Goal: Task Accomplishment & Management: Manage account settings

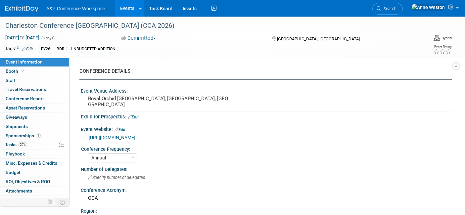
select select "Annual"
select select "Level 1"
select select "In-Person Booth"
select select "Libraries"
select select "Bloomsbury Digital Resources"
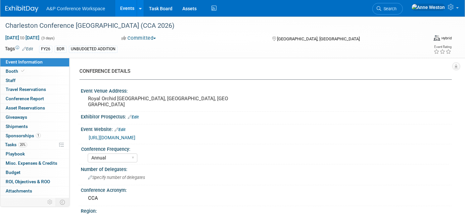
select select "[PERSON_NAME]"
select select "Brand/Subject Presence​"
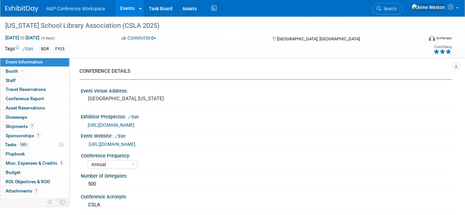
select select "Annual"
select select "Level 2"
select select "In-Person Booth"
select select "[PERSON_NAME]"
select select "Brand/Subject Presence​"
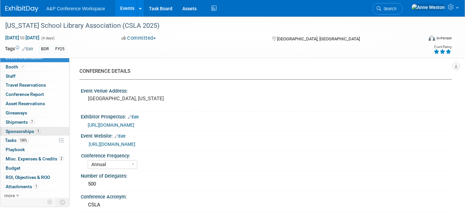
scroll to position [6, 0]
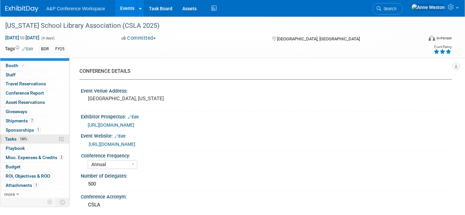
click at [27, 135] on link "100% Tasks 100%" at bounding box center [34, 139] width 69 height 9
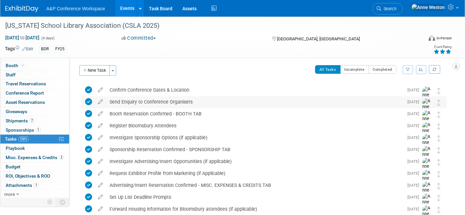
scroll to position [0, 0]
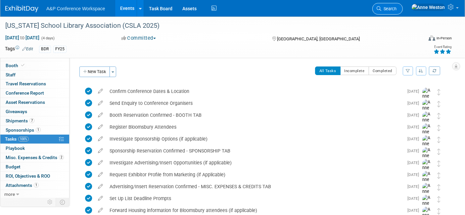
click at [397, 8] on span "Search" at bounding box center [389, 8] width 15 height 5
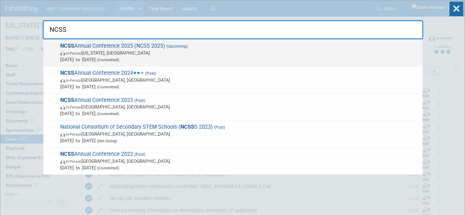
type input "NCSS"
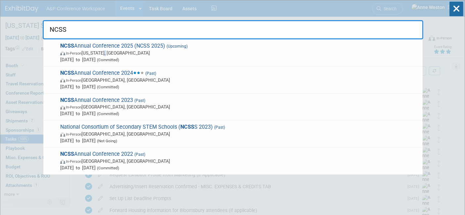
click at [108, 51] on span "In-Person Washington, DC" at bounding box center [239, 53] width 359 height 7
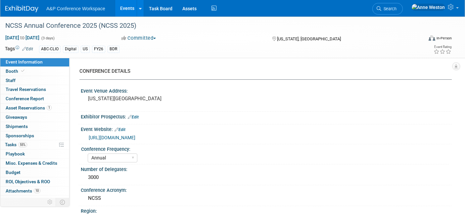
select select "Annual"
select select "Level 1"
select select "In-Person Booth"
select select "Schools"
select select "Bloomsbury Digital Resources"
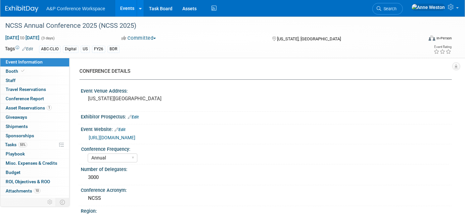
select select "[PERSON_NAME]"
select select "Brand/Subject Presence​"
click at [35, 144] on link "55% Tasks 55%" at bounding box center [34, 144] width 69 height 9
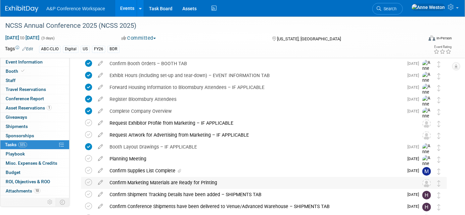
scroll to position [110, 0]
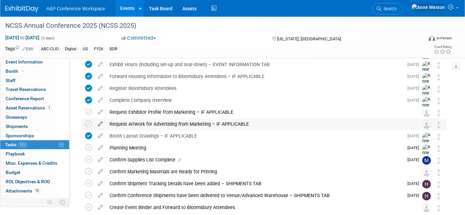
click at [98, 121] on icon at bounding box center [101, 123] width 12 height 8
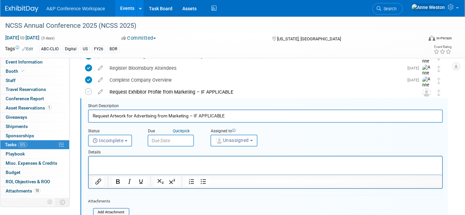
scroll to position [0, 0]
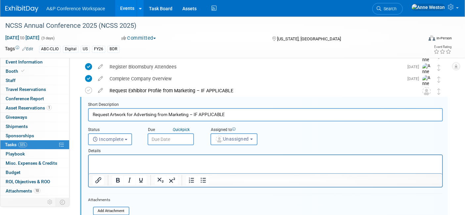
click at [142, 115] on input "Request Artwork for Advertising from Marketing – IF APPLICABLE" at bounding box center [265, 114] width 355 height 13
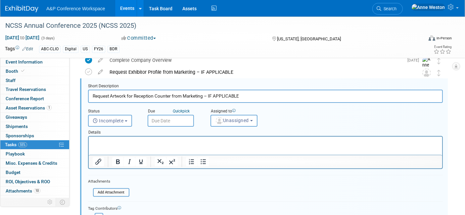
scroll to position [169, 0]
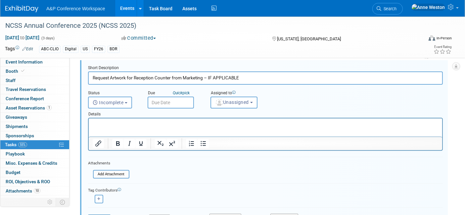
type input "Request Artwork for Reception Counter from Marketing – IF APPLICABLE"
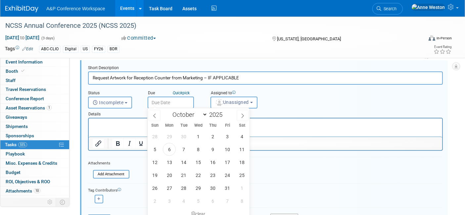
click at [157, 99] on input "text" at bounding box center [171, 103] width 46 height 12
click at [226, 147] on span "10" at bounding box center [227, 149] width 13 height 13
type input "Oct 10, 2025"
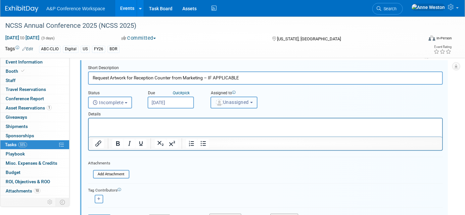
click at [223, 102] on span "Unassigned" at bounding box center [232, 102] width 34 height 5
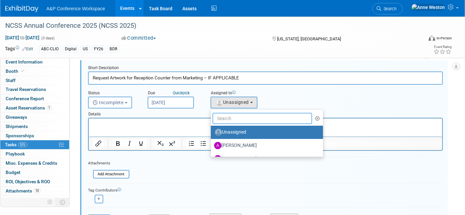
click at [220, 116] on input "text" at bounding box center [263, 118] width 100 height 11
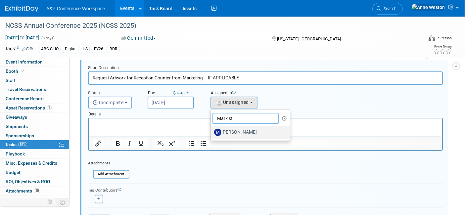
type input "Mark st"
click at [218, 133] on img at bounding box center [217, 132] width 7 height 7
click at [212, 133] on input "[PERSON_NAME]" at bounding box center [210, 132] width 4 height 4
select select "aec16101-0bbe-4a1d-9049-4efe58aad6bf"
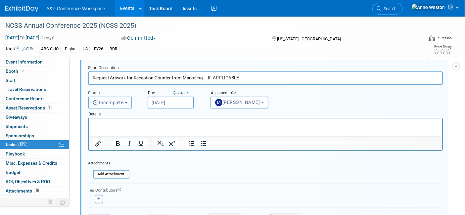
click at [124, 101] on span "Incomplete" at bounding box center [108, 102] width 31 height 5
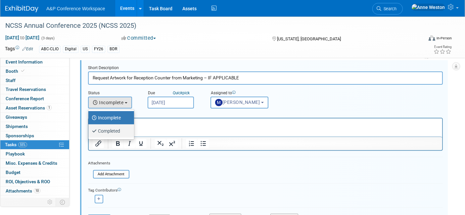
click at [115, 132] on label "Completed" at bounding box center [110, 131] width 36 height 11
click at [89, 132] on input "Completed" at bounding box center [87, 130] width 4 height 4
select select "3"
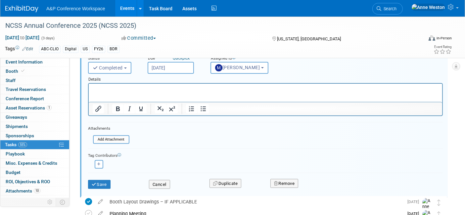
scroll to position [279, 0]
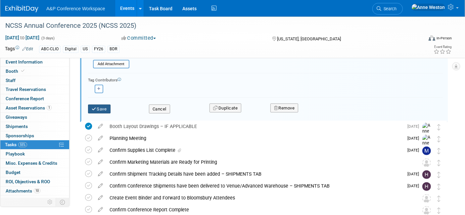
click at [97, 105] on button "Save" at bounding box center [99, 109] width 23 height 9
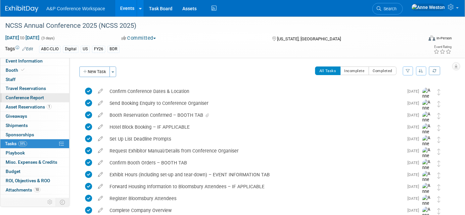
scroll to position [0, 0]
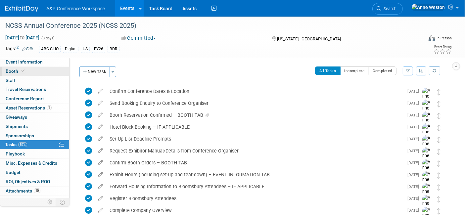
click at [18, 71] on span "Booth" at bounding box center [16, 71] width 20 height 5
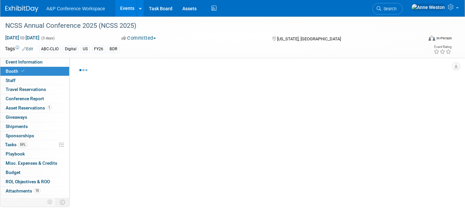
select select "CLDC - Digital/BDR"
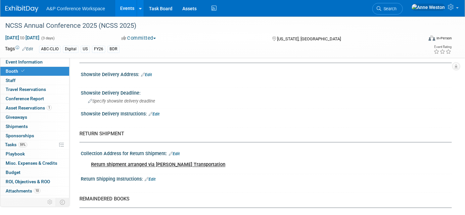
scroll to position [1141, 0]
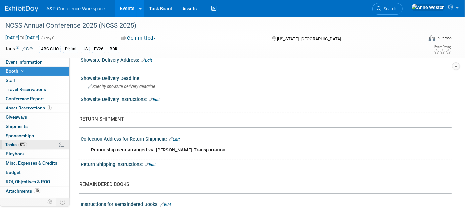
click at [23, 142] on span "Tasks 59%" at bounding box center [16, 144] width 22 height 5
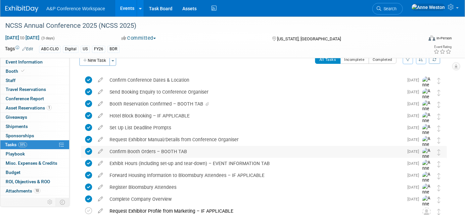
scroll to position [0, 0]
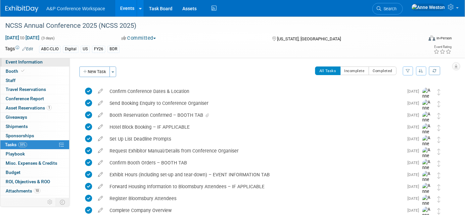
click at [29, 62] on span "Event Information" at bounding box center [24, 61] width 37 height 5
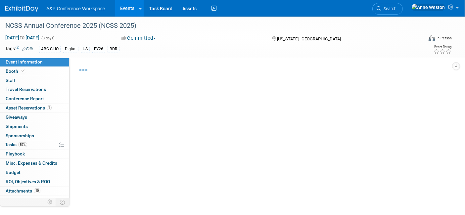
select select "Annual"
select select "Level 1"
select select "In-Person Booth"
select select "Schools"
select select "Bloomsbury Digital Resources"
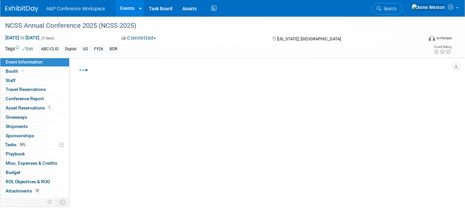
select select "[PERSON_NAME]"
select select "Brand/Subject Presence​"
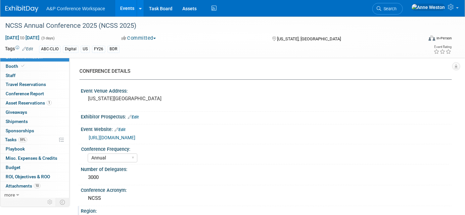
scroll to position [6, 0]
click at [397, 8] on span "Search" at bounding box center [389, 8] width 15 height 5
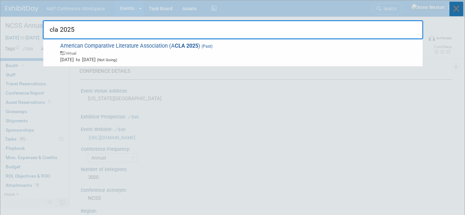
type input "cla 2025"
click at [455, 10] on icon at bounding box center [457, 9] width 14 height 15
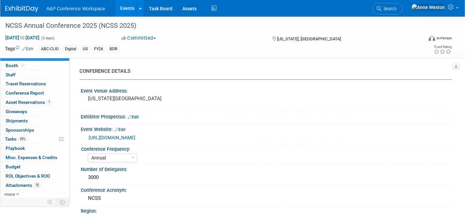
click at [397, 8] on span "Search" at bounding box center [389, 8] width 15 height 5
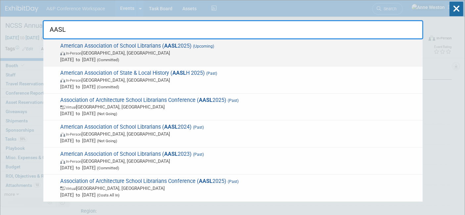
type input "AASL"
click at [92, 51] on span "In-Person St. Louis, MI" at bounding box center [239, 53] width 359 height 7
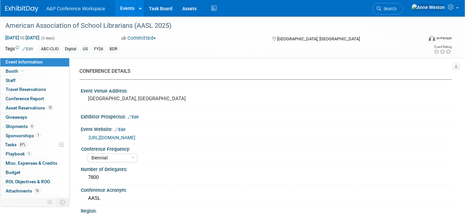
select select "Biennial"
select select "Level 1"
select select "In-Person Booth"
select select "Schools"
select select "Bloomsbury Digital Resources"
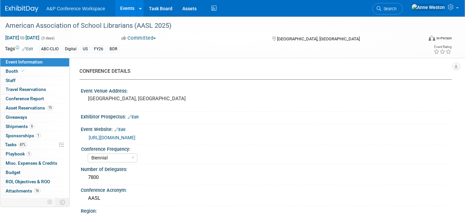
select select "[PERSON_NAME]"
select select "BDR Product Awareness and Trial Generation​"
click at [25, 72] on link "Booth" at bounding box center [34, 71] width 69 height 9
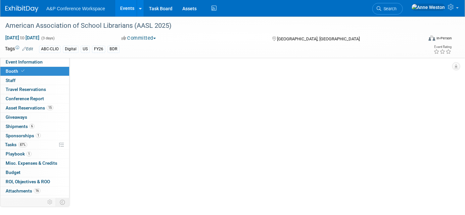
select select "CLDC - Digital/BDR"
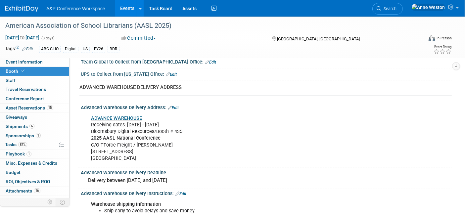
scroll to position [1031, 0]
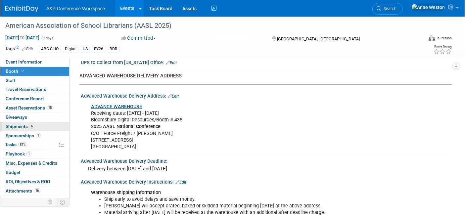
click at [28, 126] on span "Shipments 6" at bounding box center [20, 126] width 29 height 5
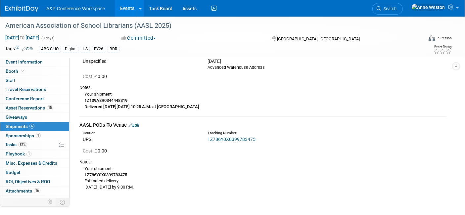
scroll to position [810, 0]
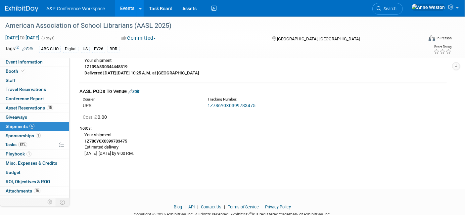
click at [230, 103] on link "1Z786Y0X0399783475" at bounding box center [232, 105] width 48 height 5
click at [135, 89] on link "Edit" at bounding box center [134, 91] width 11 height 5
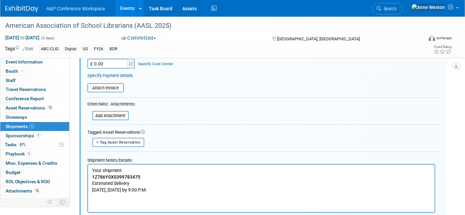
scroll to position [964, 0]
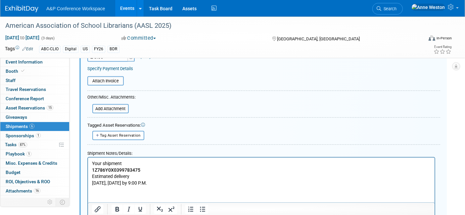
drag, startPoint x: 132, startPoint y: 184, endPoint x: 133, endPoint y: 312, distance: 128.2
click at [88, 158] on html "Your shipment 1Z786Y0X0399783475 Estimated delivery Tomorrow, October 03 by 9:0…" at bounding box center [261, 172] width 347 height 28
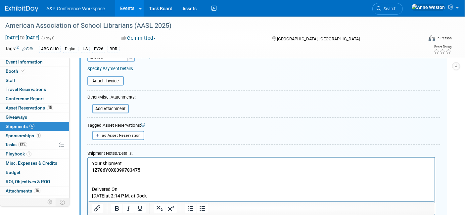
click at [94, 190] on p "Delivered On" at bounding box center [261, 189] width 339 height 7
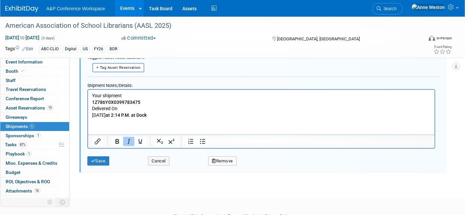
scroll to position [1037, 0]
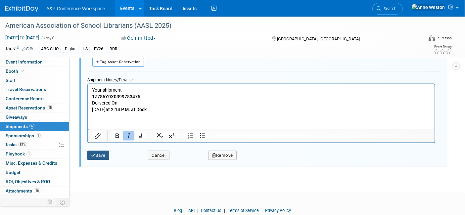
click at [92, 153] on icon "submit" at bounding box center [93, 155] width 5 height 4
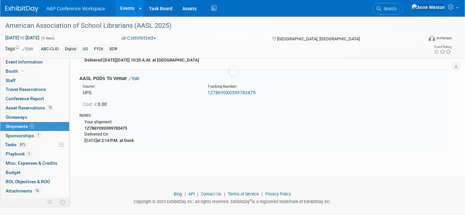
scroll to position [817, 0]
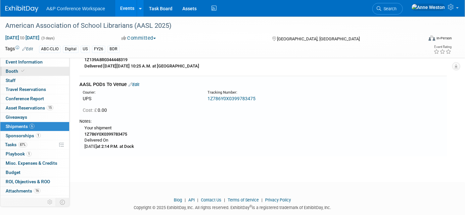
click at [34, 67] on link "Booth" at bounding box center [34, 71] width 69 height 9
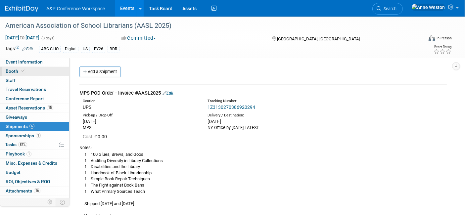
select select "CLDC - Digital/BDR"
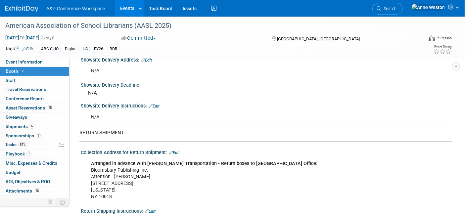
scroll to position [1288, 0]
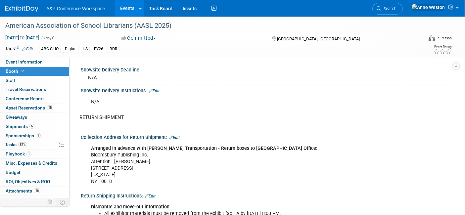
click at [180, 135] on link "Edit" at bounding box center [174, 137] width 11 height 5
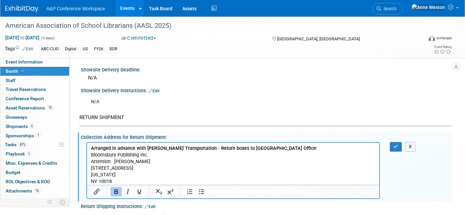
scroll to position [0, 0]
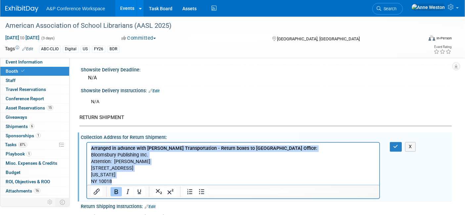
drag, startPoint x: 123, startPoint y: 181, endPoint x: 173, endPoint y: 281, distance: 111.6
click at [87, 147] on html "Arranged in advance with Freeman Transportation - Return boxes to NY Office: Bl…" at bounding box center [233, 163] width 292 height 42
copy p "Arranged in advance with Freeman Transportation - Return boxes to NY Office: Bl…"
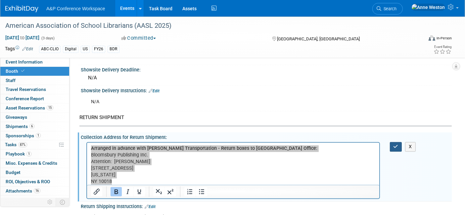
click at [394, 144] on icon "button" at bounding box center [396, 146] width 5 height 5
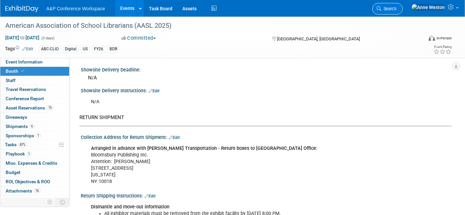
click at [397, 6] on span "Search" at bounding box center [389, 8] width 15 height 5
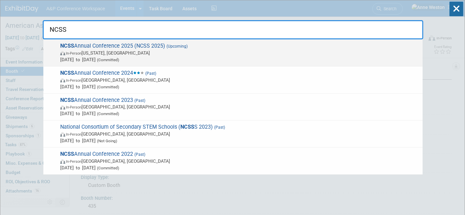
type input "NCSS"
click at [80, 50] on span "In-Person Washington, DC" at bounding box center [239, 53] width 359 height 7
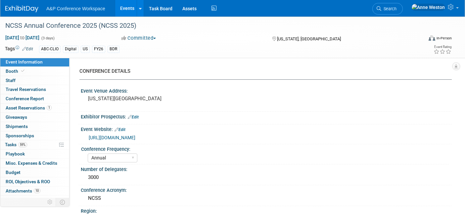
select select "Annual"
select select "Level 1"
select select "In-Person Booth"
select select "Schools"
select select "Bloomsbury Digital Resources"
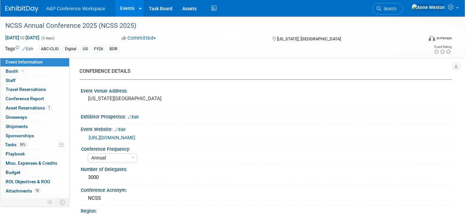
select select "[PERSON_NAME]"
select select "Brand/Subject Presence​"
click at [41, 72] on link "Booth" at bounding box center [34, 71] width 69 height 9
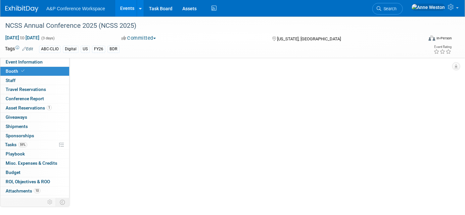
select select "CLDC - Digital/BDR"
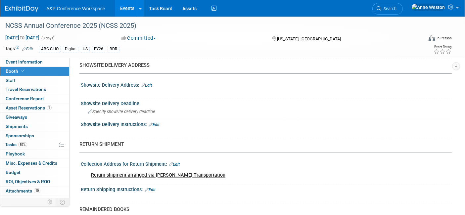
scroll to position [1104, 0]
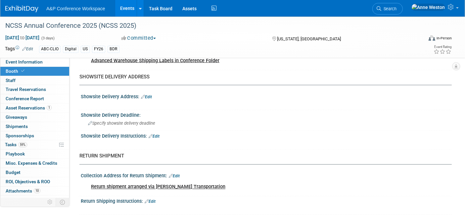
click at [175, 174] on link "Edit" at bounding box center [174, 176] width 11 height 5
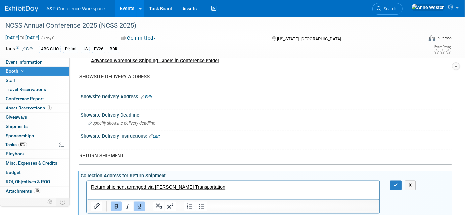
scroll to position [0, 0]
click at [215, 188] on p "Return shipment arranged via Freeman Transportation" at bounding box center [233, 187] width 285 height 7
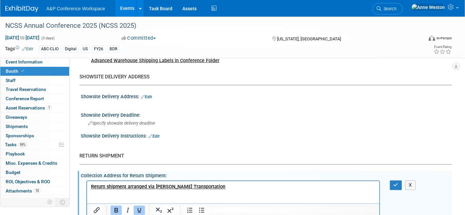
scroll to position [1132, 0]
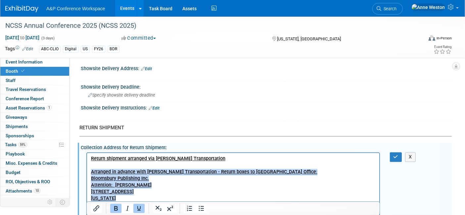
drag, startPoint x: 113, startPoint y: 206, endPoint x: 167, endPoint y: 318, distance: 124.3
click at [87, 169] on html "Return shipment arranged via Freeman Transportation Arranged in advance with Fr…" at bounding box center [233, 181] width 292 height 56
click at [137, 209] on icon "Underline" at bounding box center [138, 208] width 3 height 5
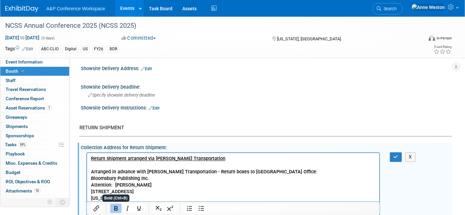
click at [118, 209] on icon "Bold" at bounding box center [116, 209] width 8 height 8
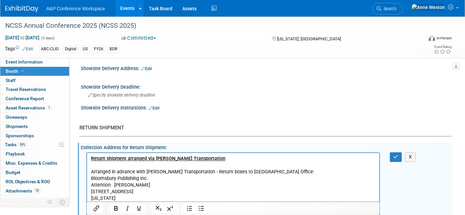
click at [101, 163] on p "Rich Text Area. Press ALT-0 for help." at bounding box center [233, 165] width 285 height 7
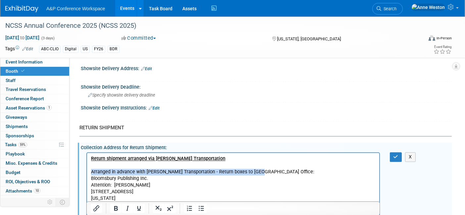
drag, startPoint x: 260, startPoint y: 170, endPoint x: 170, endPoint y: 317, distance: 172.6
click at [87, 171] on html "Return shipment arranged via Freeman Transportation Arranged in advance with Fr…" at bounding box center [233, 181] width 292 height 56
click at [116, 208] on icon "Bold" at bounding box center [116, 209] width 8 height 8
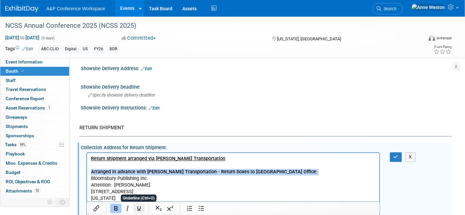
click at [136, 207] on icon "Underline" at bounding box center [139, 209] width 8 height 8
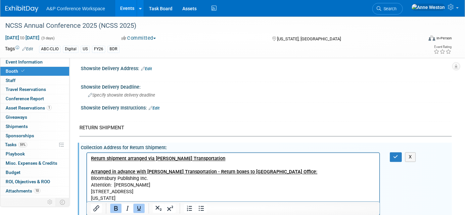
click at [206, 160] on p "Return shipment arranged via Freeman Transportation" at bounding box center [233, 159] width 285 height 7
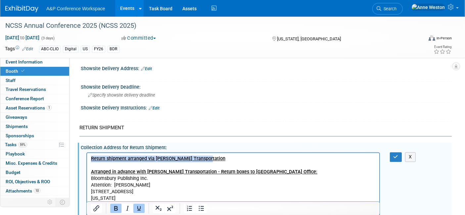
drag, startPoint x: 215, startPoint y: 159, endPoint x: 144, endPoint y: 307, distance: 164.2
click at [87, 161] on html "Return shipment arranged via Freeman Transportation Arranged in advance with Fr…" at bounding box center [233, 181] width 292 height 56
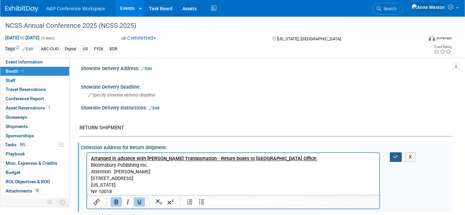
click at [393, 153] on button "button" at bounding box center [396, 158] width 12 height 10
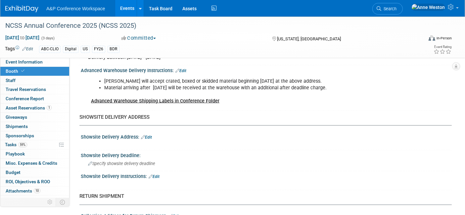
scroll to position [1059, 0]
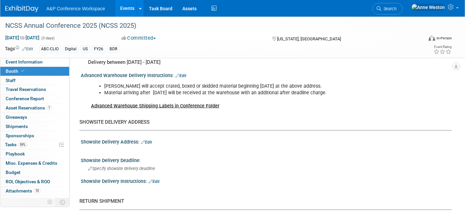
click at [151, 140] on link "Edit" at bounding box center [146, 142] width 11 height 5
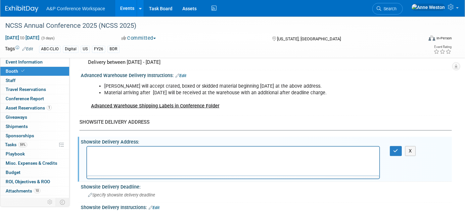
scroll to position [0, 0]
click at [393, 147] on button "button" at bounding box center [396, 151] width 12 height 10
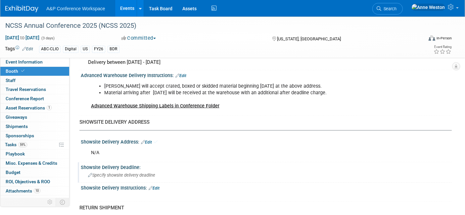
click at [100, 172] on div "Specify showsite delivery deadline" at bounding box center [266, 175] width 361 height 10
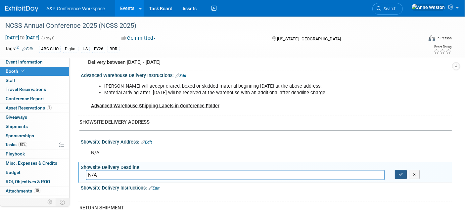
type input "N/A"
click at [401, 173] on icon "button" at bounding box center [401, 175] width 5 height 4
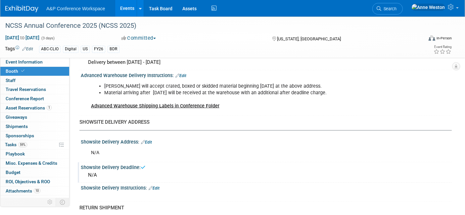
click at [155, 186] on link "Edit" at bounding box center [154, 188] width 11 height 5
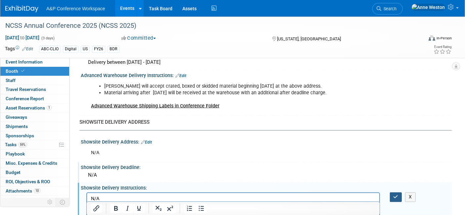
click at [393, 193] on button "button" at bounding box center [396, 198] width 12 height 10
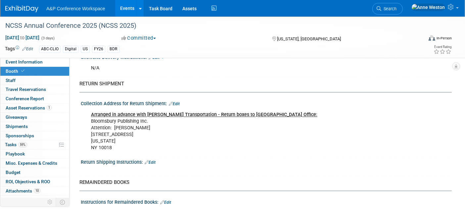
scroll to position [1206, 0]
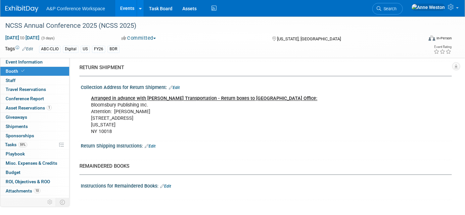
click at [167, 185] on link "Edit" at bounding box center [165, 187] width 11 height 5
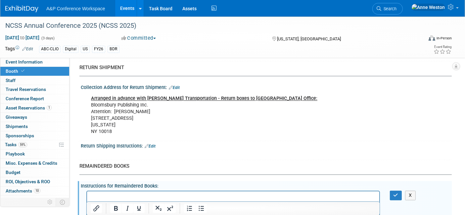
scroll to position [0, 0]
click at [398, 193] on icon "button" at bounding box center [396, 195] width 5 height 5
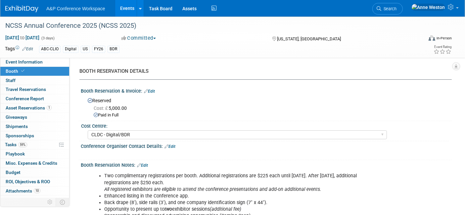
click at [397, 6] on span "Search" at bounding box center [389, 8] width 15 height 5
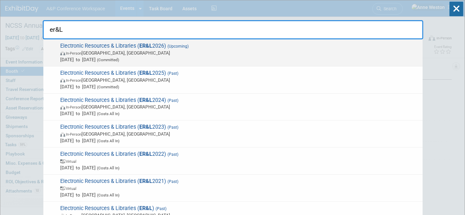
type input "er&L"
click at [78, 46] on span "Electronic Resources & Libraries ( ER&L 2026) (Upcoming) In-Person Austin, TX M…" at bounding box center [238, 53] width 361 height 20
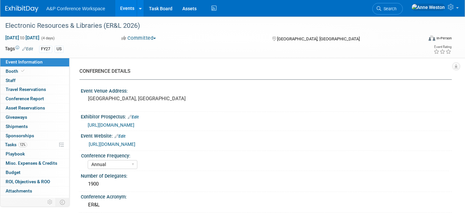
select select "Annual"
select select "Level 2"
select select "In-Person Booth"
select select "Libraries"
select select "Bloomsbury Digital Resources"
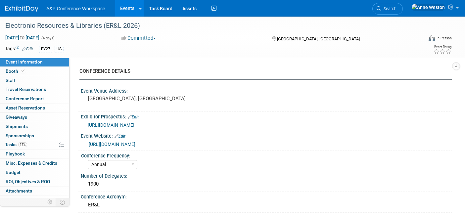
select select "[PERSON_NAME]"
select select "BDR Product Awareness and Trial Generation​"
drag, startPoint x: 27, startPoint y: 67, endPoint x: 31, endPoint y: 68, distance: 3.7
click at [27, 67] on link "Booth" at bounding box center [34, 71] width 69 height 9
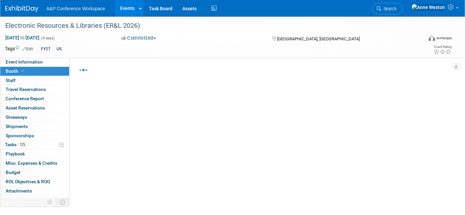
select select "DIGI"
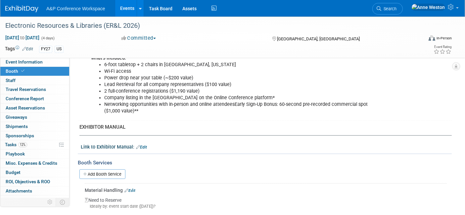
scroll to position [221, 0]
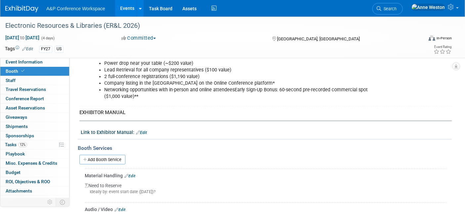
click at [144, 131] on link "Edit" at bounding box center [141, 133] width 11 height 5
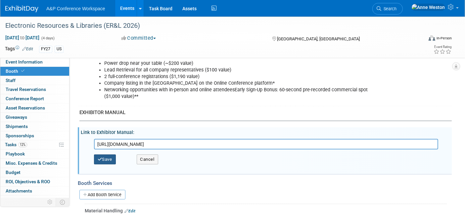
type input "[URL][DOMAIN_NAME]"
click at [108, 156] on button "Save" at bounding box center [105, 160] width 22 height 10
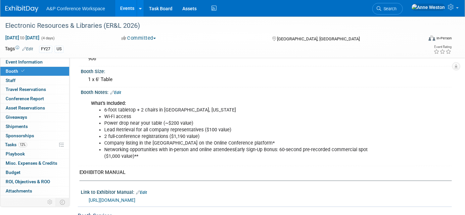
scroll to position [147, 0]
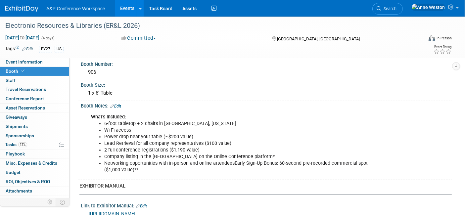
click at [121, 104] on link "Edit" at bounding box center [115, 106] width 11 height 5
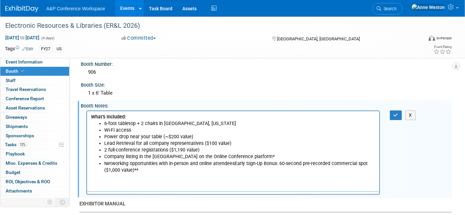
scroll to position [0, 0]
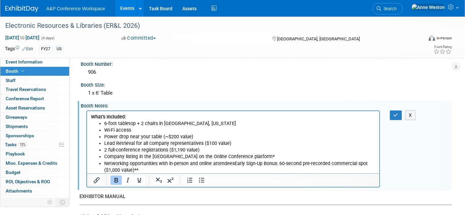
click at [235, 164] on li "Networking opportunities with in-person and online attendeesEarly Sign-Up Bonus…" at bounding box center [240, 166] width 272 height 13
click at [234, 162] on li "Networking opportunities with in-person and online attendeesEarly Sign-Up Bonus…" at bounding box center [240, 166] width 272 height 13
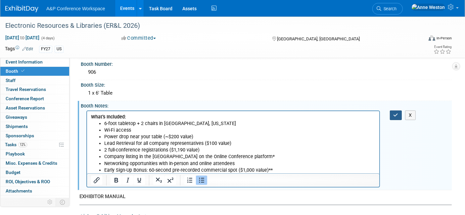
click at [395, 111] on button "button" at bounding box center [396, 116] width 12 height 10
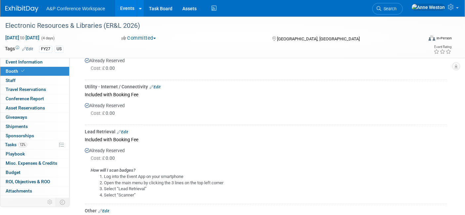
scroll to position [442, 0]
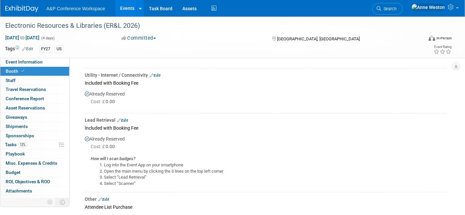
click at [124, 118] on link "Edit" at bounding box center [122, 120] width 11 height 5
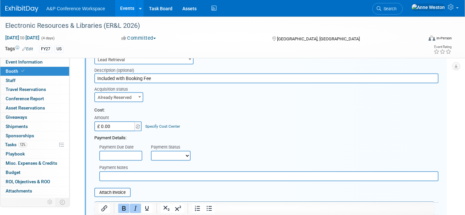
scroll to position [624, 0]
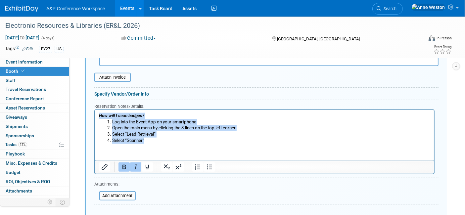
drag, startPoint x: 146, startPoint y: 140, endPoint x: 85, endPoint y: 111, distance: 67.6
click at [95, 111] on html "How will I scan badges? Log into the Event App on your smartphone Open the main…" at bounding box center [264, 127] width 339 height 34
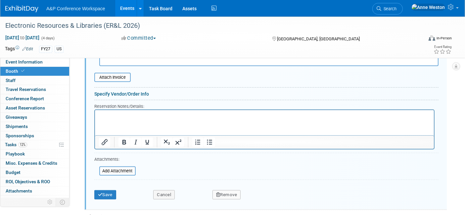
paste body "Rich Text Area. Press ALT-0 for help."
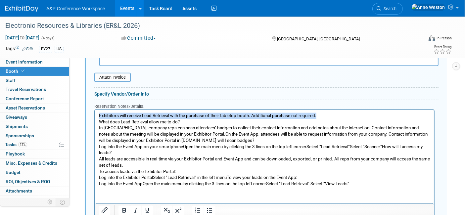
drag, startPoint x: 330, startPoint y: 114, endPoint x: 187, endPoint y: 221, distance: 178.0
click at [95, 111] on html "Exhibitors will receive Lead Retrieval with the purchase of their tabletop boot…" at bounding box center [264, 148] width 339 height 77
click at [125, 207] on icon "Bold" at bounding box center [124, 211] width 8 height 8
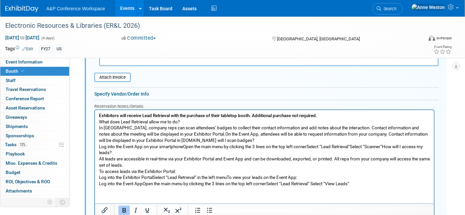
click at [209, 126] on p "Exhibitors will receive Lead Retrieval with the purchase of their tabletop boot…" at bounding box center [265, 150] width 332 height 75
click at [323, 119] on p "Exhibitors will receive Lead Retrieval with the purchase of their tabletop boot…" at bounding box center [265, 150] width 332 height 75
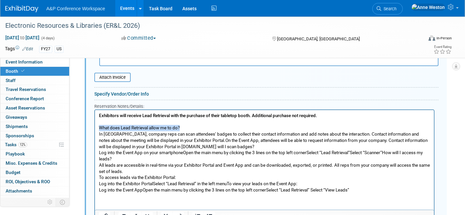
drag, startPoint x: 173, startPoint y: 129, endPoint x: 76, endPoint y: 128, distance: 97.7
click at [95, 128] on html "Exhibitors will receive Lead Retrieval with the purchase of their tabletop boot…" at bounding box center [264, 151] width 339 height 83
click at [121, 213] on icon "Bold" at bounding box center [124, 217] width 8 height 8
click at [238, 147] on p "What does Lead Retrieval allow me to do? In Austin, company reps can scan atten…" at bounding box center [265, 156] width 332 height 75
click at [195, 140] on p "What does Lead Retrieval allow me to do? In Austin, company reps can scan atten…" at bounding box center [265, 156] width 332 height 75
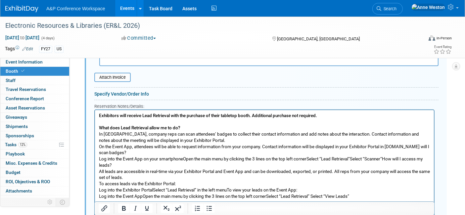
click at [345, 134] on p "What does Lead Retrieval allow me to do? In Austin, company reps can scan atten…" at bounding box center [265, 131] width 332 height 25
click at [265, 147] on p "On the Event App, attendees will be able to request information from your compa…" at bounding box center [265, 172] width 332 height 56
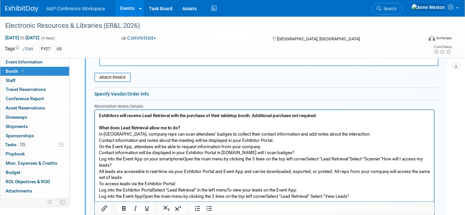
click at [242, 150] on p "Contact information will be displayed in your Exhibitor Portal in real-time.How…" at bounding box center [265, 175] width 332 height 50
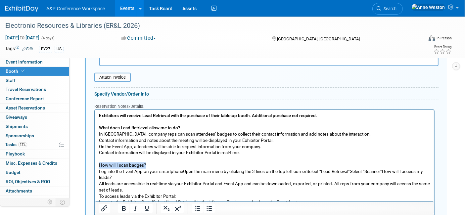
drag, startPoint x: 150, startPoint y: 165, endPoint x: 102, endPoint y: 171, distance: 48.3
click at [98, 167] on body "Exhibitors will receive Lead Retrieval with the purchase of their tabletop boot…" at bounding box center [264, 162] width 332 height 99
click at [122, 206] on icon "Bold" at bounding box center [124, 209] width 8 height 8
click at [132, 181] on p "How will I scan badges? Log into the Event App on your smartphoneOpen the main …" at bounding box center [265, 188] width 332 height 50
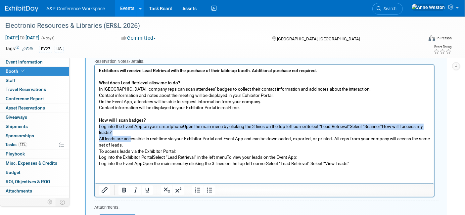
scroll to position [698, 0]
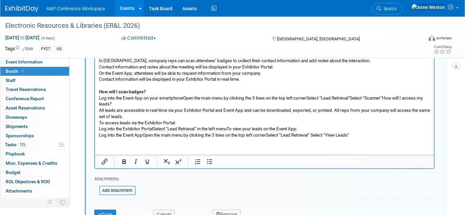
click at [309, 98] on p "How will I scan badges? Log into the Event App on your smartphoneOpen the main …" at bounding box center [265, 114] width 332 height 50
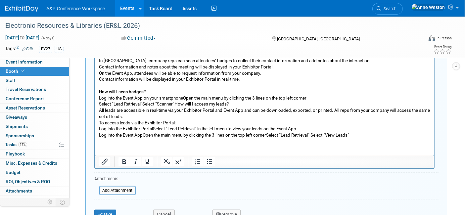
click at [143, 105] on p "Select “Lead Retrieval”Select “Scanner”How will I access my leads? All leads ar…" at bounding box center [265, 119] width 332 height 37
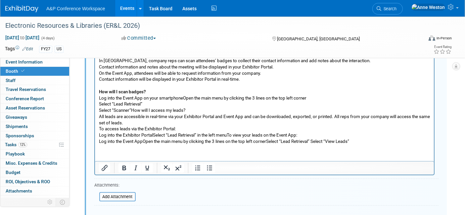
click at [131, 111] on p "Select “Scanner”How will I access my leads? All leads are accessible in real-ti…" at bounding box center [265, 126] width 332 height 37
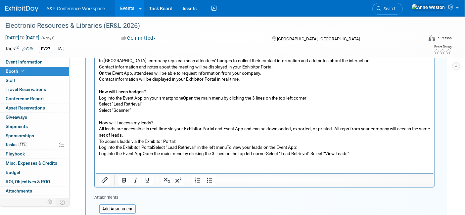
click at [150, 133] on p "How will I access my leads? All leads are accessible in real-time via your Exhi…" at bounding box center [265, 138] width 332 height 37
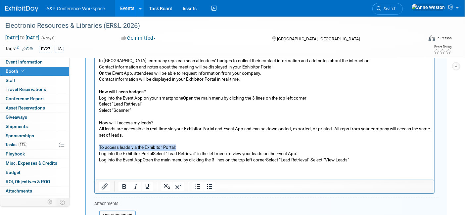
drag, startPoint x: 185, startPoint y: 147, endPoint x: 95, endPoint y: 149, distance: 89.5
click at [95, 149] on html "Exhibitors will receive Lead Retrieval with the purchase of their tabletop boot…" at bounding box center [264, 100] width 339 height 127
click at [121, 183] on icon "Bold" at bounding box center [124, 187] width 8 height 8
click at [157, 122] on p "How will I access my leads? All leads are accessible in real-time via your Exhi…" at bounding box center [265, 129] width 332 height 19
drag, startPoint x: 156, startPoint y: 123, endPoint x: 188, endPoint y: 155, distance: 45.7
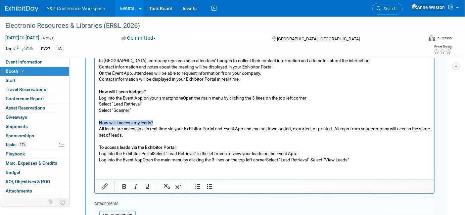
click at [95, 123] on html "Exhibitors will receive Lead Retrieval with the purchase of their tabletop boot…" at bounding box center [264, 100] width 339 height 127
click at [123, 185] on icon "Bold" at bounding box center [125, 187] width 4 height 5
click at [153, 135] on p "How will I access my leads? All leads are accessible in real-time via your Exhi…" at bounding box center [265, 129] width 332 height 19
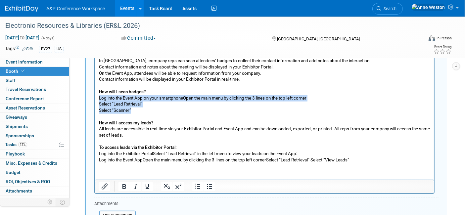
drag, startPoint x: 134, startPoint y: 109, endPoint x: 188, endPoint y: 130, distance: 57.2
click at [95, 97] on html "Exhibitors will receive Lead Retrieval with the purchase of their tabletop boot…" at bounding box center [264, 100] width 339 height 127
click at [207, 183] on icon "Bullet list" at bounding box center [210, 187] width 8 height 8
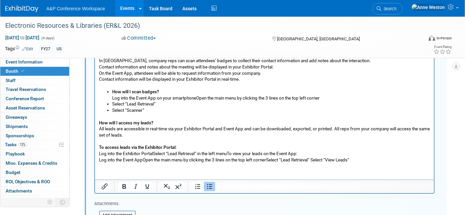
click at [111, 94] on ul "How will I scan badges? Log into the Event App on your smartphoneOpen the main …" at bounding box center [265, 101] width 332 height 25
click at [113, 98] on li "How will I scan badges? Log into the Event App on your smartphoneOpen the main …" at bounding box center [271, 95] width 318 height 12
drag, startPoint x: 162, startPoint y: 93, endPoint x: 165, endPoint y: 91, distance: 3.4
click at [162, 92] on li "How will I scan badges? Log into the Event App on your smartphoneOpen the main …" at bounding box center [271, 95] width 318 height 12
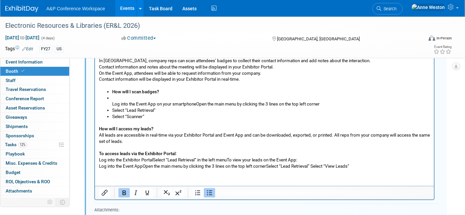
click at [112, 92] on b "How will I scan badges?" at bounding box center [135, 91] width 47 height 5
click at [125, 99] on li "Log into the Event App on your smartphoneOpen the main menu by clicking the 3 l…" at bounding box center [271, 101] width 318 height 12
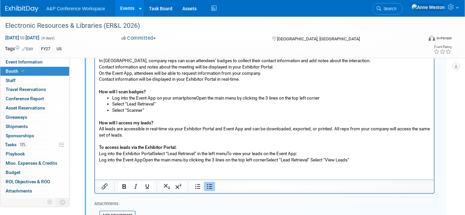
click at [336, 129] on p "How will I access my leads? All leads are accessible in real-time via your Exhi…" at bounding box center [265, 129] width 332 height 19
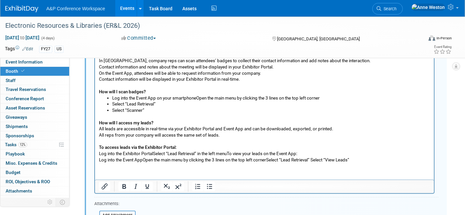
drag, startPoint x: 221, startPoint y: 135, endPoint x: 188, endPoint y: 165, distance: 44.5
click at [95, 130] on html "Exhibitors will receive Lead Retrieval with the purchase of their tabletop boot…" at bounding box center [264, 100] width 339 height 127
click at [208, 183] on icon "Bullet list" at bounding box center [210, 187] width 8 height 8
click at [112, 121] on b "How will I access my leads?" at bounding box center [139, 123] width 55 height 5
click at [171, 124] on li "How will I access my leads? All leads are accessible in real-time via your Exhi…" at bounding box center [271, 126] width 318 height 12
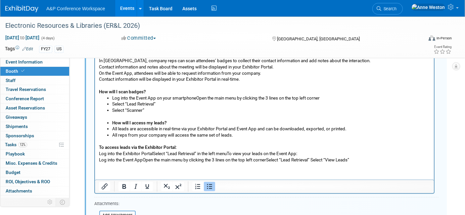
click at [112, 123] on b "How will I access my leads?" at bounding box center [139, 123] width 55 height 5
click at [153, 154] on p "To access leads via the Exhibitor Portal: Log into the Exhibitor PortalSelect “…" at bounding box center [265, 151] width 332 height 25
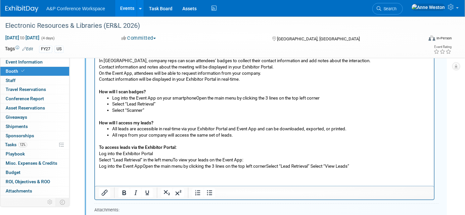
click at [174, 159] on p "Select “Lead Retrieval” in the left menuTo view your leads on the Event App: Lo…" at bounding box center [265, 163] width 332 height 12
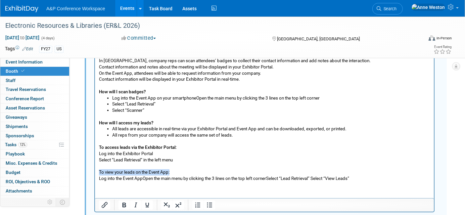
drag, startPoint x: 175, startPoint y: 172, endPoint x: 98, endPoint y: 176, distance: 76.9
click at [97, 175] on html "Exhibitors will receive Lead Retrieval with the purchase of their tabletop boot…" at bounding box center [264, 109] width 339 height 145
click at [121, 201] on icon "Bold" at bounding box center [124, 205] width 8 height 8
click at [141, 182] on html "Exhibitors will receive Lead Retrieval with the purchase of their tabletop boot…" at bounding box center [264, 109] width 339 height 145
click at [143, 176] on p "To view your leads on the Event App: Log into the Event AppOpen the main menu b…" at bounding box center [265, 176] width 332 height 12
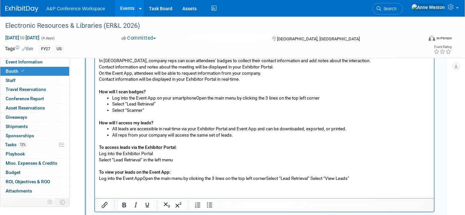
click at [143, 179] on p "To view your leads on the Event App: Log into the Event AppOpen the main menu b…" at bounding box center [265, 176] width 332 height 12
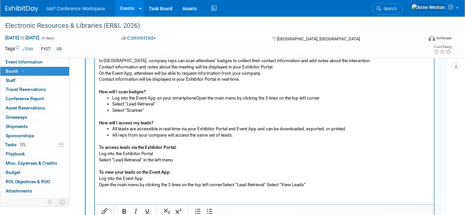
click at [225, 185] on p "Open the main menu by clicking the 3 lines on the top left cornerSelect “Lead R…" at bounding box center [265, 185] width 332 height 6
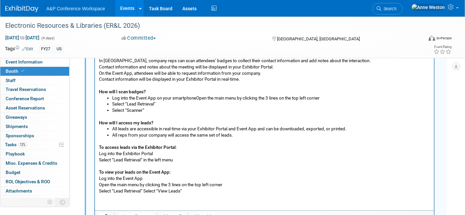
click at [144, 191] on p "Select “Lead Retrieval” Select “View Leads”" at bounding box center [265, 191] width 332 height 6
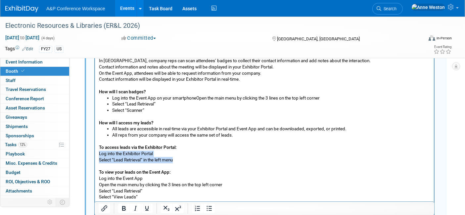
drag, startPoint x: 178, startPoint y: 159, endPoint x: 115, endPoint y: 181, distance: 66.2
click at [96, 157] on html "Exhibitors will receive Lead Retrieval with the purchase of their tabletop boot…" at bounding box center [264, 119] width 339 height 164
click at [207, 206] on icon "Bullet list" at bounding box center [209, 208] width 5 height 5
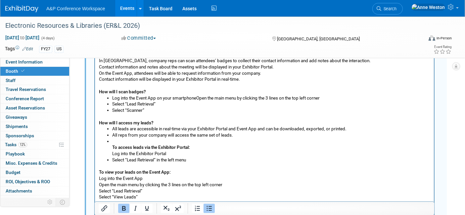
click at [112, 146] on b "To access leads via the Exhibitor Portal:" at bounding box center [151, 147] width 78 height 5
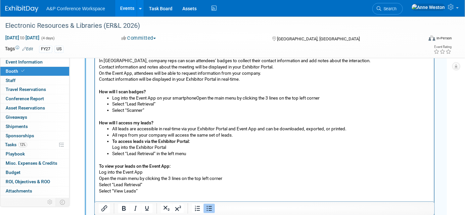
click at [112, 140] on b "To access leads via the Exhibitor Portal:" at bounding box center [151, 141] width 78 height 5
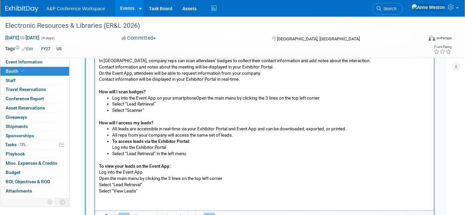
click at [204, 213] on button "Bullet list" at bounding box center [209, 217] width 11 height 9
click at [236, 139] on p "To access leads via the Exhibitor Portal: Log into the Exhibitor Portal" at bounding box center [265, 145] width 332 height 12
click at [246, 131] on li "All leads are accessible in real-time via your Exhibitor Portal and Event App a…" at bounding box center [271, 129] width 318 height 6
click at [234, 136] on li "All reps from your company will access the same set of leads." at bounding box center [271, 136] width 318 height 6
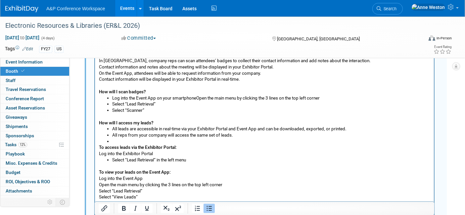
click at [209, 206] on icon "Bullet list" at bounding box center [209, 208] width 5 height 5
click at [98, 153] on html "Exhibitors will receive Lead Retrieval with the purchase of their tabletop boot…" at bounding box center [264, 119] width 339 height 164
click at [208, 208] on icon "Bullet list" at bounding box center [209, 209] width 8 height 8
click at [113, 148] on b "To access leads via the Exhibitor Portal:" at bounding box center [151, 147] width 78 height 5
click at [110, 151] on ul "To access leads via the Exhibitor Portal: Log into the Exhibitor Portal Select …" at bounding box center [265, 154] width 332 height 19
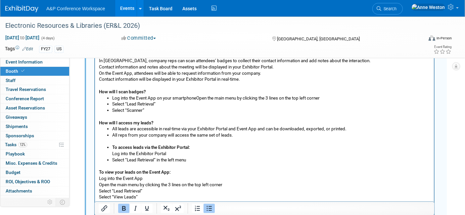
click at [110, 153] on ul "To access leads via the Exhibitor Portal: Log into the Exhibitor Portal Select …" at bounding box center [265, 154] width 332 height 19
click at [112, 147] on b "To access leads via the Exhibitor Portal:" at bounding box center [151, 147] width 78 height 5
click at [181, 170] on p "To view your leads on the Event App: Log into the Event App" at bounding box center [265, 176] width 332 height 12
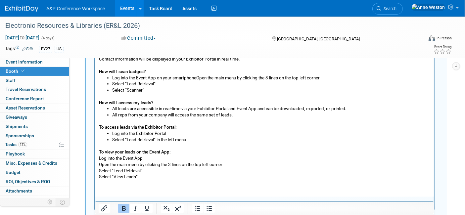
scroll to position [734, 0]
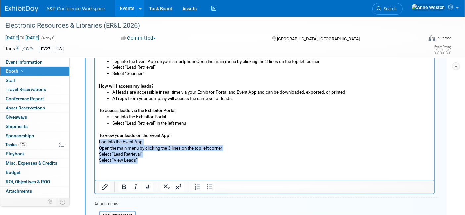
drag, startPoint x: 139, startPoint y: 161, endPoint x: 84, endPoint y: 143, distance: 57.9
click at [95, 143] on html "Exhibitors will receive Lead Retrieval with the purchase of their tabletop boot…" at bounding box center [264, 82] width 339 height 164
click at [209, 183] on icon "Bullet list" at bounding box center [210, 187] width 8 height 8
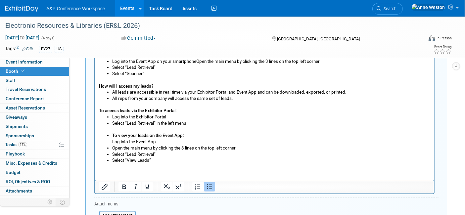
click at [110, 140] on ul "To view your leads on the Event App: Log into the Event App Open the main menu …" at bounding box center [265, 148] width 332 height 31
click at [113, 134] on b "To view your leads on the Event App:" at bounding box center [148, 135] width 72 height 5
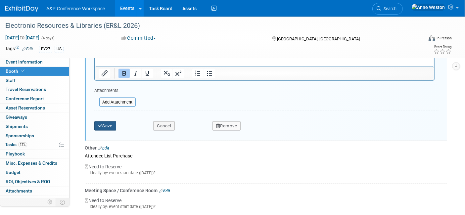
scroll to position [845, 0]
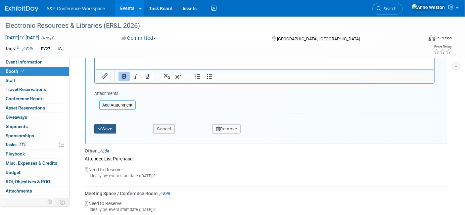
click at [106, 125] on button "Save" at bounding box center [105, 129] width 22 height 9
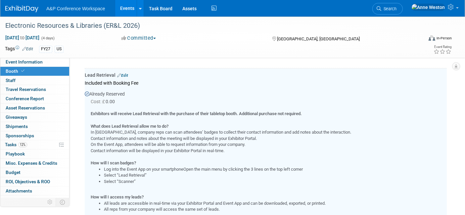
scroll to position [477, 0]
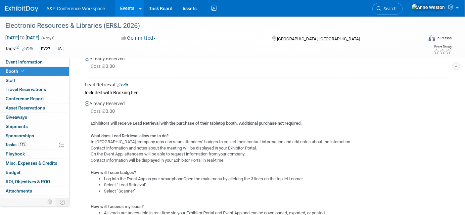
click at [125, 81] on div "Lead Retrieval Edit" at bounding box center [266, 84] width 362 height 7
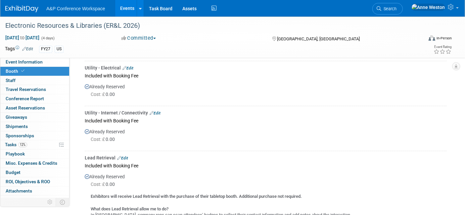
scroll to position [403, 0]
click at [155, 112] on link "Edit" at bounding box center [155, 114] width 11 height 5
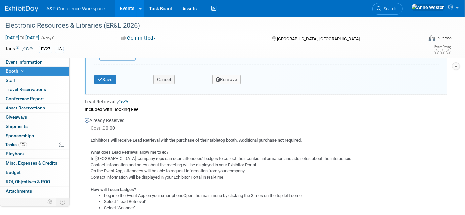
scroll to position [800, 0]
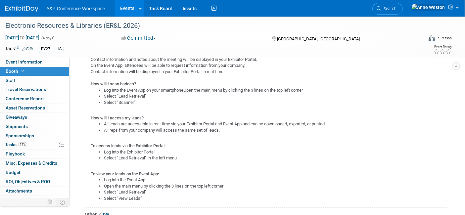
click at [105, 160] on div "Exhibitors will receive Lead Retrieval with the purchase of their tabletop boot…" at bounding box center [266, 114] width 362 height 175
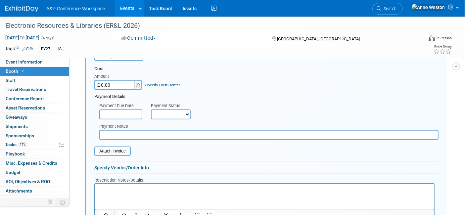
scroll to position [579, 0]
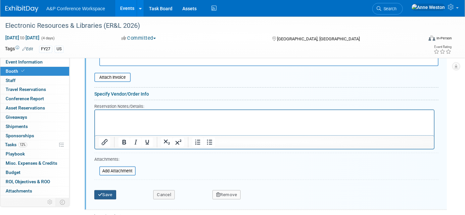
click at [105, 190] on button "Save" at bounding box center [105, 194] width 22 height 9
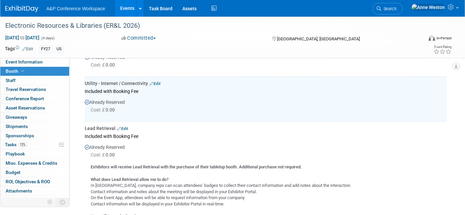
scroll to position [432, 0]
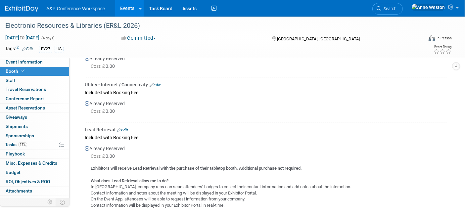
click at [123, 128] on link "Edit" at bounding box center [122, 130] width 11 height 5
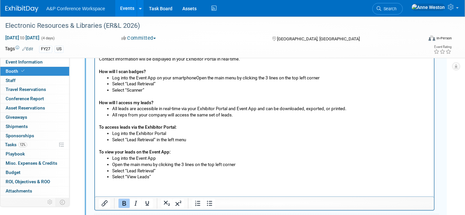
scroll to position [734, 0]
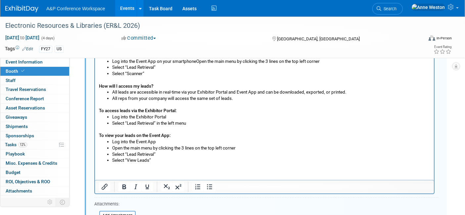
click at [106, 102] on p "To access leads via the Exhibitor Portal:" at bounding box center [265, 108] width 332 height 12
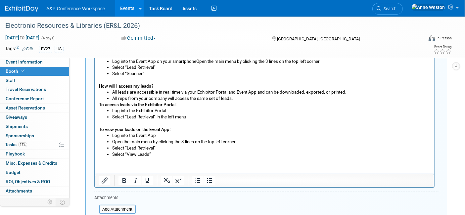
click at [101, 79] on p "How will I access my leads?" at bounding box center [265, 83] width 332 height 12
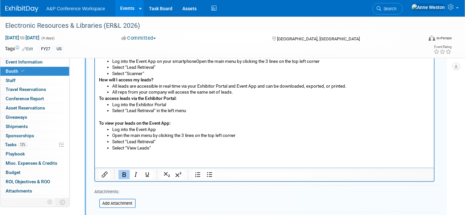
click at [100, 117] on p "To view your leads on the Event App:" at bounding box center [265, 120] width 332 height 12
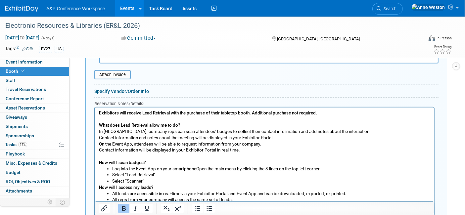
scroll to position [624, 0]
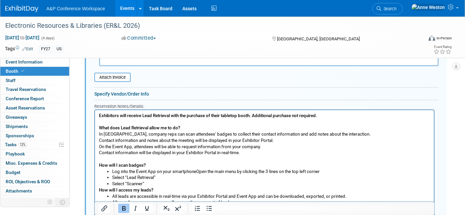
click at [113, 159] on p "Exhibitors will receive Lead Retrieval with the purchase of their tabletop boot…" at bounding box center [265, 141] width 332 height 56
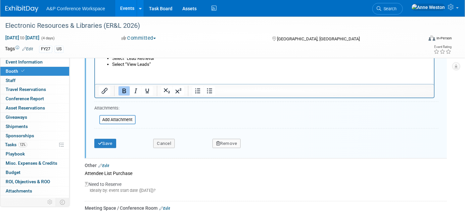
scroll to position [808, 0]
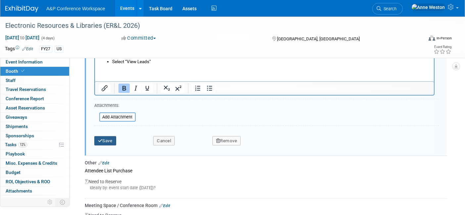
click at [105, 137] on button "Save" at bounding box center [105, 140] width 22 height 9
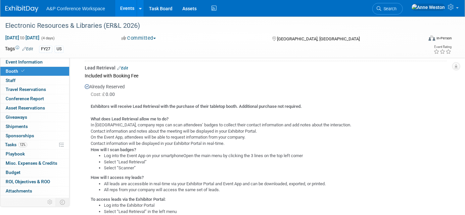
scroll to position [477, 0]
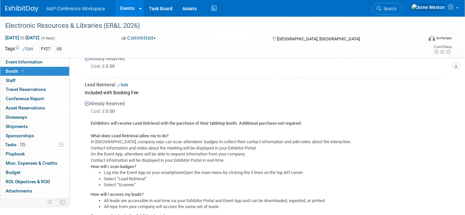
click at [124, 83] on link "Edit" at bounding box center [122, 85] width 11 height 5
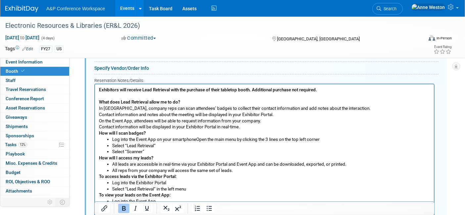
scroll to position [661, 0]
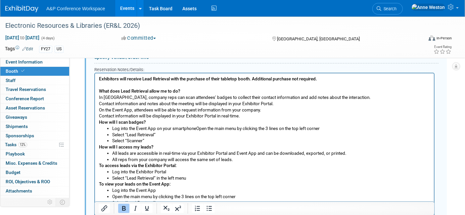
click at [252, 117] on p "Exhibitors will receive Lead Retrieval with the purchase of their tabletop boot…" at bounding box center [265, 101] width 332 height 50
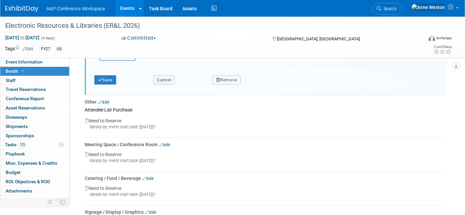
scroll to position [882, 0]
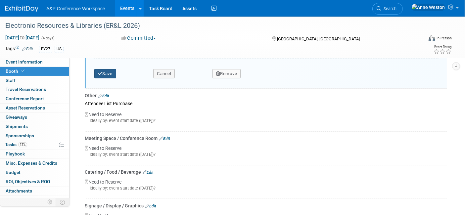
click at [106, 70] on button "Save" at bounding box center [105, 73] width 22 height 9
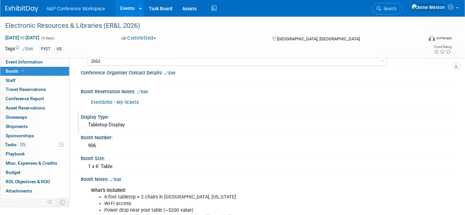
scroll to position [37, 0]
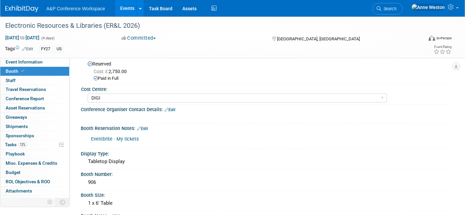
click at [172, 109] on link "Edit" at bounding box center [170, 110] width 11 height 5
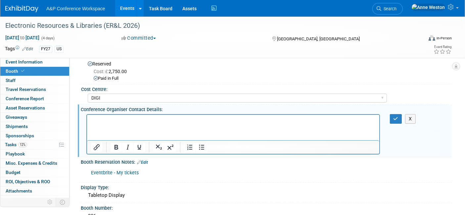
scroll to position [0, 0]
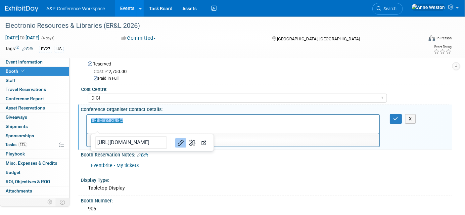
click at [177, 162] on div "Eventbrite - My tickets" at bounding box center [233, 165] width 294 height 13
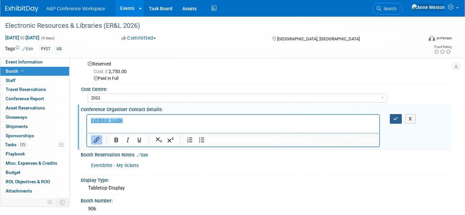
click at [397, 117] on icon "button" at bounding box center [396, 119] width 5 height 5
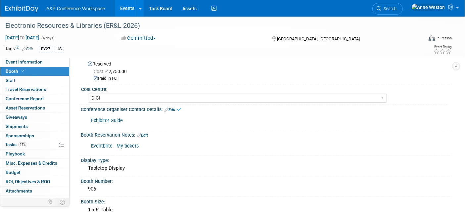
click at [172, 108] on link "Edit" at bounding box center [170, 110] width 11 height 5
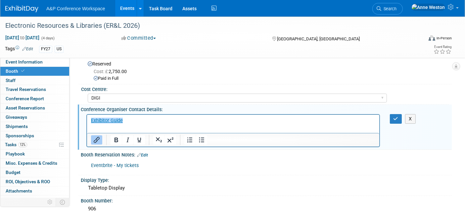
click at [135, 124] on html "﻿Exhibitor Guide" at bounding box center [233, 119] width 292 height 9
click at [131, 120] on p "Exhibitor Guide﻿" at bounding box center [233, 120] width 285 height 7
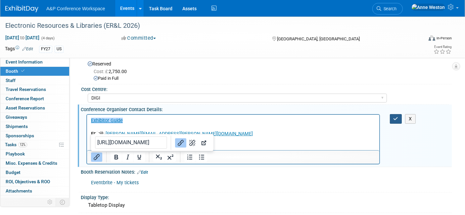
click at [396, 115] on button "button" at bounding box center [396, 119] width 12 height 10
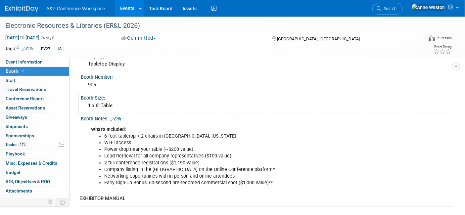
scroll to position [257, 0]
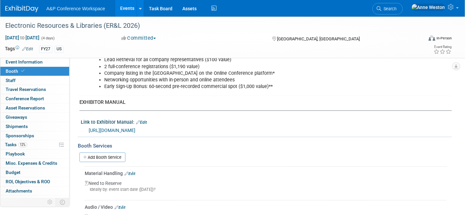
click at [143, 120] on link "Edit" at bounding box center [141, 122] width 11 height 5
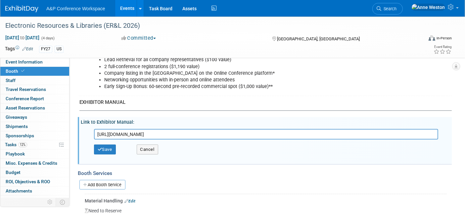
drag, startPoint x: 235, startPoint y: 130, endPoint x: 66, endPoint y: 134, distance: 169.0
click at [105, 145] on button "Save" at bounding box center [105, 150] width 22 height 10
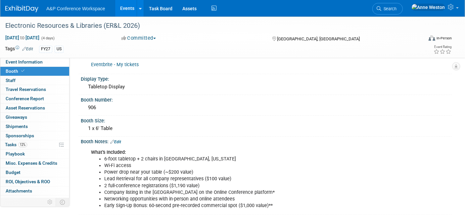
scroll to position [74, 0]
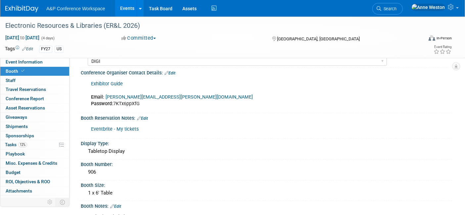
click at [172, 72] on link "Edit" at bounding box center [170, 73] width 11 height 5
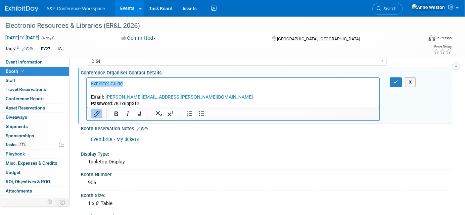
scroll to position [0, 0]
click at [95, 91] on p "﻿Exhibitor Guide Email: anne.weston@bloomsbury.com Password: 7KTx6ppXfG" at bounding box center [233, 93] width 285 height 27
paste body "Rich Text Area. Press ALT-0 for help."
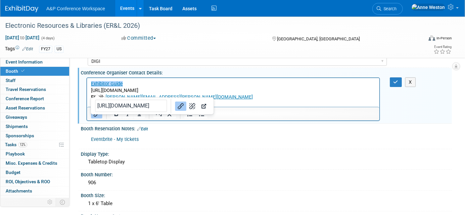
click at [135, 82] on p "﻿Exhibitor Guide https://site.pheedloop.com/portal/event/ERL26/exhibitors/info …" at bounding box center [233, 93] width 285 height 27
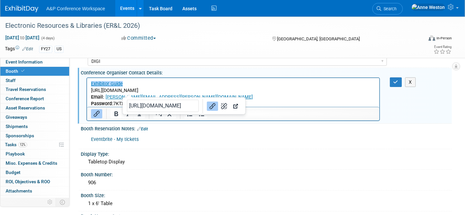
click at [230, 89] on p "Exhibitor Guide﻿ https://site.pheedloop.com/portal/event/ERL26/exhibitors/info …" at bounding box center [233, 93] width 285 height 27
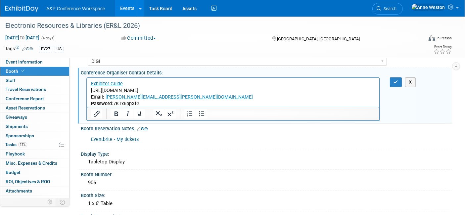
drag, startPoint x: 231, startPoint y: 89, endPoint x: 88, endPoint y: 91, distance: 142.8
click at [88, 91] on html "Exhibitor Guide https://site.pheedloop.com/portal/event/ERL26/exhibitors/info E…" at bounding box center [233, 92] width 292 height 29
click at [94, 113] on icon "Insert/edit link" at bounding box center [97, 114] width 8 height 8
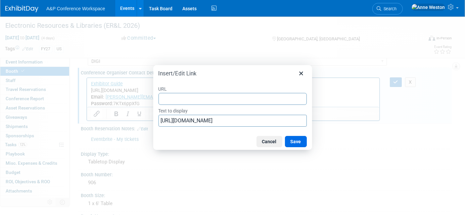
type input "https://site.pheedloop.com/portal/event/ERL26/exhibitors/info"
click at [299, 140] on button "Save" at bounding box center [296, 141] width 22 height 11
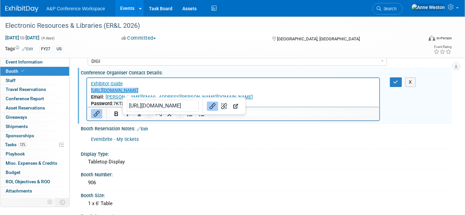
click at [127, 84] on p "Exhibitor Guide https://site.pheedloop.com/portal/event/ERL26/exhibitors/info E…" at bounding box center [233, 93] width 285 height 27
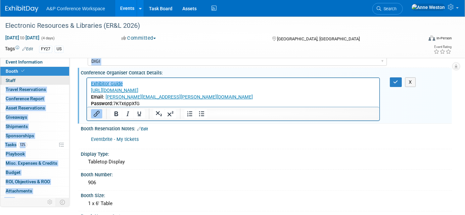
drag, startPoint x: 129, startPoint y: 84, endPoint x: 60, endPoint y: 83, distance: 68.3
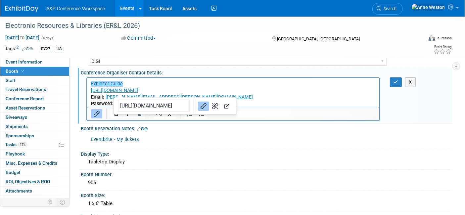
click at [113, 81] on link "Exhibitor Guide﻿" at bounding box center [107, 84] width 32 height 6
drag, startPoint x: 114, startPoint y: 85, endPoint x: 95, endPoint y: 83, distance: 19.0
click at [92, 83] on link "Exhibitor Guide" at bounding box center [107, 84] width 32 height 6
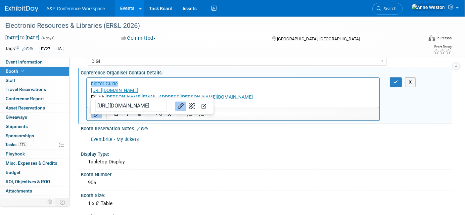
click at [124, 83] on p "﻿hibitor Guide https://site.pheedloop.com/portal/event/ERL26/exhibitors/info Em…" at bounding box center [233, 93] width 285 height 27
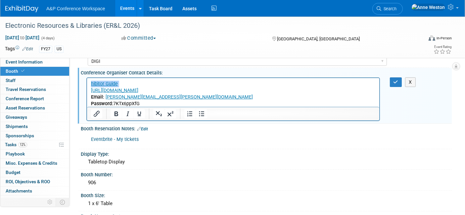
drag, startPoint x: 124, startPoint y: 83, endPoint x: 172, endPoint y: 162, distance: 92.4
click at [87, 81] on html "hibitor Guide﻿ https://site.pheedloop.com/portal/event/ERL26/exhibitors/info Em…" at bounding box center [233, 92] width 292 height 29
drag, startPoint x: 130, startPoint y: 83, endPoint x: 72, endPoint y: 81, distance: 57.7
click at [87, 81] on html "Exhibitor Portal: https://site.pheedloop.com/portal/event/ERL26/exhibitors/info…" at bounding box center [233, 92] width 292 height 29
click at [115, 112] on icon "Bold" at bounding box center [117, 114] width 4 height 5
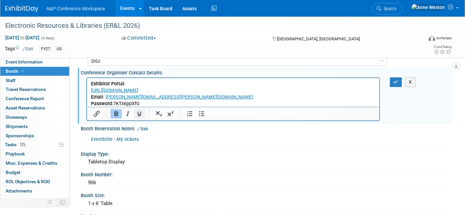
click at [139, 113] on icon "Underline" at bounding box center [139, 114] width 8 height 8
click at [394, 80] on icon "button" at bounding box center [396, 82] width 5 height 5
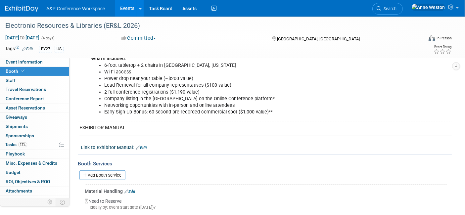
scroll to position [221, 0]
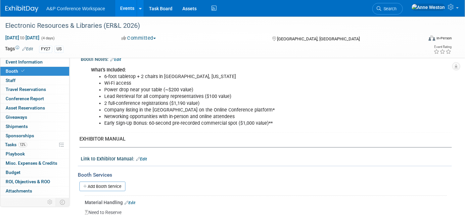
click at [142, 157] on link "Edit" at bounding box center [141, 159] width 11 height 5
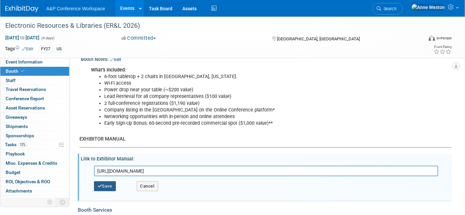
type input "https://electroniclibrarian.org/exhibitlogistics/"
click at [102, 182] on button "Save" at bounding box center [105, 187] width 22 height 10
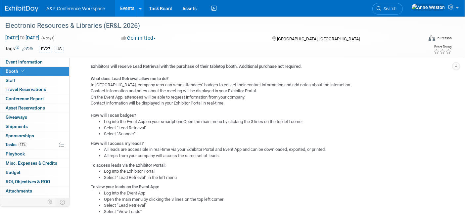
scroll to position [515, 0]
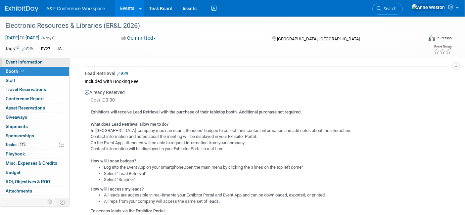
click at [20, 60] on span "Event Information" at bounding box center [24, 61] width 37 height 5
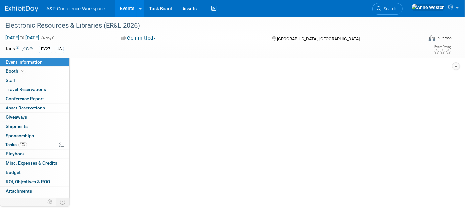
scroll to position [0, 0]
select select "Annual"
select select "Level 2"
select select "In-Person Booth"
select select "Libraries"
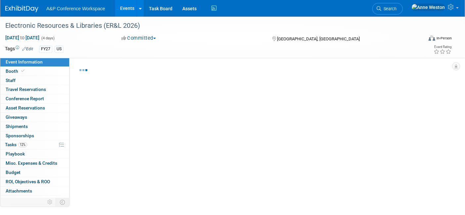
select select "Bloomsbury Digital Resources"
select select "[PERSON_NAME]"
select select "BDR Product Awareness and Trial Generation​"
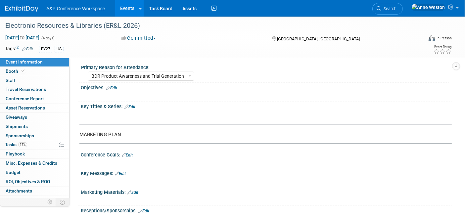
scroll to position [603, 0]
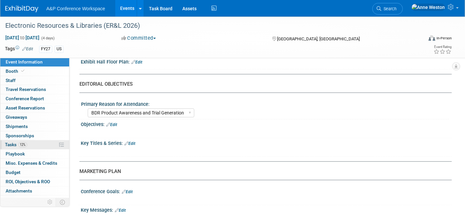
click at [25, 143] on span "12%" at bounding box center [22, 144] width 9 height 5
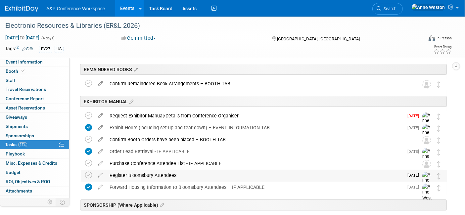
scroll to position [110, 0]
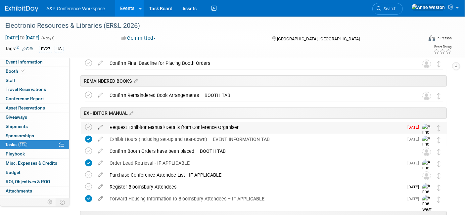
click at [100, 124] on icon at bounding box center [101, 126] width 12 height 8
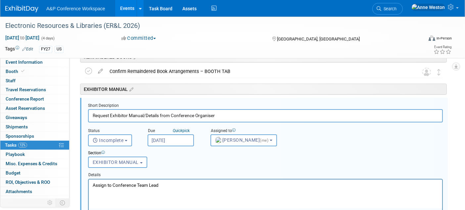
scroll to position [0, 0]
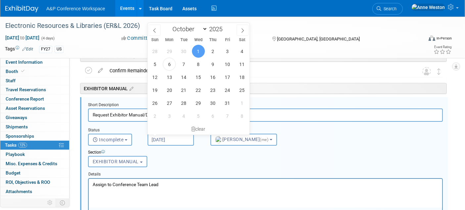
click at [162, 137] on input "[DATE]" at bounding box center [171, 139] width 46 height 12
click at [242, 101] on span "1" at bounding box center [242, 102] width 13 height 13
type input "Nov 1, 2025"
select select "10"
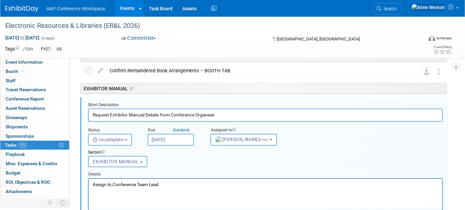
click at [166, 136] on input "Nov 1, 2025" at bounding box center [171, 139] width 46 height 12
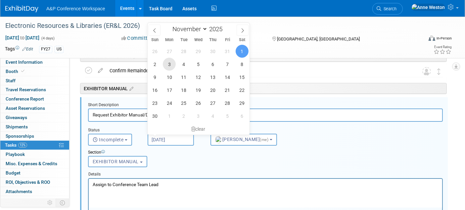
click at [169, 59] on span "3" at bounding box center [169, 64] width 13 height 13
type input "Nov 3, 2025"
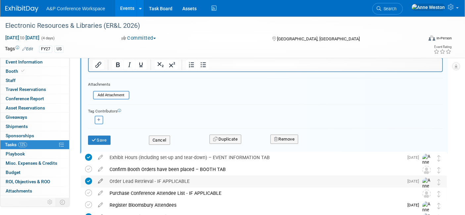
scroll to position [282, 0]
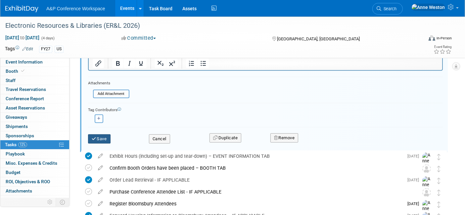
click at [99, 134] on button "Save" at bounding box center [99, 138] width 23 height 9
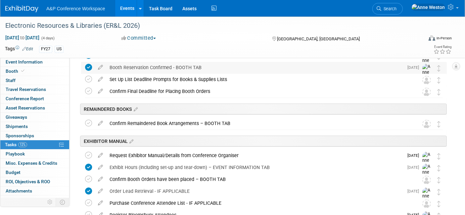
scroll to position [0, 0]
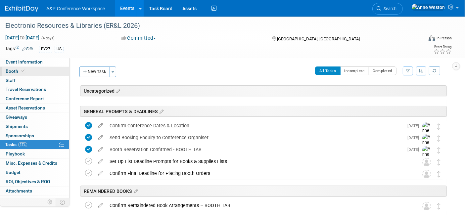
click at [15, 70] on span "Booth" at bounding box center [16, 71] width 20 height 5
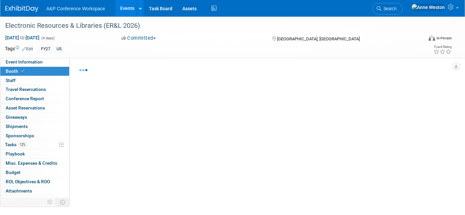
select select "DIGI"
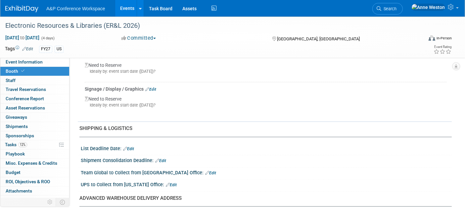
scroll to position [846, 0]
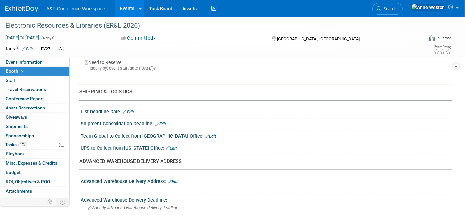
click at [132, 110] on link "Edit" at bounding box center [128, 112] width 11 height 5
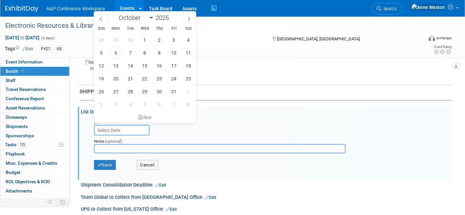
click at [113, 126] on input "text" at bounding box center [122, 130] width 56 height 11
click at [186, 20] on span at bounding box center [189, 18] width 12 height 11
select select "11"
click at [186, 20] on span at bounding box center [189, 18] width 12 height 11
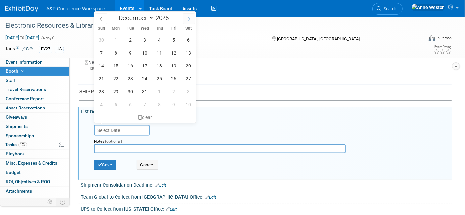
type input "2026"
select select "0"
click at [159, 64] on span "15" at bounding box center [159, 65] width 13 height 13
type input "Jan 15, 2026"
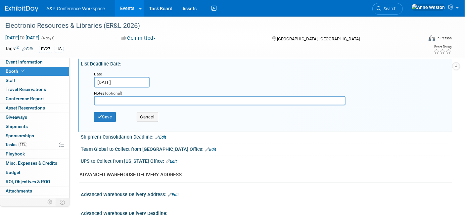
scroll to position [920, 0]
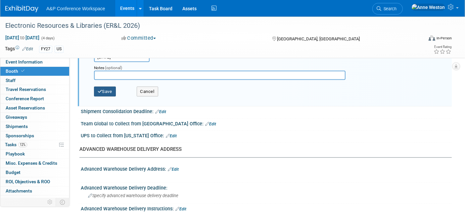
click at [106, 87] on button "Save" at bounding box center [105, 92] width 22 height 10
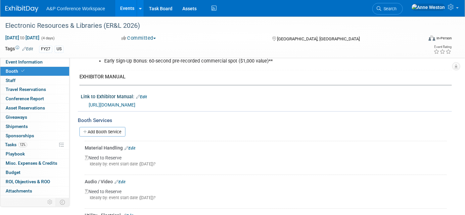
scroll to position [210, 0]
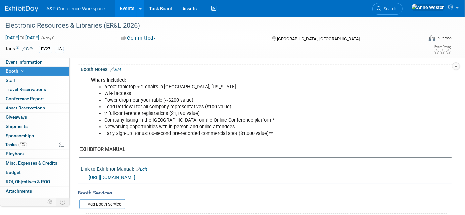
click at [120, 65] on div "Booth Notes: Edit" at bounding box center [266, 69] width 371 height 9
click at [120, 68] on link "Edit" at bounding box center [115, 70] width 11 height 5
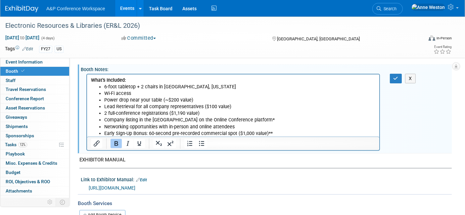
scroll to position [0, 0]
click at [275, 134] on li "Early Sign-Up Bonus: 60-second pre-recorded commercial spot ($1,000 value)**" at bounding box center [240, 134] width 272 height 7
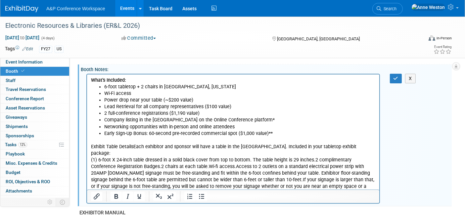
click at [134, 146] on p "Exhibit Table DetailsEach exhibitor and sponsor will have a table in the Exhibi…" at bounding box center [233, 170] width 285 height 53
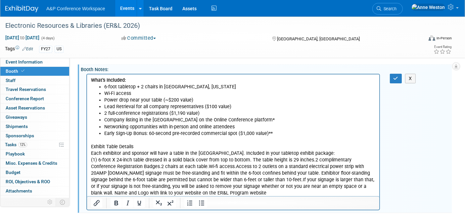
click at [223, 153] on p "Each exhibitor and sponsor will have a table in the Exhibit Hall. Included in y…" at bounding box center [233, 173] width 285 height 47
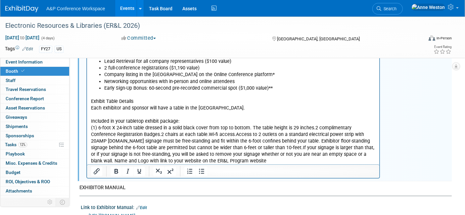
scroll to position [284, 0]
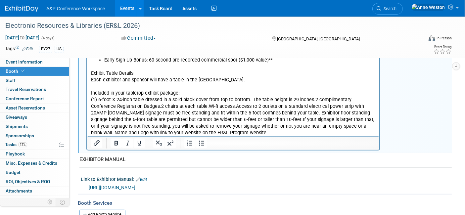
click at [249, 100] on p "Included in your tabletop exhibit package: (1) 6-foot X 24-inch table dressed i…" at bounding box center [233, 113] width 285 height 47
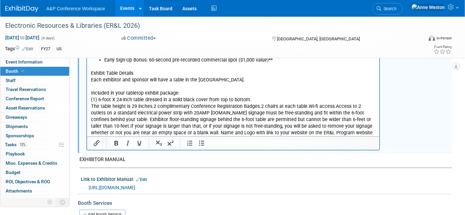
click at [153, 106] on p "The table height is 29 inches.2 complimentary Conference Registration Badges.2 …" at bounding box center [233, 119] width 285 height 33
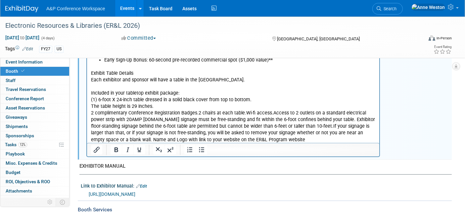
click at [196, 113] on p "2 complimentary Conference Registration Badges.2 chairs at each table.Wi-fi acc…" at bounding box center [233, 126] width 285 height 33
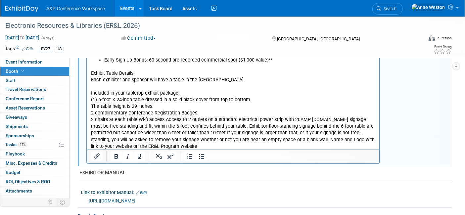
click at [137, 119] on p "2 chairs at each table.Wi-fi access.Access to 2 outlets on a standard electrica…" at bounding box center [233, 133] width 285 height 33
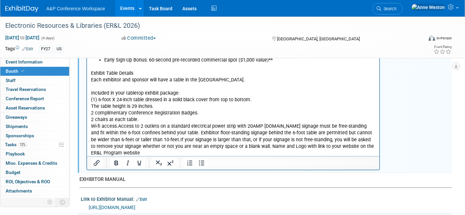
click at [118, 127] on p "Wi-fi access.Access to 2 outlets on a standard electrical power strip with 20AM…" at bounding box center [233, 139] width 285 height 33
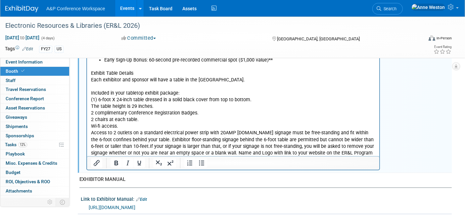
click at [248, 135] on p "Access to 2 outlets on a standard electrical power strip with 20AMP power.Compa…" at bounding box center [233, 146] width 285 height 33
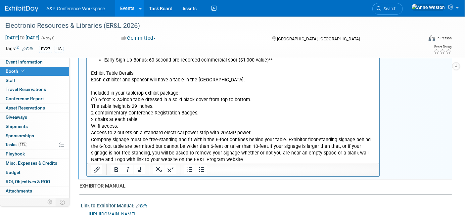
click at [285, 141] on p "Company signage must be free-standing and fit within the 6-foot confines behind…" at bounding box center [233, 150] width 285 height 27
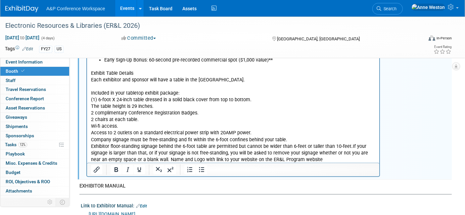
click at [347, 146] on p "Exhibitor floor-standing signage behind the 6-foot table are permitted but cann…" at bounding box center [233, 153] width 285 height 20
click at [176, 159] on p "If your signage is larger than that, or if your signage is not free-standing, y…" at bounding box center [233, 156] width 285 height 13
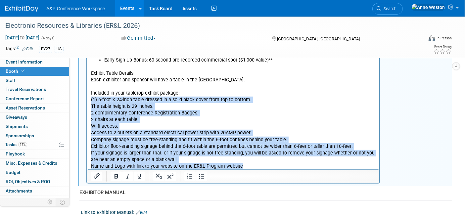
drag, startPoint x: 241, startPoint y: 166, endPoint x: 38, endPoint y: 102, distance: 213.0
click at [87, 102] on html "What’s Included: 6-foot tabletop + 2 chairs in Austin, Texas Wi-Fi access Power…" at bounding box center [233, 85] width 292 height 169
click at [200, 173] on icon "Bullet list" at bounding box center [202, 177] width 8 height 8
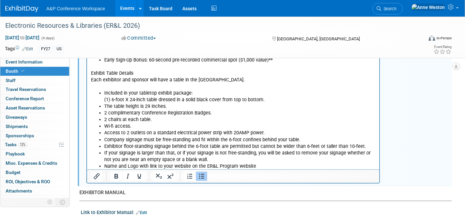
click at [207, 101] on li "Included in your tabletop exhibit package: (1) 6-foot X 24-inch table dressed i…" at bounding box center [240, 96] width 272 height 13
drag, startPoint x: 117, startPoint y: 88, endPoint x: 112, endPoint y: 93, distance: 6.6
click at [117, 88] on p "Rich Text Area. Press ALT-0 for help." at bounding box center [233, 86] width 285 height 7
click at [103, 99] on ul "Included in your tabletop exhibit package: (1) 6-foot X 24-inch table dressed i…" at bounding box center [233, 130] width 285 height 80
click at [103, 91] on ul "Included in your tabletop exhibit package: (1) 6-foot X 24-inch table dressed i…" at bounding box center [233, 130] width 285 height 80
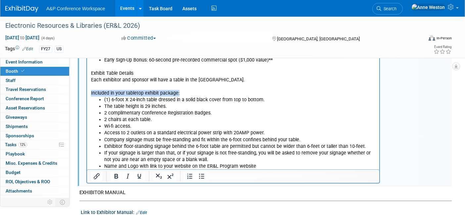
drag, startPoint x: 168, startPoint y: 95, endPoint x: 93, endPoint y: 98, distance: 75.2
click at [91, 97] on body "What’s Included: 6-foot tabletop + 2 chairs in Austin, Texas Wi-Fi access Power…" at bounding box center [233, 87] width 286 height 166
click at [185, 93] on p "Included in your tabletop exhibit package:" at bounding box center [233, 93] width 285 height 7
click at [181, 93] on p "Included in your tabletop exhibit package:" at bounding box center [233, 93] width 285 height 7
click at [161, 91] on p "Included in your tabletop exhibit package:" at bounding box center [233, 93] width 285 height 7
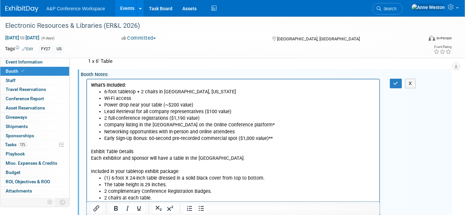
scroll to position [247, 0]
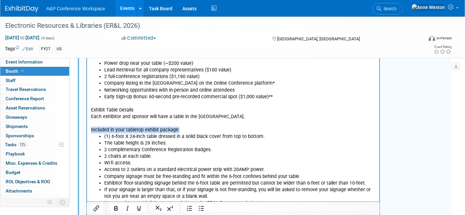
drag, startPoint x: 179, startPoint y: 129, endPoint x: 165, endPoint y: 169, distance: 42.2
click at [87, 128] on html "What’s Included: 6-foot tabletop + 2 chairs in Austin, Texas Wi-Fi access Power…" at bounding box center [233, 122] width 292 height 169
click at [116, 207] on icon "Bold" at bounding box center [116, 209] width 8 height 8
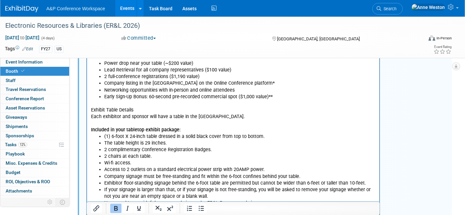
click at [136, 110] on p "Exhibit Table Details" at bounding box center [233, 110] width 285 height 7
drag, startPoint x: 137, startPoint y: 108, endPoint x: 85, endPoint y: 112, distance: 51.5
click at [87, 112] on html "What’s Included: 6-foot tabletop + 2 chairs in Austin, Texas Wi-Fi access Power…" at bounding box center [233, 122] width 292 height 169
click at [115, 208] on icon "Bold" at bounding box center [116, 209] width 8 height 8
click at [173, 166] on li "Wi-fi access." at bounding box center [240, 163] width 272 height 7
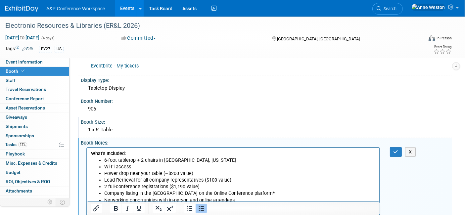
scroll to position [210, 0]
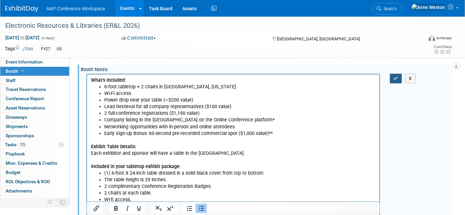
click at [395, 76] on icon "button" at bounding box center [396, 78] width 5 height 5
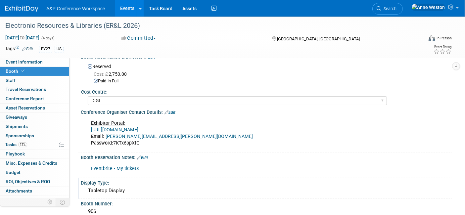
scroll to position [0, 0]
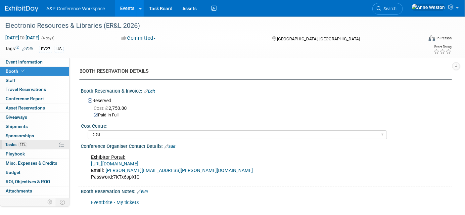
click at [20, 144] on span "12%" at bounding box center [22, 144] width 9 height 5
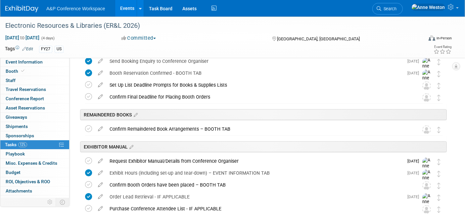
scroll to position [110, 0]
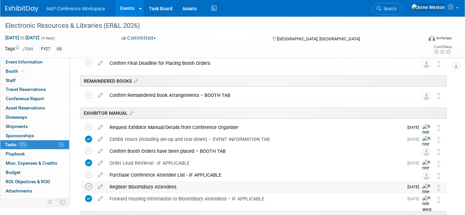
click at [89, 186] on icon at bounding box center [88, 187] width 7 height 7
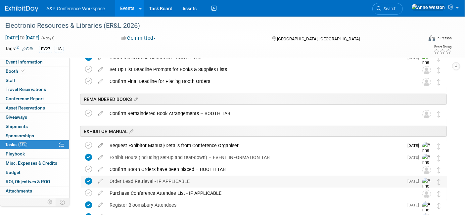
scroll to position [0, 0]
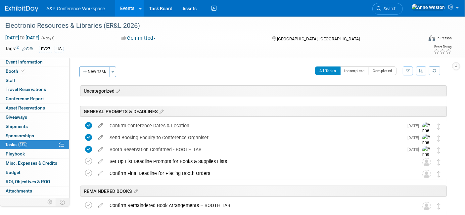
click at [20, 3] on link at bounding box center [25, 5] width 41 height 5
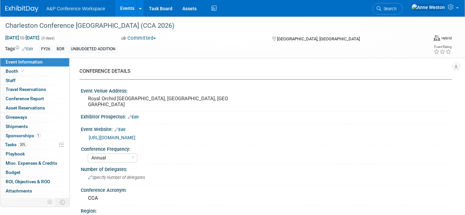
select select "Annual"
select select "Level 1"
select select "In-Person Booth"
select select "Libraries"
select select "Bloomsbury Digital Resources"
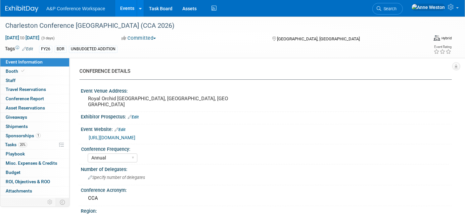
select select "[PERSON_NAME]"
select select "Brand/Subject Presence​"
click at [382, 9] on icon at bounding box center [379, 8] width 5 height 5
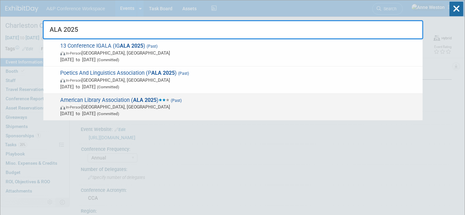
type input "ALA 2025"
click at [111, 98] on span "American Library Association ( ALA 2025 ) (Past) In-Person [GEOGRAPHIC_DATA], […" at bounding box center [238, 107] width 361 height 20
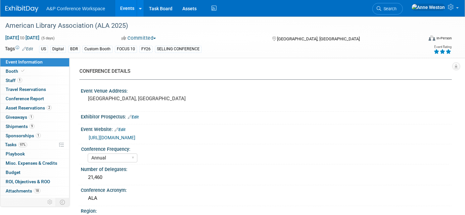
select select "Annual"
select select "Level 1"
select select "In-Person Booth"
select select "Libraries"
select select "Bloomsbury Digital Resources"
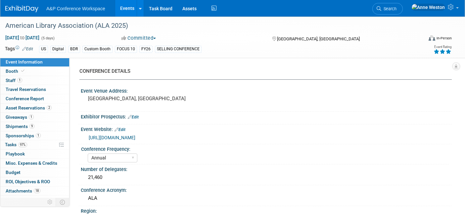
select select "[PERSON_NAME]"
select select "BDR Product Awareness and Trial Generation​"
click at [41, 70] on link "Booth" at bounding box center [34, 71] width 69 height 9
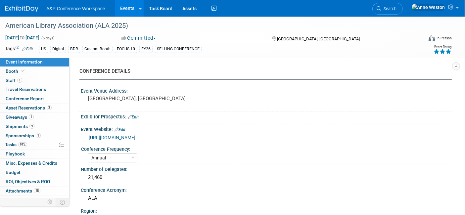
select select "DIGI"
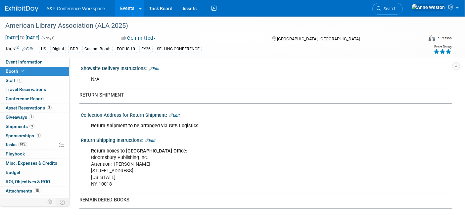
scroll to position [1104, 0]
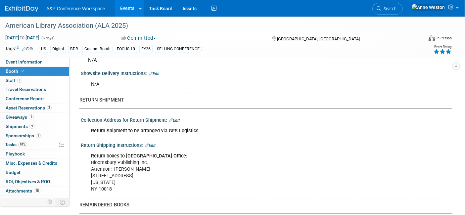
drag, startPoint x: 91, startPoint y: 168, endPoint x: 146, endPoint y: 169, distance: 55.7
click at [146, 169] on div "Return boxes to [GEOGRAPHIC_DATA] Office: Bloomsbury Publishing Inc. Attention:…" at bounding box center [233, 173] width 294 height 46
copy div "[STREET_ADDRESS]"
click at [202, 155] on div "Return boxes to [GEOGRAPHIC_DATA] Office: Bloomsbury Publishing Inc. Attention:…" at bounding box center [233, 173] width 294 height 46
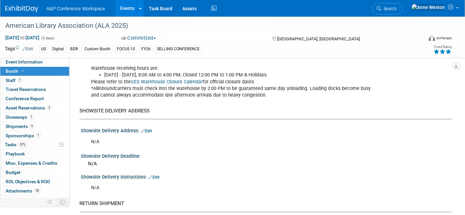
scroll to position [883, 0]
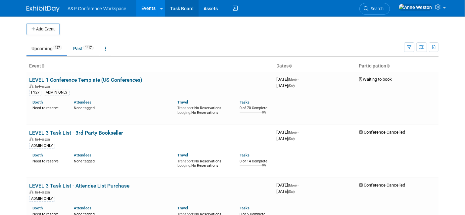
click at [186, 10] on link "Task Board" at bounding box center [181, 8] width 33 height 17
click at [384, 7] on span "Search" at bounding box center [376, 8] width 15 height 5
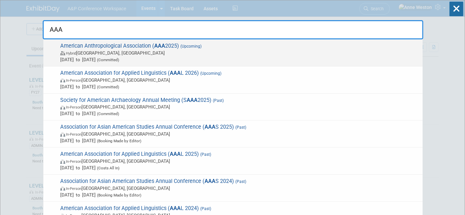
type input "AAA"
click at [79, 47] on span "American Anthropological Association ( AAA 2025) (Upcoming) Hybrid New Orleans,…" at bounding box center [238, 53] width 361 height 20
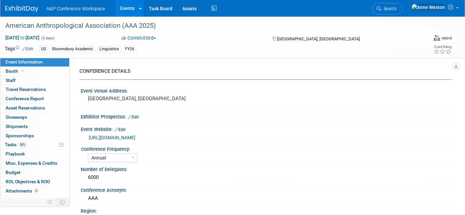
select select "Annual"
select select "Level 2"
select select "In-Person Booth"
select select "Anthropology"
select select "Bloomsbury Academic"
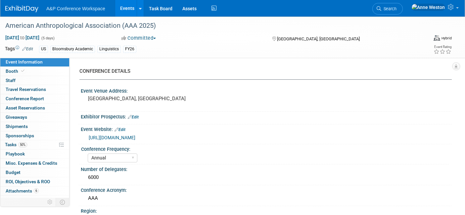
select select "[PERSON_NAME]"
select select "Networking/Commissioning"
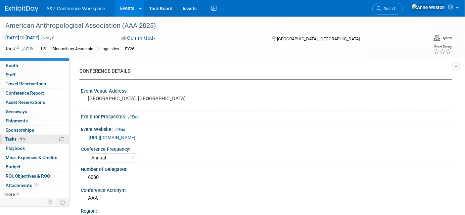
click at [18, 136] on span "Tasks 50%" at bounding box center [16, 138] width 22 height 5
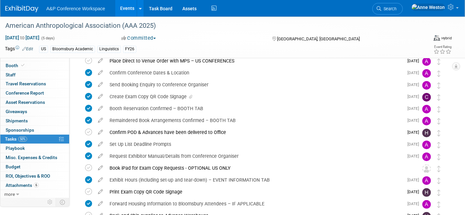
scroll to position [121, 0]
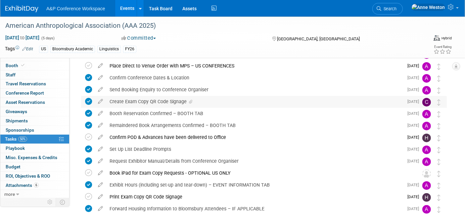
click at [150, 98] on div "Create Exam Copy QR Code Signage" at bounding box center [254, 101] width 297 height 11
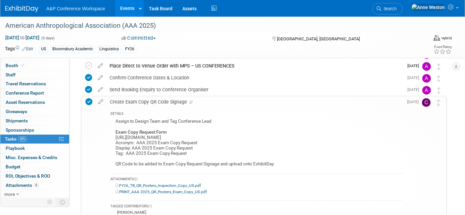
click at [150, 98] on div "Create Exam Copy QR Code Signage" at bounding box center [255, 101] width 297 height 11
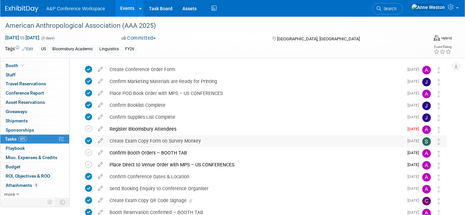
scroll to position [37, 0]
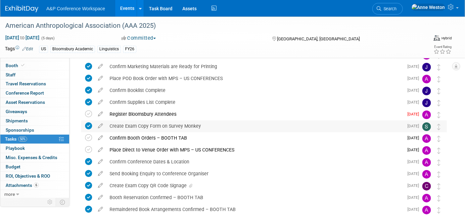
click at [171, 124] on div "Create Exam Copy Form on Survey Monkey" at bounding box center [254, 126] width 297 height 11
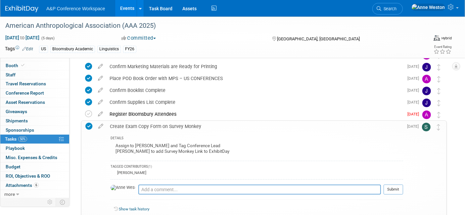
click at [171, 124] on div "Create Exam Copy Form on Survey Monkey" at bounding box center [255, 126] width 297 height 11
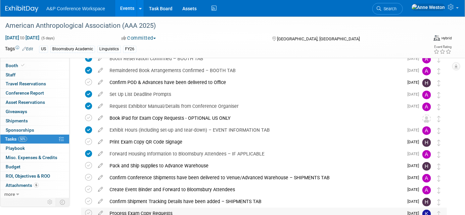
scroll to position [268, 0]
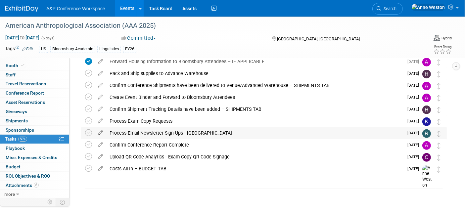
click at [102, 132] on icon at bounding box center [101, 132] width 12 height 8
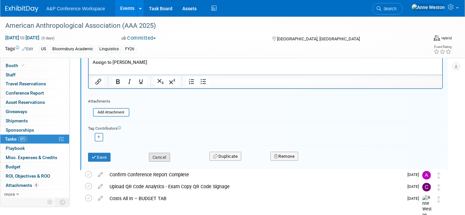
scroll to position [409, 0]
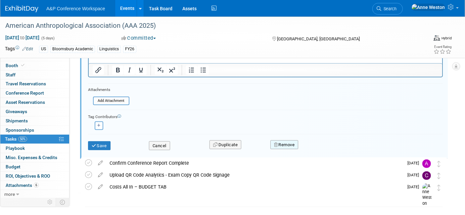
click at [288, 142] on button "Remove" at bounding box center [285, 144] width 28 height 9
click at [315, 149] on icon at bounding box center [317, 151] width 4 height 4
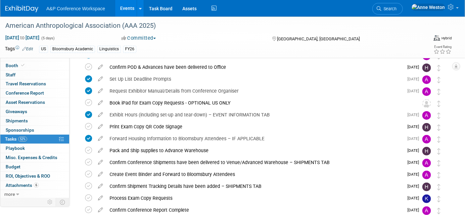
scroll to position [256, 0]
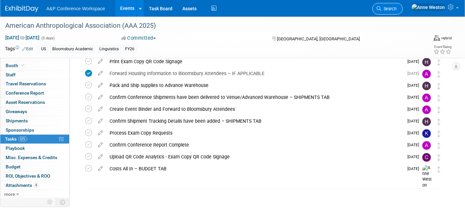
click at [397, 10] on span "Search" at bounding box center [389, 8] width 15 height 5
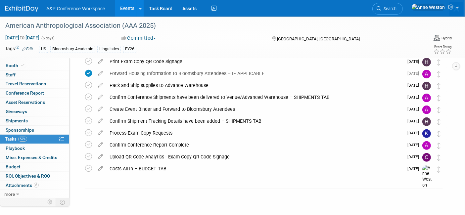
scroll to position [0, 0]
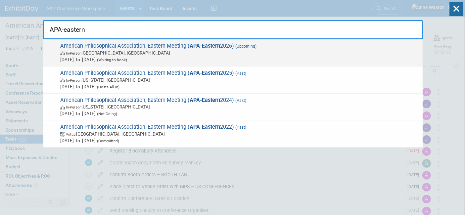
type input "APA-eastern"
click at [102, 51] on span "In-Person Baltimore, MD" at bounding box center [239, 53] width 359 height 7
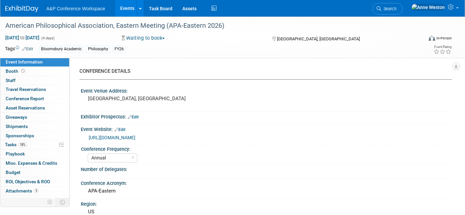
select select "Annual"
select select "Level 2"
select select "In-Person Booth"
select select "Philosophy"
select select "Bloomsbury Academic"
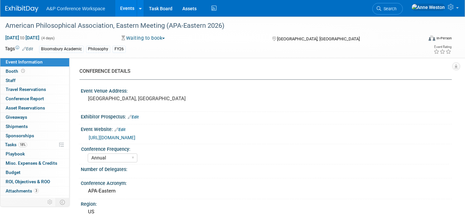
select select "[PERSON_NAME]"
select select "Networking/Commissioning"
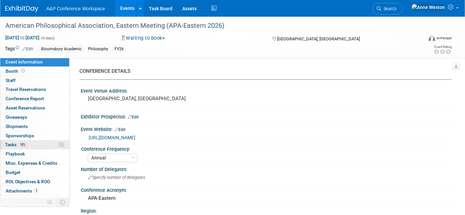
click at [20, 141] on link "18% Tasks 18%" at bounding box center [34, 144] width 69 height 9
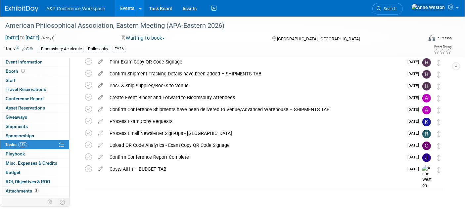
scroll to position [244, 0]
click at [100, 133] on icon at bounding box center [101, 132] width 12 height 8
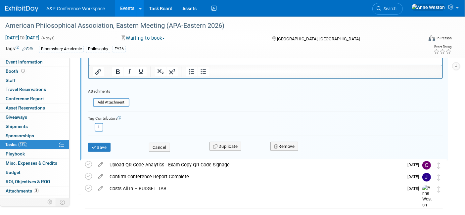
scroll to position [385, 0]
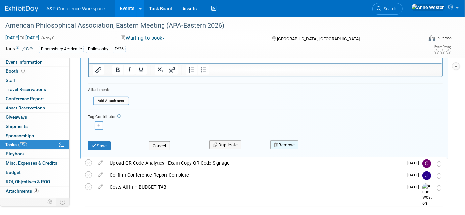
click at [291, 141] on button "Remove" at bounding box center [285, 144] width 28 height 9
click at [312, 145] on link "Yes" at bounding box center [321, 150] width 19 height 11
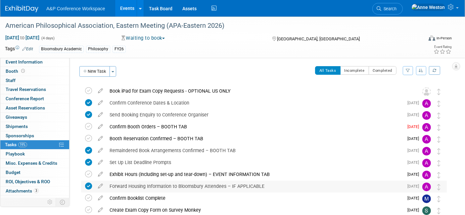
scroll to position [0, 0]
click at [397, 6] on span "Search" at bounding box center [389, 8] width 15 height 5
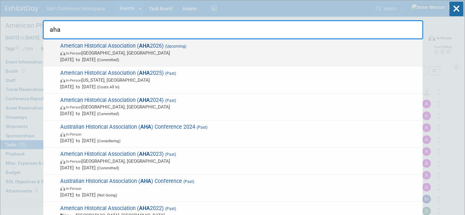
type input "aha"
click at [94, 44] on span "American Historical Association ( AHA 2026) (Upcoming) In-Person [GEOGRAPHIC_DA…" at bounding box center [238, 53] width 361 height 20
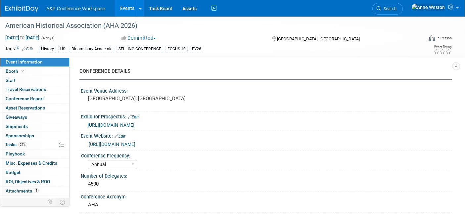
select select "Annual"
select select "Level 1"
select select "In-Person Booth"
select select "History"
select select "Bloomsbury Academic"
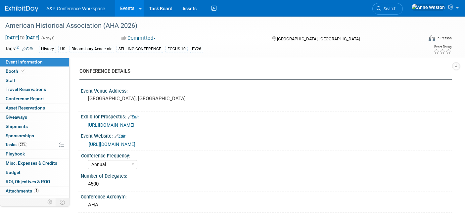
select select "[PERSON_NAME]"
select select "Networking/Commissioning"
click at [13, 142] on span "Tasks 24%" at bounding box center [16, 144] width 22 height 5
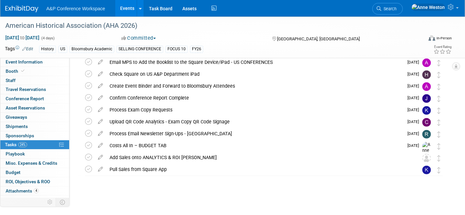
scroll to position [352, 0]
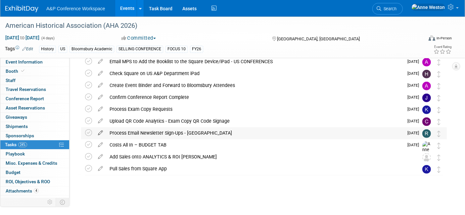
click at [101, 130] on icon at bounding box center [101, 132] width 12 height 8
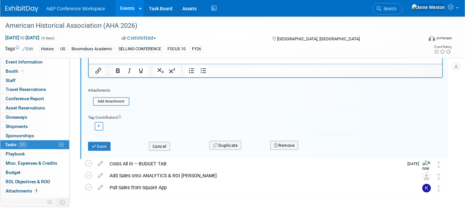
scroll to position [493, 0]
click at [291, 141] on button "Remove" at bounding box center [285, 144] width 28 height 9
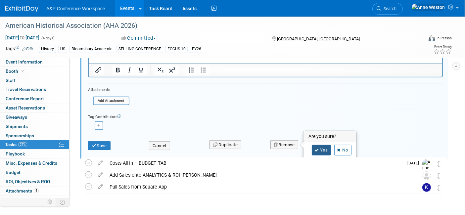
click at [316, 145] on link "Yes" at bounding box center [321, 150] width 19 height 11
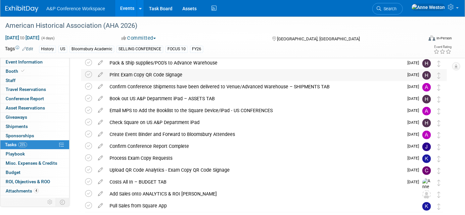
scroll to position [340, 0]
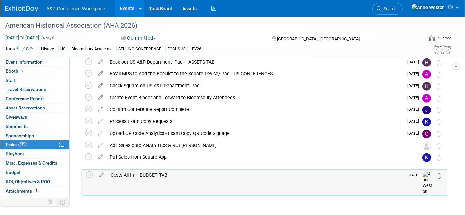
drag, startPoint x: 439, startPoint y: 144, endPoint x: 440, endPoint y: 174, distance: 29.8
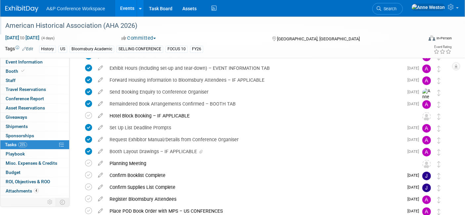
scroll to position [0, 0]
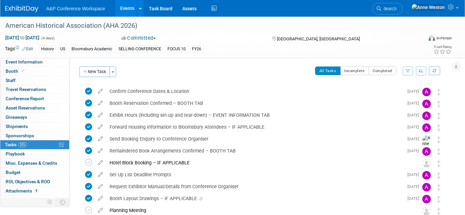
click at [397, 6] on span "Search" at bounding box center [389, 8] width 15 height 5
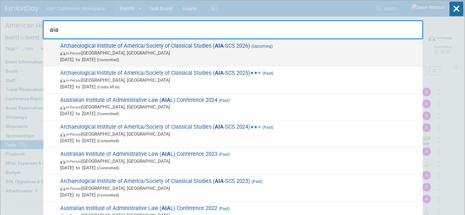
type input "aia"
click at [87, 54] on span "In-Person San Francisco, CA" at bounding box center [239, 53] width 359 height 7
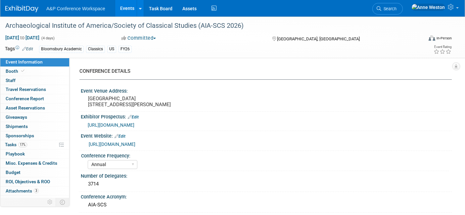
select select "Annual"
select select "Level 2"
select select "In-Person Booth"
select select "Classical Studies"
select select "Bloomsbury Academic"
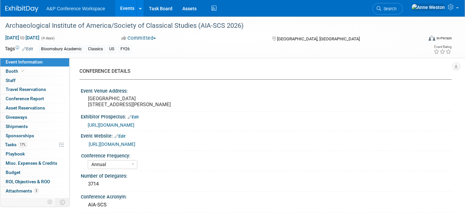
select select "[PERSON_NAME]"
select select "Networking/Commissioning"
click at [17, 143] on span "Tasks 17%" at bounding box center [16, 144] width 22 height 5
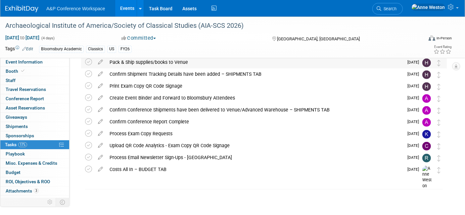
scroll to position [268, 0]
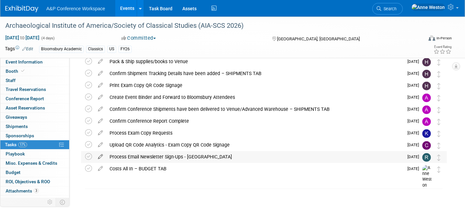
click at [100, 156] on icon at bounding box center [101, 155] width 12 height 8
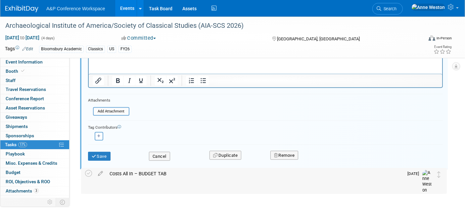
scroll to position [434, 0]
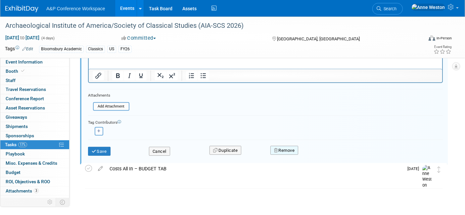
click at [282, 150] on button "Remove" at bounding box center [285, 150] width 28 height 9
click at [315, 156] on icon at bounding box center [317, 156] width 4 height 4
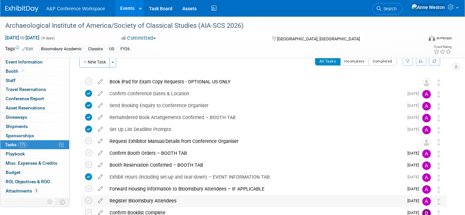
scroll to position [0, 0]
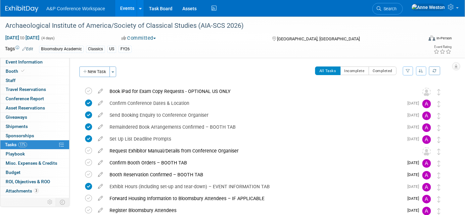
click at [420, 70] on icon "button" at bounding box center [421, 71] width 5 height 4
click at [398, 99] on link "By Due Date" at bounding box center [402, 101] width 47 height 9
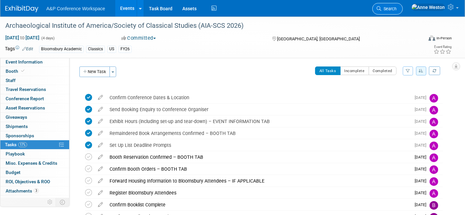
click at [402, 5] on link "Search" at bounding box center [388, 9] width 30 height 12
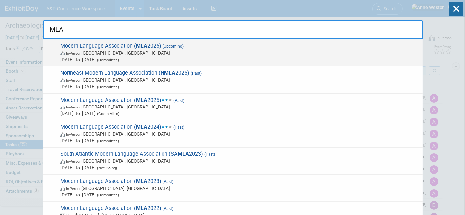
type input "MLA"
click at [83, 48] on span "Modern Language Association ( MLA 2026) (Upcoming) In-Person Toronto, Canada Ja…" at bounding box center [238, 53] width 361 height 20
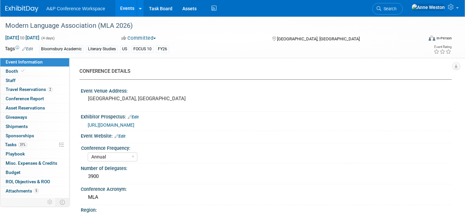
select select "Annual"
select select "Level 2"
select select "In-Person Booth"
select select "Literary Studies"
select select "Bloomsbury Academic"
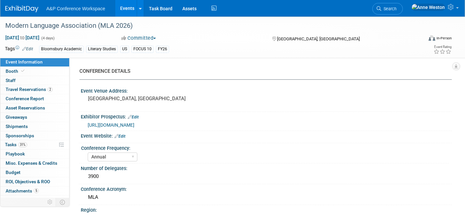
select select "[PERSON_NAME]"
select select "Networking/Commissioning"
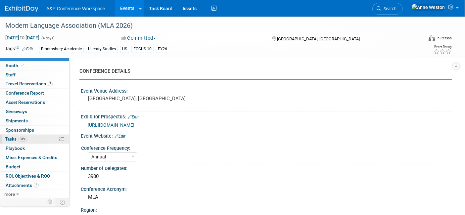
click at [32, 136] on link "31% Tasks 31%" at bounding box center [34, 139] width 69 height 9
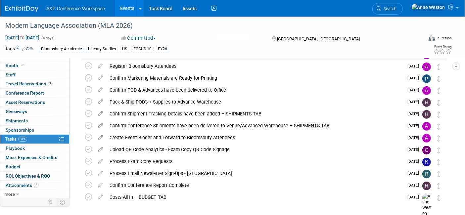
scroll to position [256, 0]
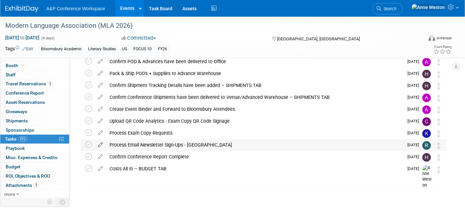
click at [100, 144] on icon at bounding box center [101, 143] width 12 height 8
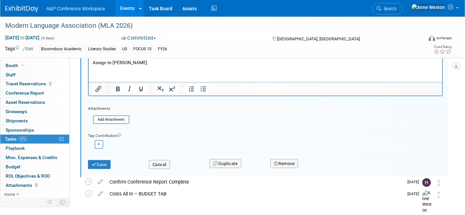
scroll to position [409, 0]
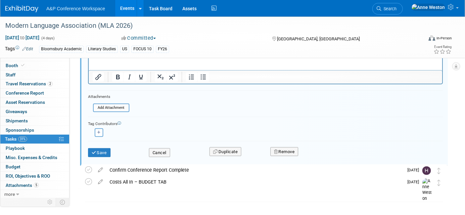
click at [289, 144] on div "Remove" at bounding box center [342, 152] width 152 height 16
click at [287, 147] on button "Remove" at bounding box center [285, 151] width 28 height 9
click at [317, 156] on icon at bounding box center [317, 158] width 4 height 4
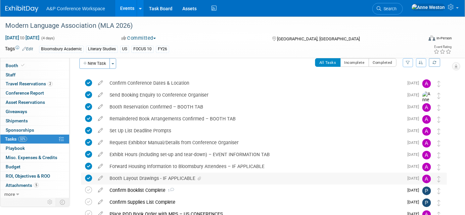
scroll to position [0, 0]
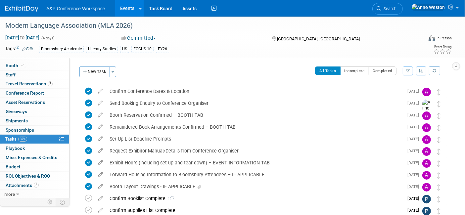
click at [397, 7] on span "Search" at bounding box center [389, 8] width 15 height 5
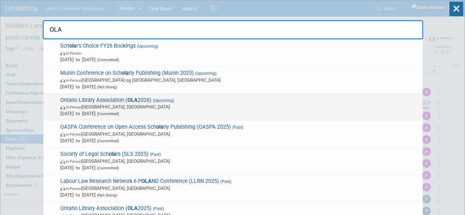
type input "OLA"
click at [96, 110] on span "In-Person [GEOGRAPHIC_DATA], [GEOGRAPHIC_DATA]" at bounding box center [239, 107] width 359 height 7
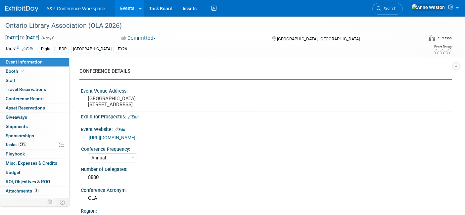
select select "Annual"
select select "Level 2"
select select "In-Person Booth"
select select "Libraries"
select select "Bloomsbury Digital Resources"
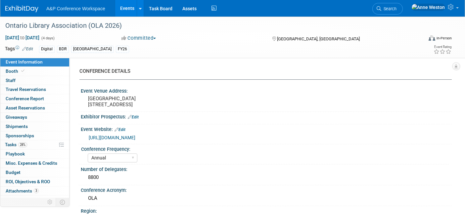
select select "[PERSON_NAME]"
select select "BDR Product Awareness and Trial Generation​"
click at [27, 143] on span "28%" at bounding box center [22, 144] width 9 height 5
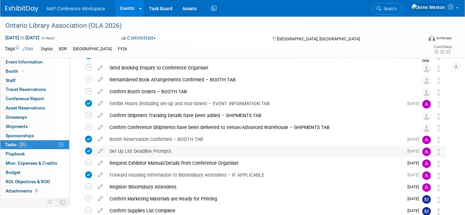
scroll to position [125, 0]
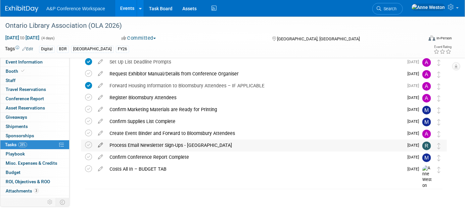
click at [98, 142] on icon at bounding box center [101, 144] width 12 height 8
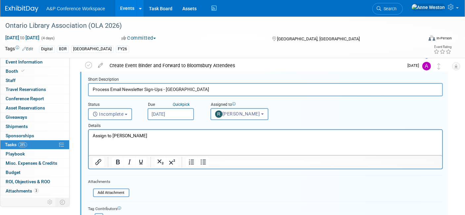
scroll to position [241, 0]
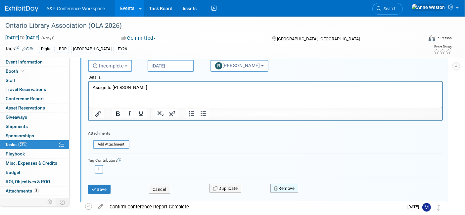
click at [289, 185] on button "Remove" at bounding box center [285, 188] width 28 height 9
click at [316, 189] on link "Yes" at bounding box center [321, 194] width 19 height 11
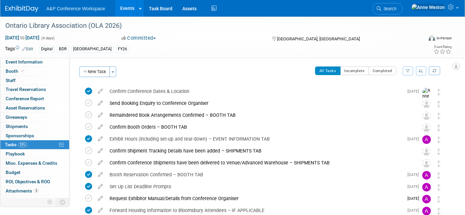
scroll to position [0, 0]
click at [397, 6] on span "Search" at bounding box center [389, 8] width 15 height 5
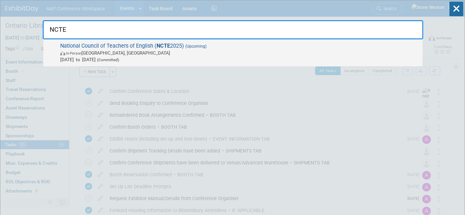
type input "NCTE"
click at [107, 52] on span "In-Person [GEOGRAPHIC_DATA], [GEOGRAPHIC_DATA]" at bounding box center [239, 53] width 359 height 7
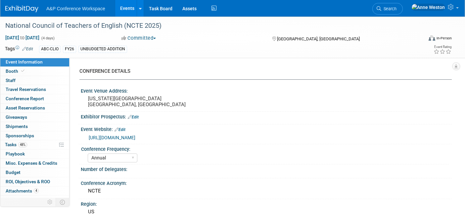
select select "Annual"
select select "Level 2"
select select "In-Person Booth"
select select "Schools"
select select "Bloomsbury Digital Resources"
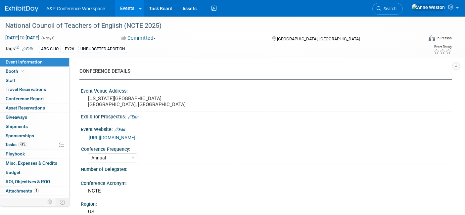
select select "[PERSON_NAME]"
select select "Brand/Subject Presence​"
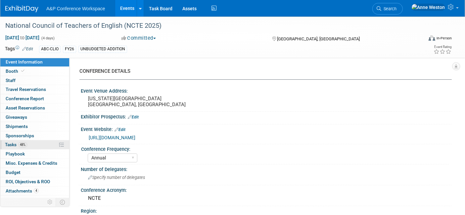
click at [31, 145] on link "48% Tasks 48%" at bounding box center [34, 144] width 69 height 9
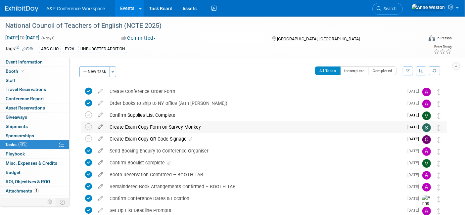
click at [98, 126] on icon at bounding box center [101, 126] width 12 height 8
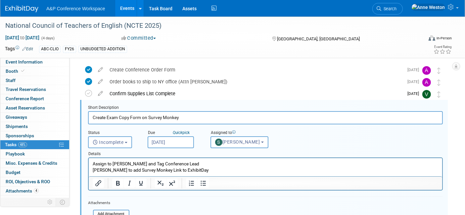
scroll to position [25, 0]
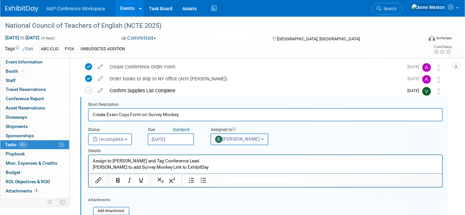
click at [230, 139] on span "[PERSON_NAME]" at bounding box center [237, 138] width 45 height 5
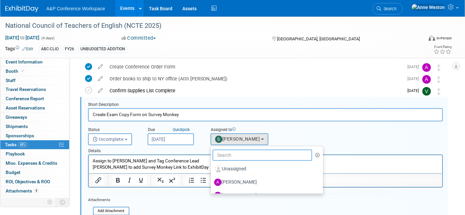
drag, startPoint x: 233, startPoint y: 150, endPoint x: 228, endPoint y: 154, distance: 5.9
click at [232, 151] on input "text" at bounding box center [263, 155] width 100 height 11
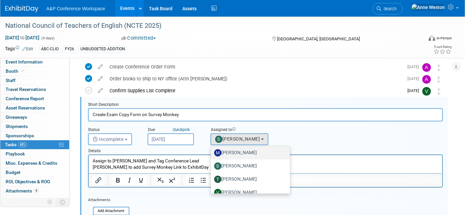
scroll to position [23, 0]
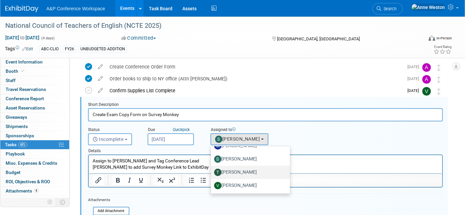
type input "[PERSON_NAME]"
click at [238, 170] on label "[PERSON_NAME]" at bounding box center [248, 172] width 69 height 11
click at [212, 170] on input "[PERSON_NAME]" at bounding box center [210, 172] width 4 height 4
select select "efc4551d-2c6a-4165-ad81-4e964e450e5d"
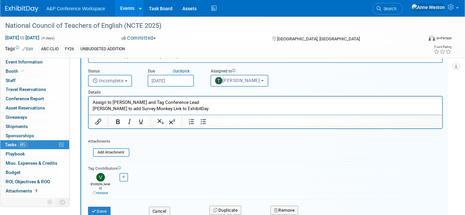
scroll to position [98, 0]
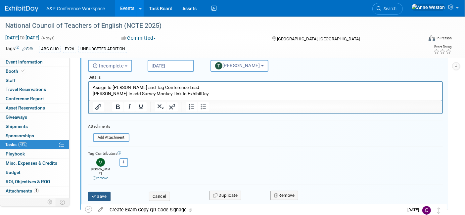
click at [100, 192] on button "Save" at bounding box center [99, 196] width 23 height 9
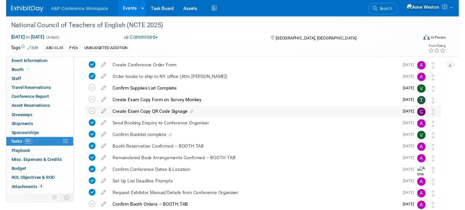
scroll to position [37, 0]
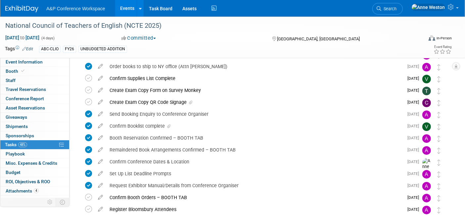
click at [98, 124] on icon at bounding box center [101, 125] width 12 height 8
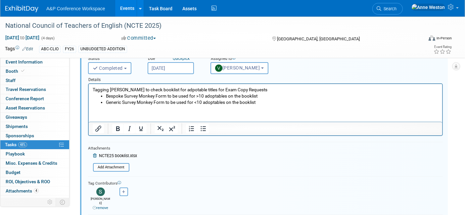
scroll to position [134, 0]
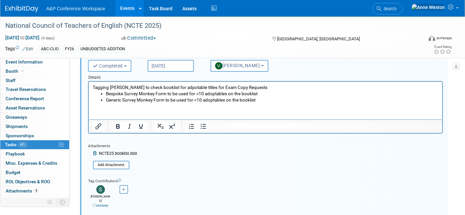
click at [94, 204] on icon at bounding box center [95, 206] width 4 height 4
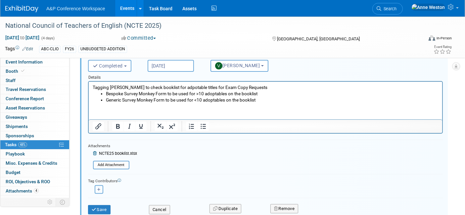
click at [98, 188] on icon "button" at bounding box center [98, 190] width 3 height 4
select select
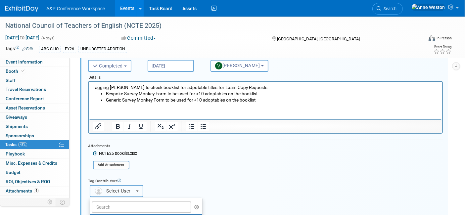
click at [114, 188] on span "-- Select User --" at bounding box center [114, 190] width 41 height 5
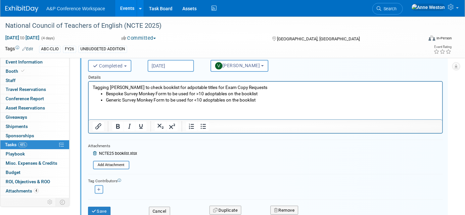
click at [97, 188] on icon "button" at bounding box center [98, 190] width 3 height 4
select select
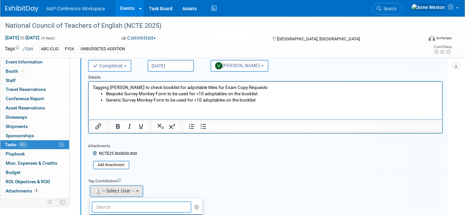
click at [112, 202] on input "text" at bounding box center [142, 207] width 100 height 11
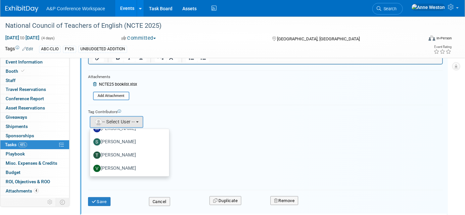
scroll to position [207, 0]
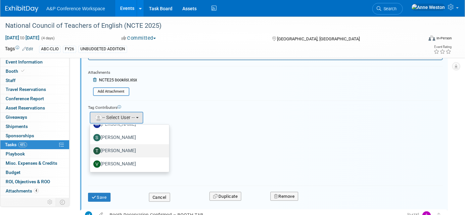
type input "[PERSON_NAME]"
click at [133, 147] on label "[PERSON_NAME]" at bounding box center [127, 151] width 69 height 11
click at [91, 148] on input "[PERSON_NAME]" at bounding box center [89, 150] width 4 height 4
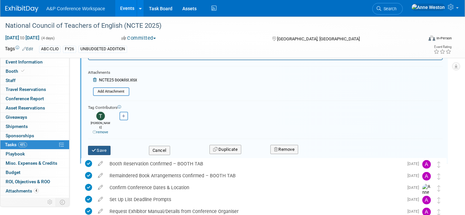
click at [103, 146] on button "Save" at bounding box center [99, 150] width 23 height 9
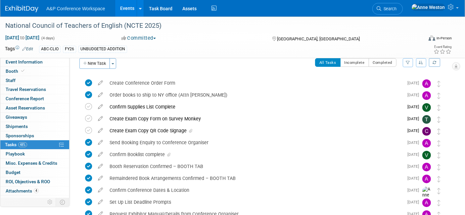
scroll to position [0, 0]
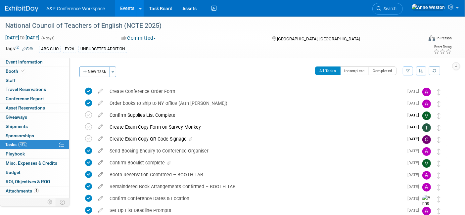
click at [151, 127] on div "Create Exam Copy Form on Survey Monkey" at bounding box center [254, 127] width 297 height 11
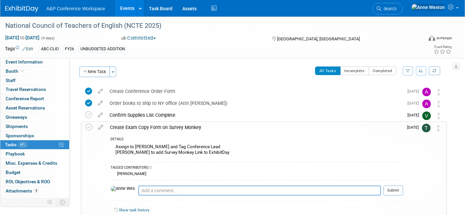
click at [151, 127] on div "Create Exam Copy Form on Survey Monkey" at bounding box center [255, 127] width 297 height 11
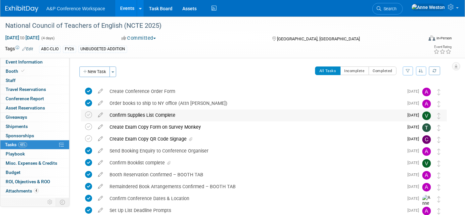
click at [155, 112] on div "Confirm Supplies List Complete" at bounding box center [254, 115] width 297 height 11
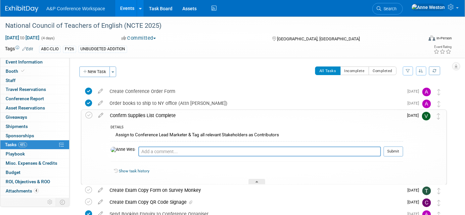
click at [155, 112] on div "Confirm Supplies List Complete" at bounding box center [255, 115] width 297 height 11
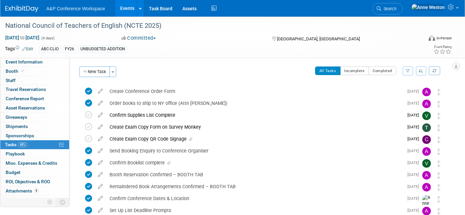
click at [419, 68] on button "button" at bounding box center [421, 71] width 11 height 9
click at [397, 103] on link "By Due Date" at bounding box center [402, 101] width 47 height 9
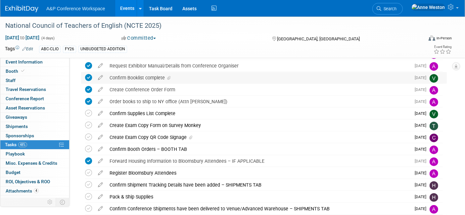
scroll to position [141, 0]
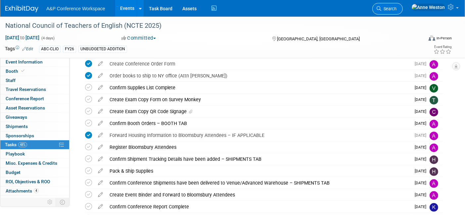
click at [382, 7] on icon at bounding box center [379, 8] width 5 height 5
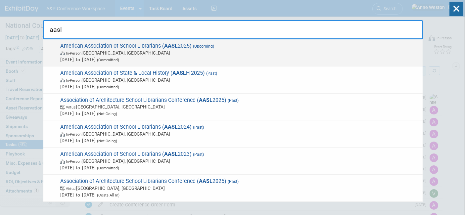
type input "aasl"
click at [91, 50] on span "In-Person [GEOGRAPHIC_DATA], [GEOGRAPHIC_DATA]" at bounding box center [239, 53] width 359 height 7
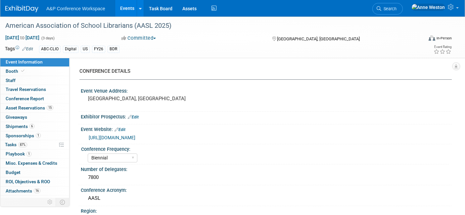
select select "Biennial"
select select "Level 1"
select select "In-Person Booth"
select select "Schools"
select select "Bloomsbury Digital Resources"
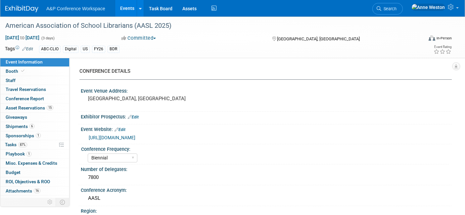
select select "[PERSON_NAME]"
select select "BDR Product Awareness and Trial Generation​"
click at [27, 145] on span "Tasks 87%" at bounding box center [16, 144] width 22 height 5
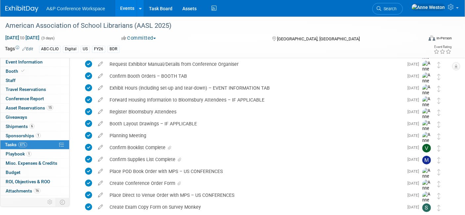
scroll to position [110, 0]
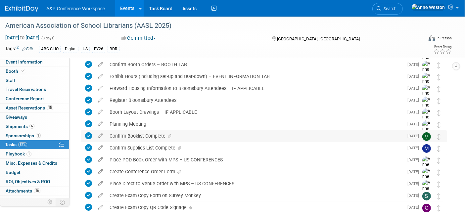
click at [139, 133] on div "Confirm Booklist Complete" at bounding box center [254, 136] width 297 height 11
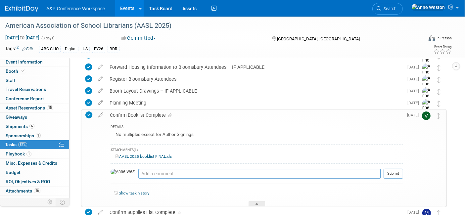
scroll to position [147, 0]
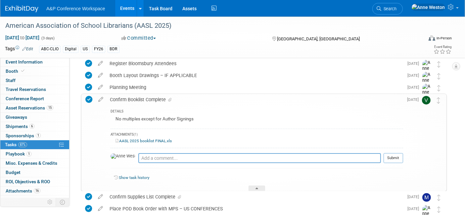
click at [140, 97] on div "Confirm Booklist Complete" at bounding box center [255, 99] width 297 height 11
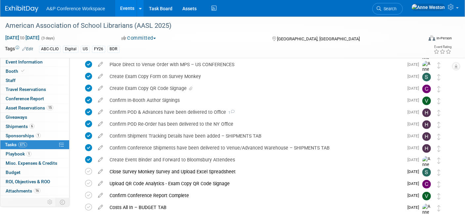
scroll to position [268, 0]
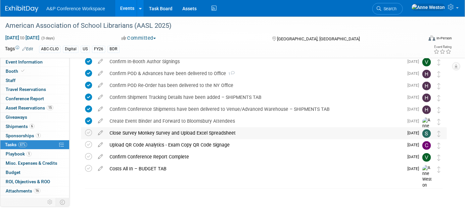
click at [135, 134] on div "Close Survey Monkey Survey and Upload Excel Spreadsheet" at bounding box center [254, 133] width 297 height 11
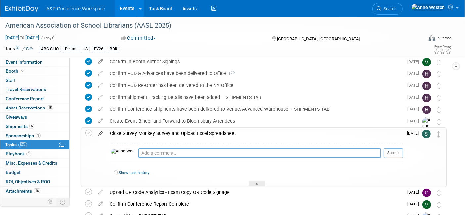
click at [100, 132] on icon at bounding box center [101, 132] width 12 height 8
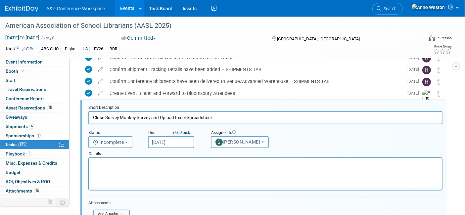
scroll to position [299, 0]
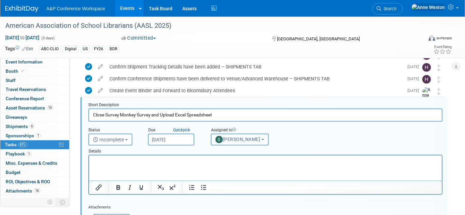
click at [230, 138] on span "[PERSON_NAME]" at bounding box center [238, 139] width 45 height 5
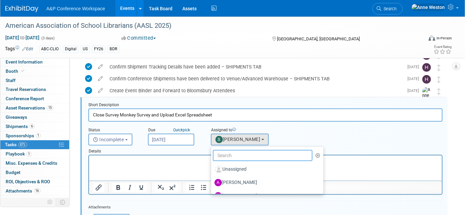
click at [230, 151] on input "text" at bounding box center [263, 155] width 100 height 11
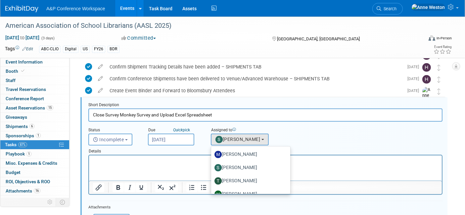
scroll to position [23, 0]
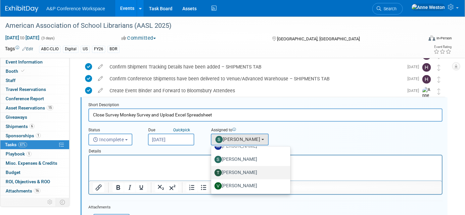
type input "[PERSON_NAME]"
click at [241, 169] on label "[PERSON_NAME]" at bounding box center [249, 173] width 69 height 11
click at [212, 170] on input "[PERSON_NAME]" at bounding box center [210, 172] width 4 height 4
select select "efc4551d-2c6a-4165-ad81-4e964e450e5d"
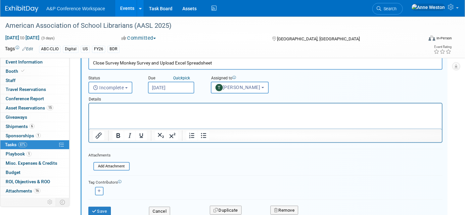
scroll to position [373, 0]
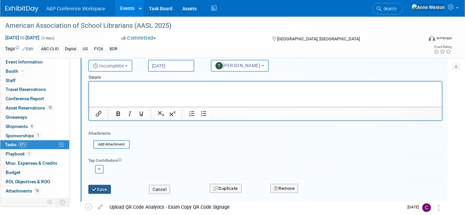
click at [101, 185] on button "Save" at bounding box center [99, 189] width 23 height 9
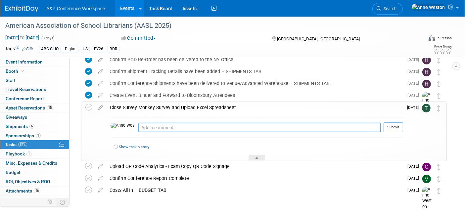
scroll to position [279, 0]
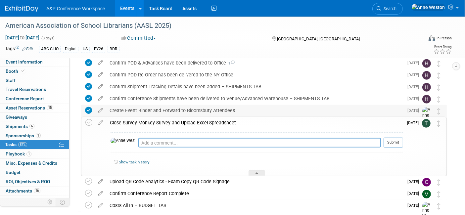
click at [153, 119] on div "Close Survey Monkey Survey and Upload Excel Spreadsheet" at bounding box center [255, 122] width 297 height 11
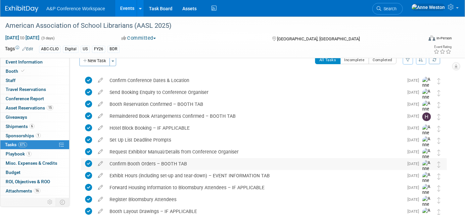
scroll to position [0, 0]
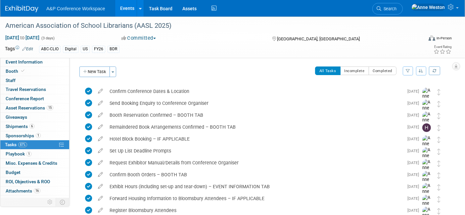
click at [397, 9] on span "Search" at bounding box center [389, 8] width 15 height 5
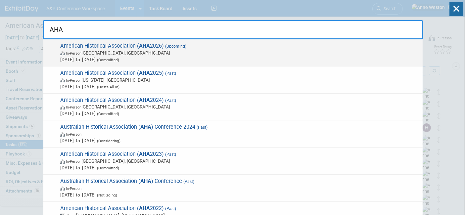
type input "AHA"
click at [105, 47] on span "American Historical Association ( AHA 2026) (Upcoming) In-Person [GEOGRAPHIC_DA…" at bounding box center [238, 53] width 361 height 20
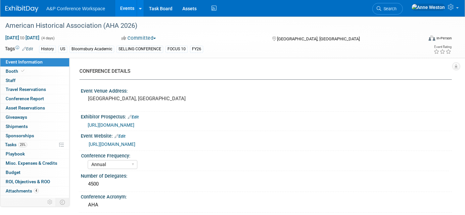
select select "Annual"
select select "Level 1"
select select "In-Person Booth"
select select "History"
select select "Bloomsbury Academic"
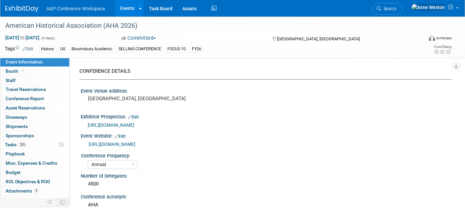
select select "[PERSON_NAME]"
select select "Networking/Commissioning"
click at [29, 143] on link "25% Tasks 25%" at bounding box center [34, 144] width 69 height 9
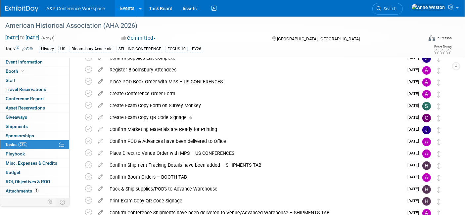
scroll to position [156, 0]
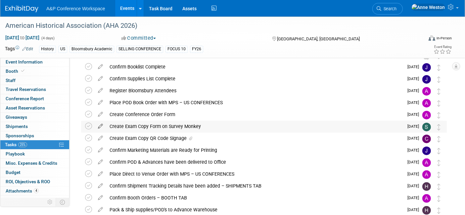
click at [101, 125] on icon at bounding box center [101, 125] width 12 height 8
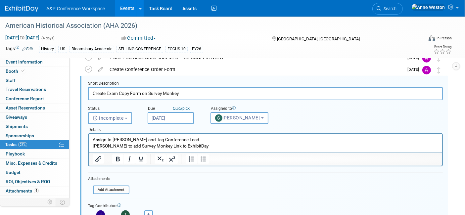
scroll to position [216, 0]
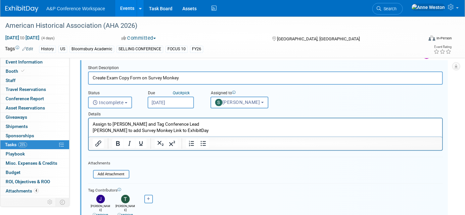
click at [118, 213] on icon at bounding box center [120, 215] width 4 height 4
click at [239, 100] on span "[PERSON_NAME]" at bounding box center [237, 102] width 45 height 5
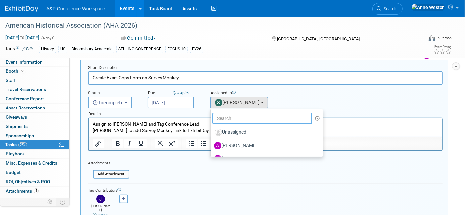
click at [231, 116] on input "text" at bounding box center [263, 118] width 100 height 11
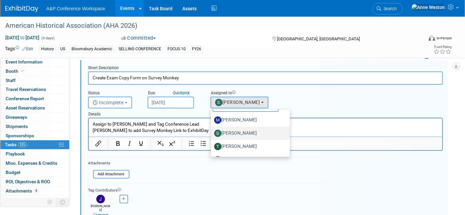
scroll to position [23, 0]
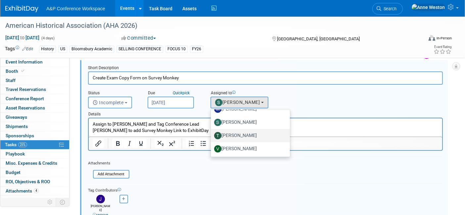
type input "[PERSON_NAME]"
drag, startPoint x: 241, startPoint y: 132, endPoint x: 150, endPoint y: 17, distance: 146.8
click at [241, 132] on label "[PERSON_NAME]" at bounding box center [248, 136] width 69 height 11
click at [212, 133] on input "[PERSON_NAME]" at bounding box center [210, 135] width 4 height 4
select select "efc4551d-2c6a-4165-ad81-4e964e450e5d"
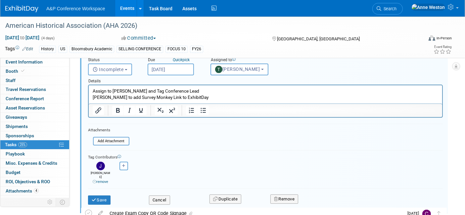
scroll to position [290, 0]
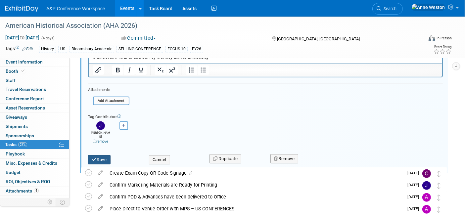
click at [101, 155] on button "Save" at bounding box center [99, 159] width 23 height 9
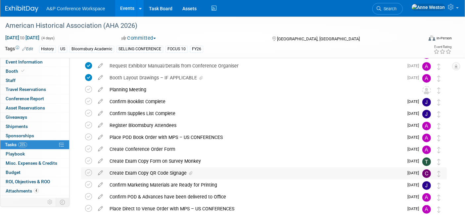
scroll to position [106, 0]
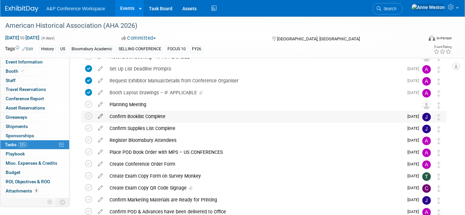
click at [101, 115] on icon at bounding box center [101, 115] width 12 height 8
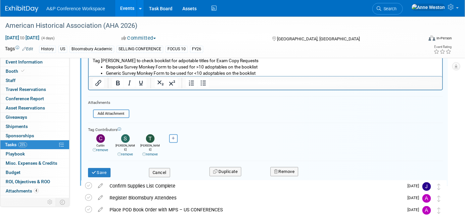
scroll to position [230, 0]
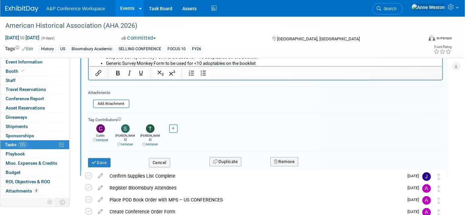
click at [118, 143] on icon at bounding box center [120, 145] width 4 height 4
click at [101, 158] on button "Save" at bounding box center [99, 162] width 23 height 9
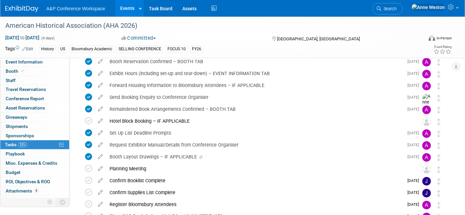
scroll to position [0, 0]
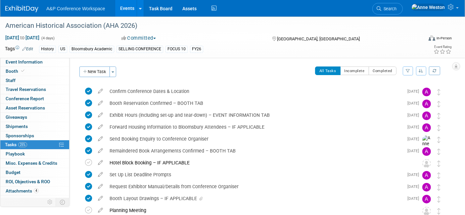
click at [420, 68] on button "button" at bounding box center [421, 71] width 11 height 9
click at [402, 99] on link "By Due Date" at bounding box center [402, 101] width 47 height 9
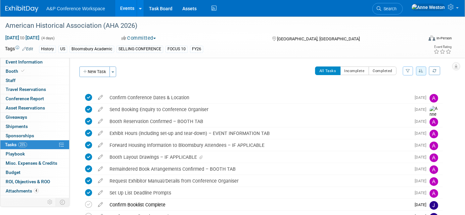
click at [403, 5] on link "Search" at bounding box center [388, 9] width 30 height 12
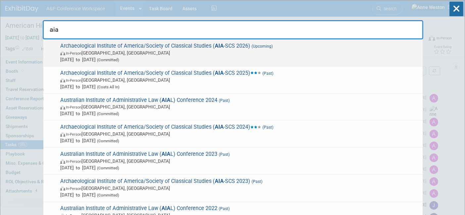
type input "aia"
click at [105, 43] on span "Archaeological Institute of America/Society of Classical Studies ( AIA -SCS 202…" at bounding box center [238, 53] width 361 height 20
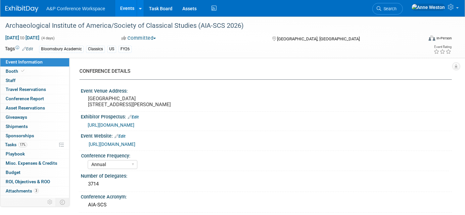
select select "Annual"
select select "Level 2"
select select "In-Person Booth"
select select "Classical Studies"
select select "Bloomsbury Academic"
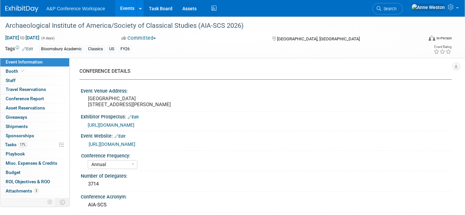
select select "[PERSON_NAME]"
select select "Networking/Commissioning"
click at [28, 143] on link "17% Tasks 17%" at bounding box center [34, 144] width 69 height 9
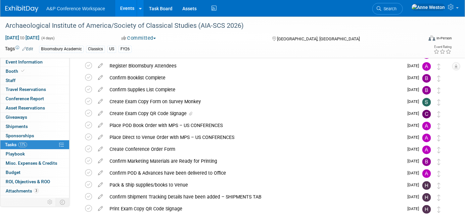
scroll to position [147, 0]
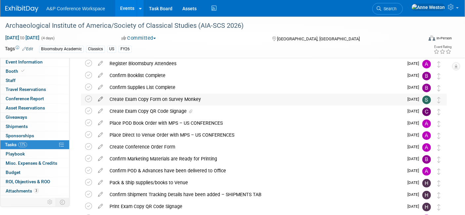
click at [98, 98] on icon at bounding box center [101, 98] width 12 height 8
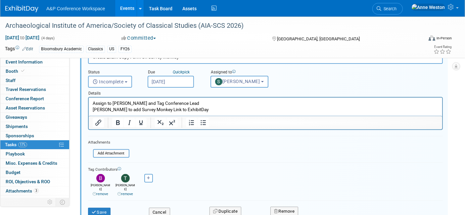
scroll to position [217, 0]
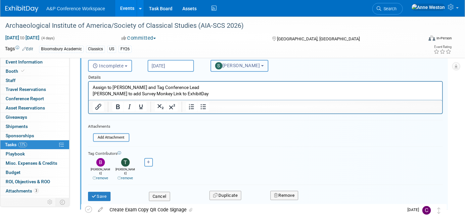
click at [244, 66] on span "[PERSON_NAME]" at bounding box center [237, 65] width 45 height 5
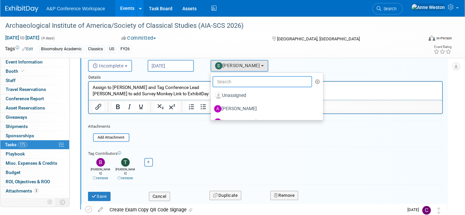
click at [238, 81] on input "text" at bounding box center [263, 81] width 100 height 11
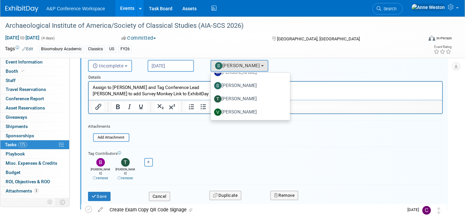
scroll to position [254, 0]
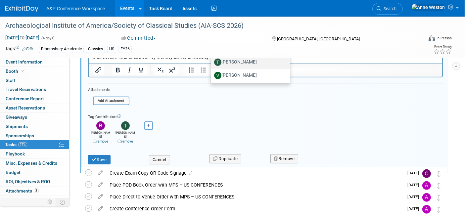
type input "[PERSON_NAME]"
click at [239, 58] on label "[PERSON_NAME]" at bounding box center [248, 62] width 69 height 11
click at [212, 59] on input "[PERSON_NAME]" at bounding box center [210, 61] width 4 height 4
select select "efc4551d-2c6a-4165-ad81-4e964e450e5d"
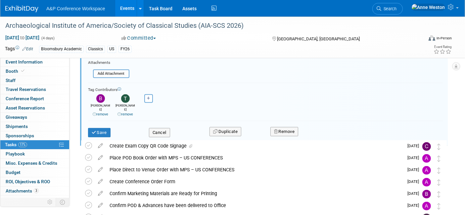
scroll to position [291, 0]
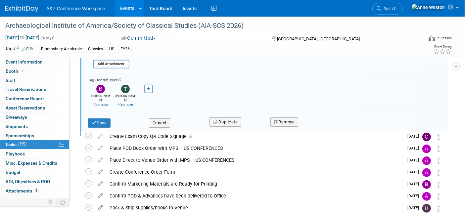
click at [119, 103] on icon at bounding box center [120, 105] width 4 height 4
click at [101, 119] on button "Save" at bounding box center [99, 123] width 23 height 9
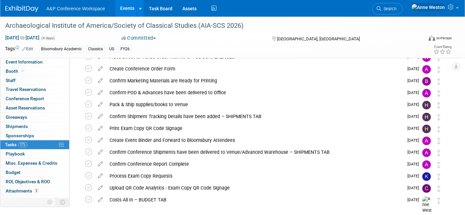
scroll to position [146, 0]
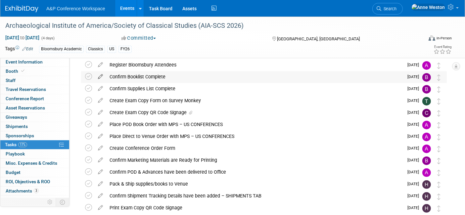
click at [100, 73] on icon at bounding box center [101, 75] width 12 height 8
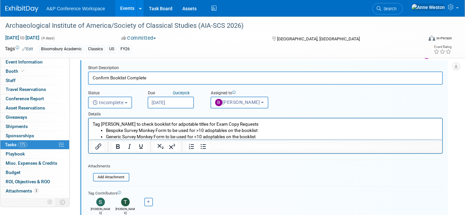
scroll to position [193, 0]
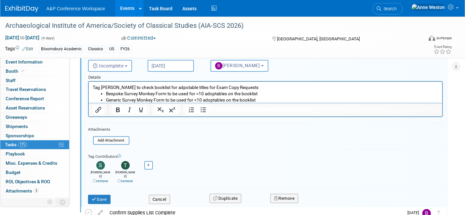
click at [102, 179] on link "remove" at bounding box center [101, 181] width 16 height 4
click at [98, 195] on button "Save" at bounding box center [99, 199] width 23 height 9
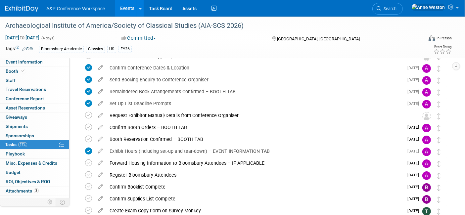
scroll to position [0, 0]
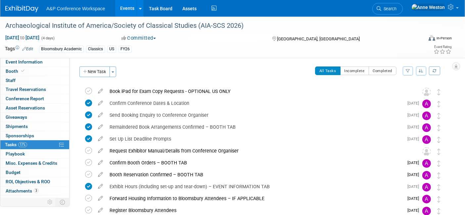
click at [420, 69] on icon "button" at bounding box center [421, 71] width 5 height 4
click at [393, 102] on link "By Due Date" at bounding box center [402, 101] width 47 height 9
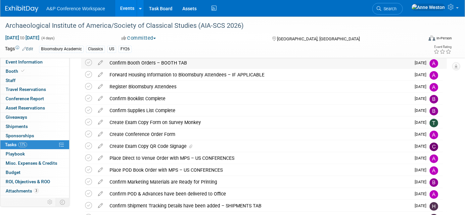
scroll to position [42, 0]
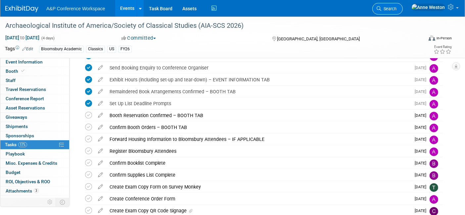
click at [397, 7] on span "Search" at bounding box center [389, 8] width 15 height 5
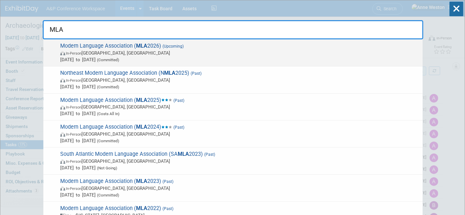
type input "MLA"
click at [85, 58] on span "Jan 8, 2026 to Jan 11, 2026 (Committed)" at bounding box center [239, 59] width 359 height 7
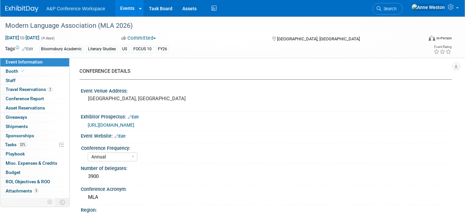
select select "Annual"
select select "Level 2"
select select "In-Person Booth"
select select "Literary Studies"
select select "Bloomsbury Academic"
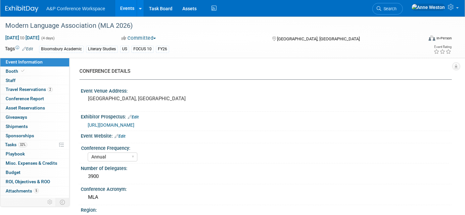
select select "[PERSON_NAME]"
select select "Networking/Commissioning"
click at [29, 142] on link "32% Tasks 32%" at bounding box center [34, 144] width 69 height 9
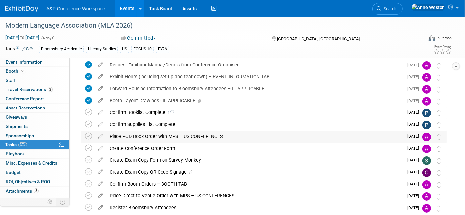
scroll to position [74, 0]
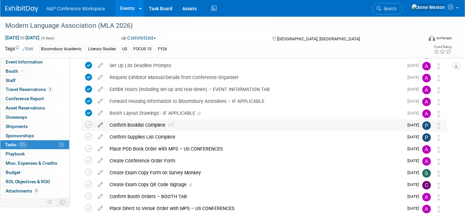
click at [102, 124] on icon at bounding box center [101, 124] width 12 height 8
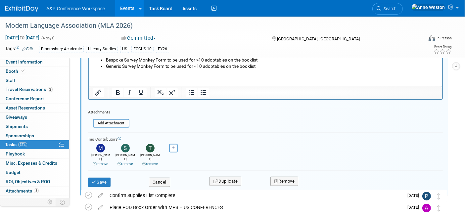
scroll to position [206, 0]
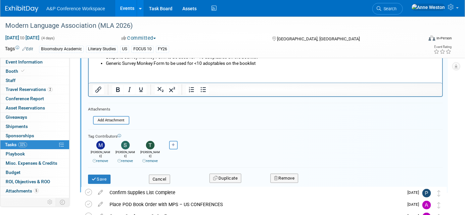
click at [120, 159] on icon at bounding box center [120, 161] width 4 height 4
click at [101, 175] on button "Save" at bounding box center [99, 179] width 23 height 9
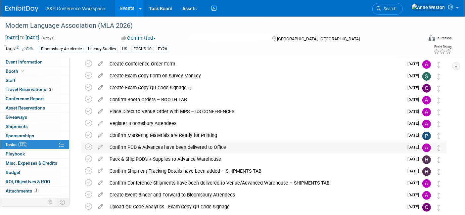
scroll to position [134, 0]
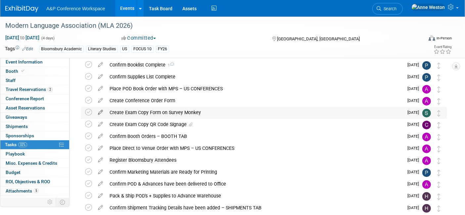
click at [101, 111] on icon at bounding box center [101, 111] width 12 height 8
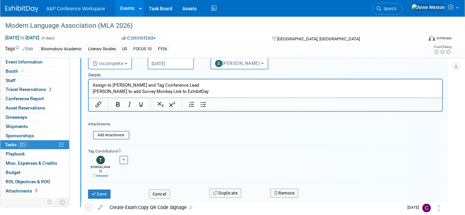
scroll to position [181, 0]
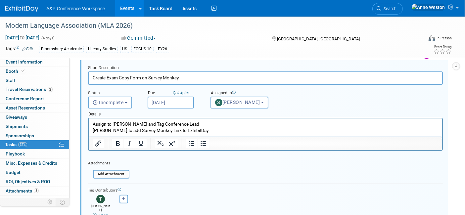
click at [93, 213] on icon at bounding box center [95, 215] width 4 height 4
click at [234, 101] on span "[PERSON_NAME]" at bounding box center [237, 102] width 45 height 5
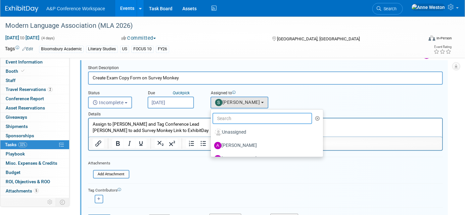
drag, startPoint x: 225, startPoint y: 120, endPoint x: 231, endPoint y: 120, distance: 6.0
click at [225, 120] on input "text" at bounding box center [263, 118] width 100 height 11
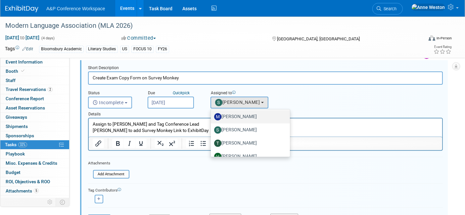
scroll to position [23, 0]
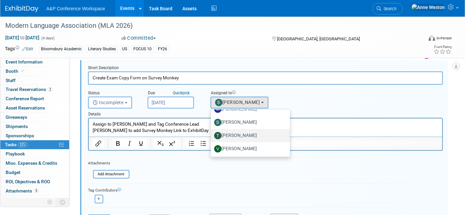
type input "[PERSON_NAME]"
click at [233, 134] on label "[PERSON_NAME]" at bounding box center [248, 136] width 69 height 11
click at [212, 134] on input "[PERSON_NAME]" at bounding box center [210, 135] width 4 height 4
select select "efc4551d-2c6a-4165-ad81-4e964e450e5d"
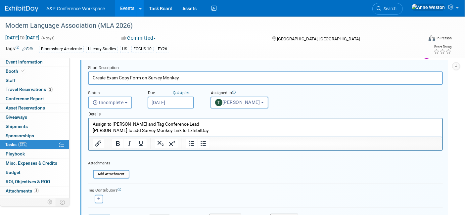
scroll to position [254, 0]
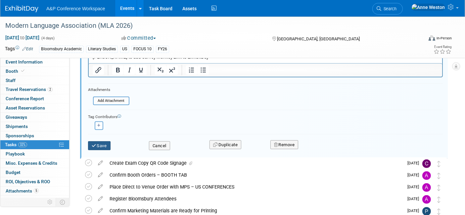
click at [95, 144] on icon "submit" at bounding box center [94, 146] width 5 height 4
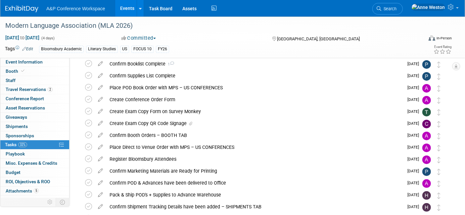
scroll to position [60, 0]
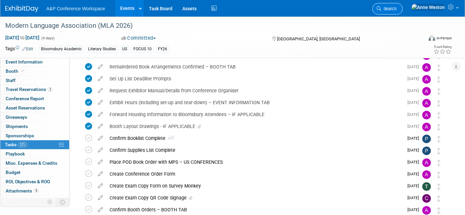
click at [397, 9] on span "Search" at bounding box center [389, 8] width 15 height 5
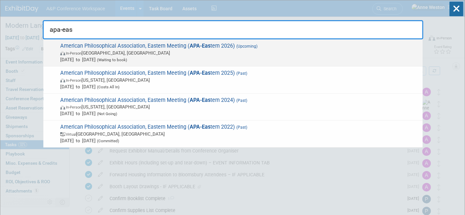
type input "apa-eas"
click at [81, 54] on span "In-Person" at bounding box center [74, 53] width 16 height 4
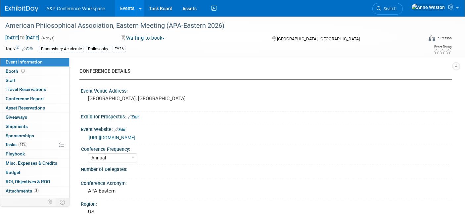
select select "Annual"
select select "Level 2"
select select "In-Person Booth"
select select "Philosophy"
select select "Bloomsbury Academic"
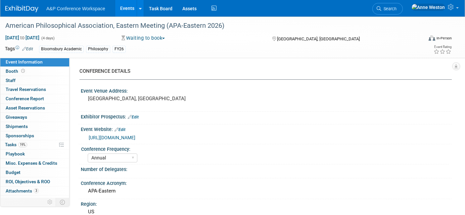
select select "[PERSON_NAME]"
select select "Networking/Commissioning"
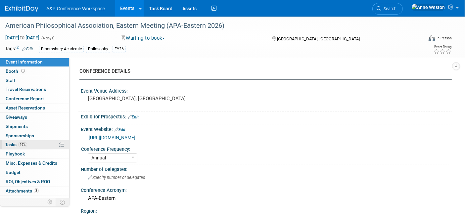
click at [27, 142] on link "19% Tasks 19%" at bounding box center [34, 144] width 69 height 9
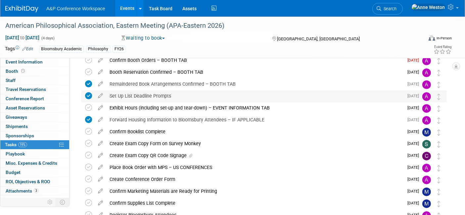
scroll to position [74, 0]
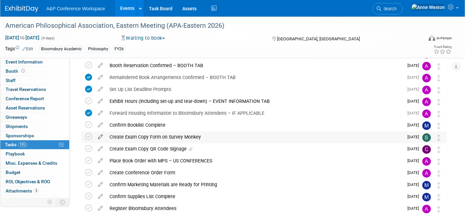
click at [100, 134] on icon at bounding box center [101, 136] width 12 height 8
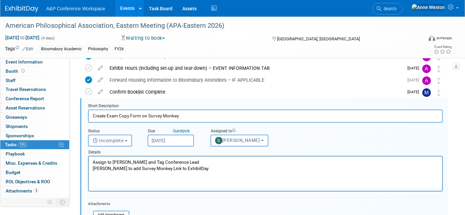
scroll to position [108, 0]
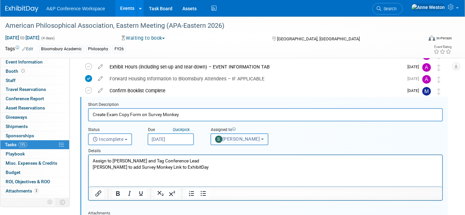
click at [235, 137] on span "[PERSON_NAME]" at bounding box center [237, 138] width 45 height 5
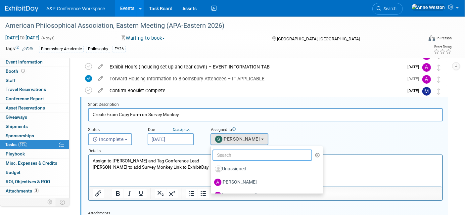
click at [232, 154] on input "text" at bounding box center [263, 155] width 100 height 11
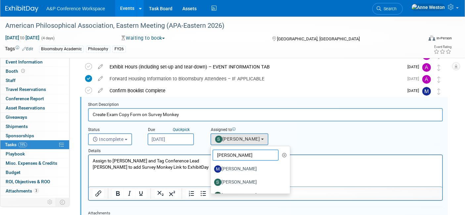
scroll to position [23, 0]
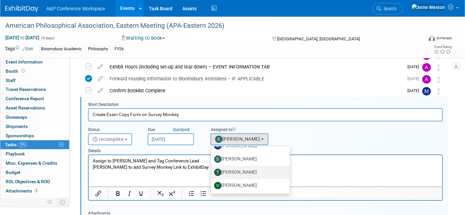
type input "Taylor"
click at [238, 173] on label "[PERSON_NAME]" at bounding box center [248, 172] width 69 height 11
click at [212, 173] on input "[PERSON_NAME]" at bounding box center [210, 172] width 4 height 4
select select "efc4551d-2c6a-4165-ad81-4e964e450e5d"
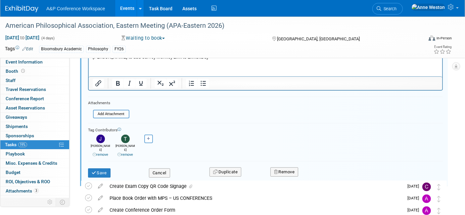
scroll to position [219, 0]
click at [119, 153] on icon at bounding box center [120, 155] width 4 height 4
click at [102, 168] on button "Save" at bounding box center [99, 172] width 23 height 9
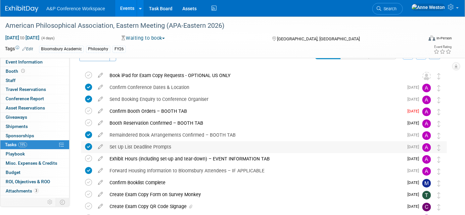
scroll to position [0, 0]
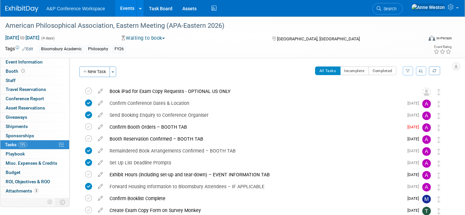
click at [421, 69] on icon "button" at bounding box center [421, 71] width 5 height 4
click at [396, 100] on link "By Due Date" at bounding box center [402, 101] width 47 height 9
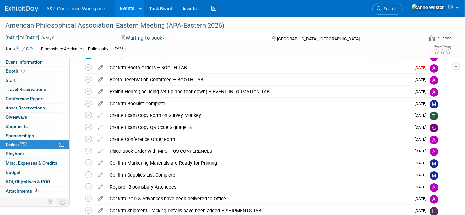
scroll to position [74, 0]
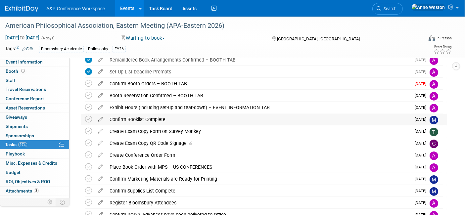
click at [100, 117] on icon at bounding box center [101, 118] width 12 height 8
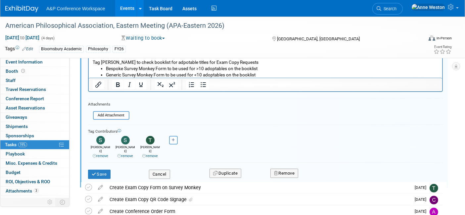
scroll to position [201, 0]
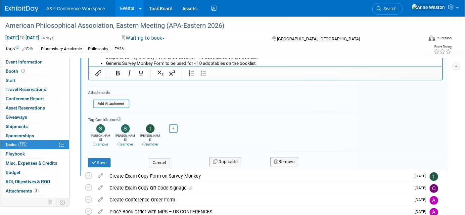
click at [96, 142] on div "remove" at bounding box center [101, 144] width 22 height 5
click at [93, 143] on icon at bounding box center [95, 145] width 4 height 4
click at [102, 158] on button "Save" at bounding box center [99, 162] width 23 height 9
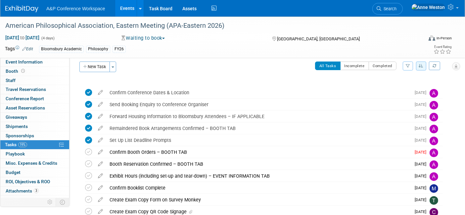
scroll to position [0, 0]
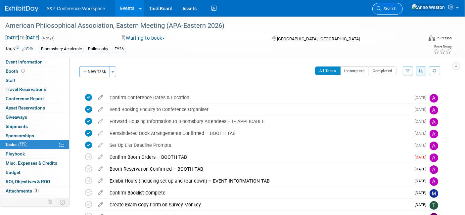
click at [382, 8] on icon at bounding box center [379, 8] width 5 height 5
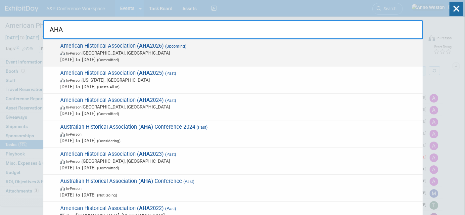
type input "AHA"
click at [104, 50] on span "In-Person Chicago, IL" at bounding box center [239, 53] width 359 height 7
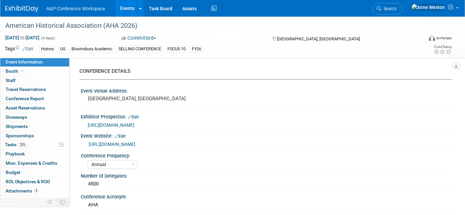
select select "Annual"
select select "Level 1"
select select "In-Person Booth"
select select "History"
select select "Bloomsbury Academic"
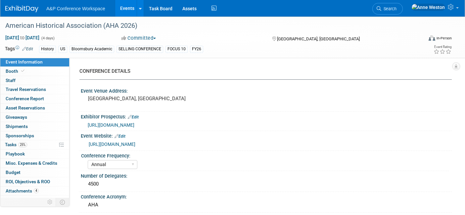
select select "[PERSON_NAME]"
select select "Networking/Commissioning"
click at [24, 143] on span "25%" at bounding box center [22, 144] width 9 height 5
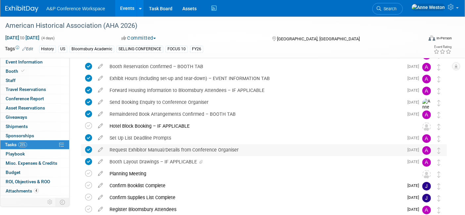
scroll to position [74, 0]
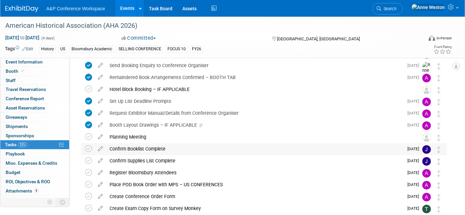
click at [159, 146] on div "Confirm Booklist Complete" at bounding box center [254, 148] width 297 height 11
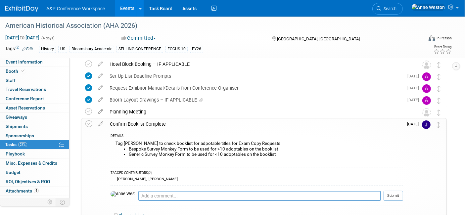
scroll to position [110, 0]
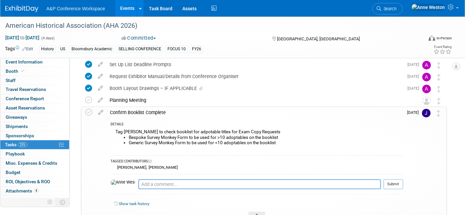
click at [403, 5] on link "Search" at bounding box center [388, 9] width 30 height 12
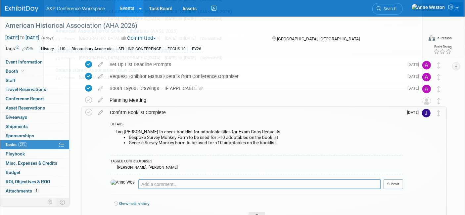
scroll to position [0, 0]
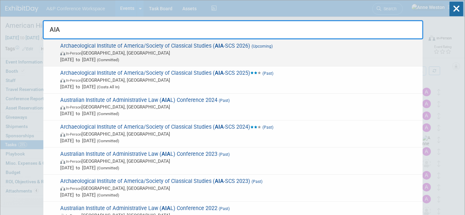
type input "AIA"
click at [110, 51] on span "In-Person [GEOGRAPHIC_DATA], [GEOGRAPHIC_DATA]" at bounding box center [239, 53] width 359 height 7
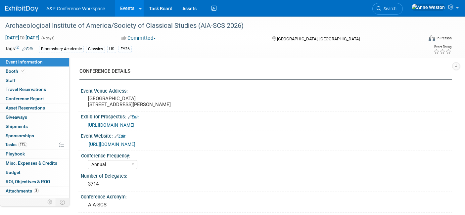
select select "Annual"
select select "Level 2"
select select "In-Person Booth"
select select "Classical Studies"
select select "Bloomsbury Academic"
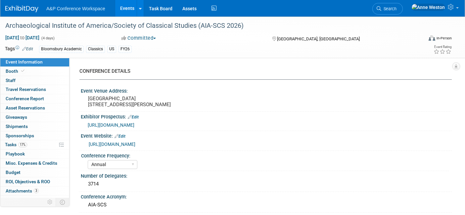
select select "[PERSON_NAME]"
select select "Networking/Commissioning"
click at [26, 142] on span "17%" at bounding box center [22, 144] width 9 height 5
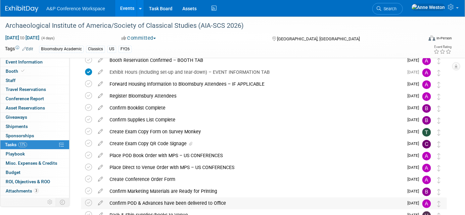
scroll to position [110, 0]
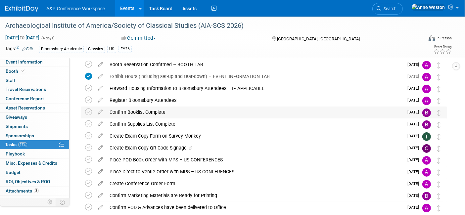
click at [140, 112] on div "Confirm Booklist Complete" at bounding box center [254, 112] width 297 height 11
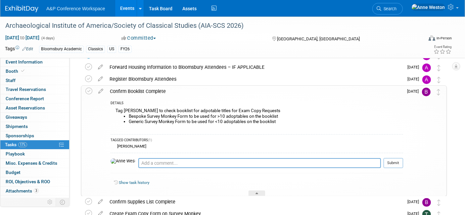
scroll to position [147, 0]
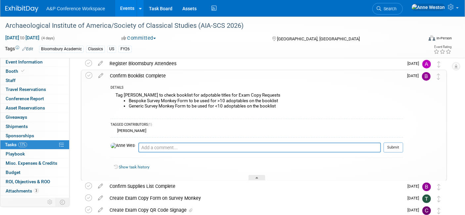
click at [403, 5] on link "Search" at bounding box center [388, 9] width 30 height 12
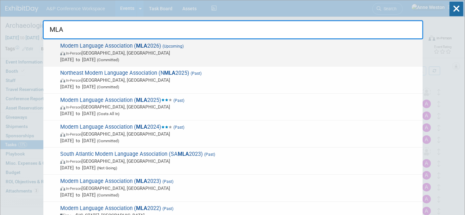
type input "MLA"
click at [83, 47] on span "Modern Language Association ( MLA 2026) (Upcoming) In-Person Toronto, Canada Ja…" at bounding box center [238, 53] width 361 height 20
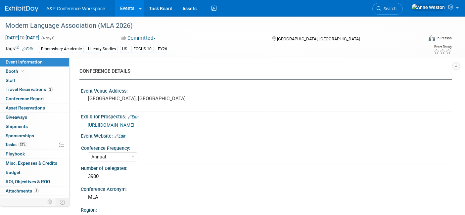
select select "Annual"
select select "Level 2"
select select "In-Person Booth"
select select "Literary Studies"
select select "Bloomsbury Academic"
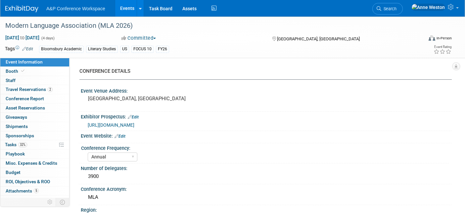
select select "[PERSON_NAME]"
select select "Networking/Commissioning"
click at [32, 144] on link "32% Tasks 32%" at bounding box center [34, 144] width 69 height 9
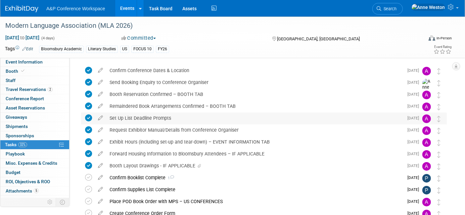
scroll to position [37, 0]
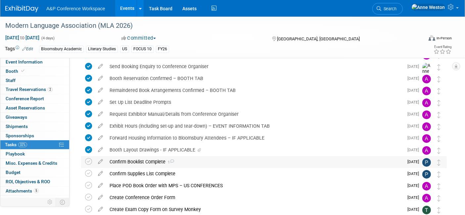
click at [139, 157] on div "Confirm Booklist Complete 1" at bounding box center [254, 161] width 297 height 11
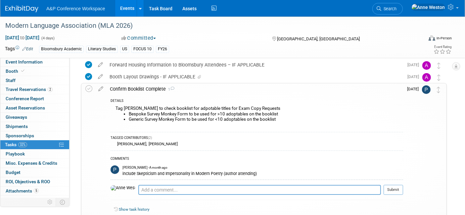
scroll to position [110, 0]
click at [397, 7] on span "Search" at bounding box center [389, 8] width 15 height 5
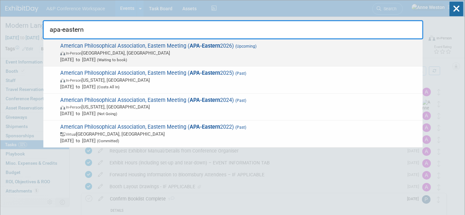
type input "apa-eastern"
click at [95, 57] on span "Jan 7, 2026 to Jan 10, 2026 (Waiting to book)" at bounding box center [239, 59] width 359 height 7
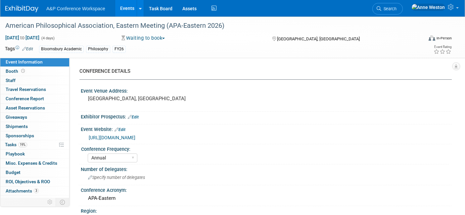
select select "Annual"
select select "Level 2"
select select "In-Person Booth"
select select "Philosophy"
select select "Bloomsbury Academic"
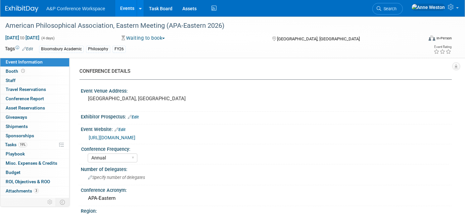
select select "[PERSON_NAME]"
select select "Networking/Commissioning"
click at [27, 142] on link "19% Tasks 19%" at bounding box center [34, 144] width 69 height 9
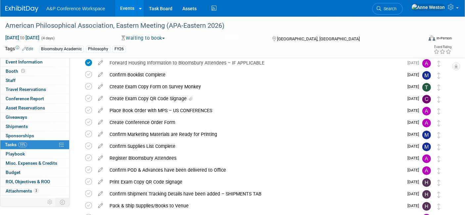
scroll to position [85, 0]
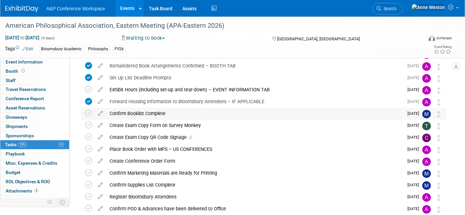
click at [137, 111] on div "Confirm Booklist Complete" at bounding box center [254, 113] width 297 height 11
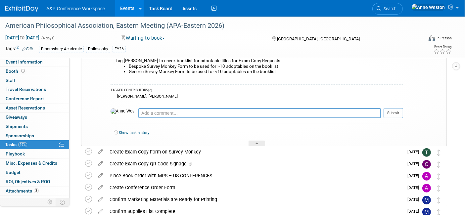
scroll to position [159, 0]
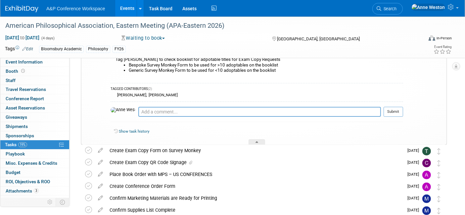
click at [403, 5] on link "Search" at bounding box center [388, 9] width 30 height 12
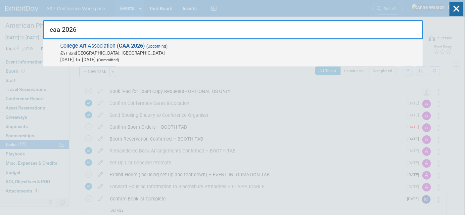
type input "caa 2026"
click at [129, 50] on span "Hybrid [GEOGRAPHIC_DATA], [GEOGRAPHIC_DATA]" at bounding box center [239, 53] width 359 height 7
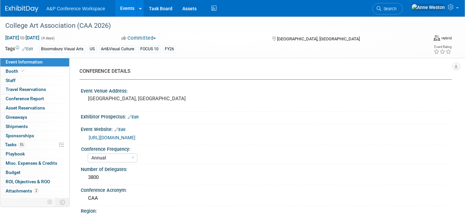
select select "Annual"
select select "Level 1"
select select "In-Person Booth"
select select "Art & Visual Culture"
select select "Bloomsbury Visual Arts"
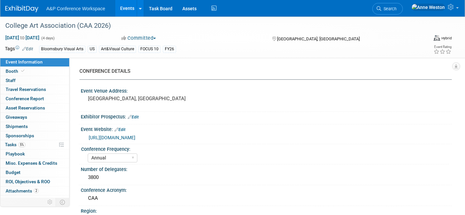
select select "[PERSON_NAME]"
select select "Networking/Commissioning"
click at [26, 144] on link "5% Tasks 5%" at bounding box center [34, 144] width 69 height 9
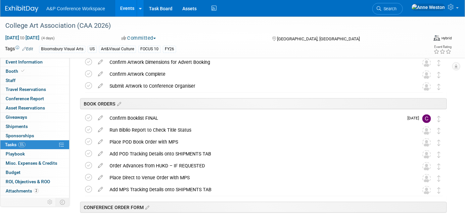
scroll to position [478, 0]
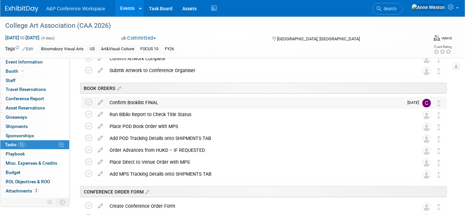
click at [136, 100] on div "Confirm Booklist FINAL" at bounding box center [254, 102] width 297 height 11
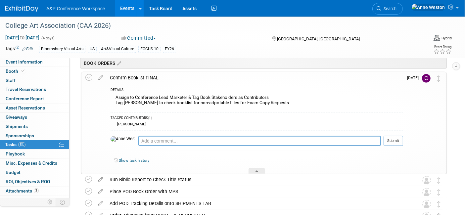
scroll to position [515, 0]
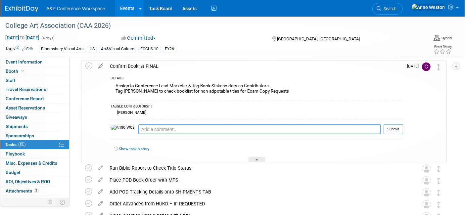
click at [101, 65] on icon at bounding box center [101, 65] width 12 height 8
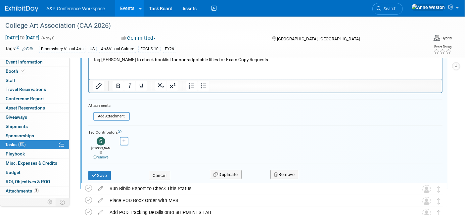
scroll to position [625, 0]
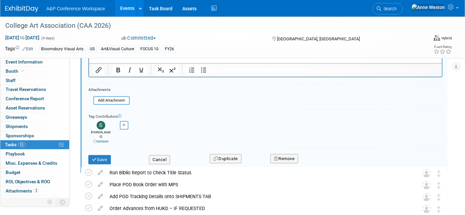
click at [94, 140] on icon at bounding box center [95, 142] width 4 height 4
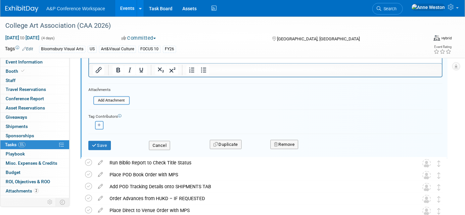
click at [99, 121] on button "button" at bounding box center [99, 125] width 9 height 9
select select
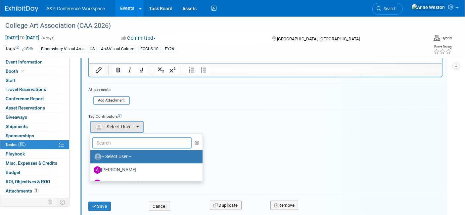
click at [120, 138] on input "text" at bounding box center [142, 142] width 100 height 11
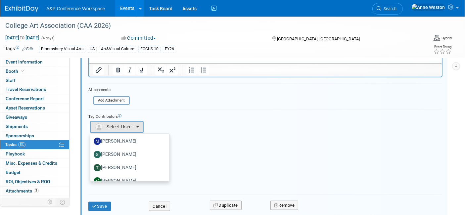
scroll to position [23, 0]
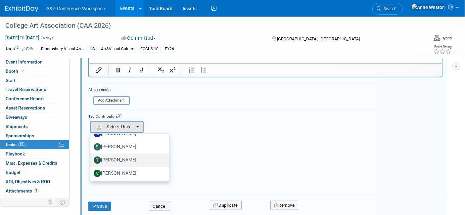
type input "[PERSON_NAME]"
click at [132, 155] on label "[PERSON_NAME]" at bounding box center [128, 160] width 69 height 11
click at [91, 157] on input "[PERSON_NAME]" at bounding box center [89, 159] width 4 height 4
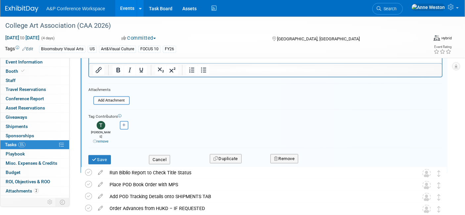
click at [102, 159] on div "Save Cancel Duplicate Remove" at bounding box center [265, 159] width 364 height 16
click at [97, 155] on button "Save" at bounding box center [99, 159] width 23 height 9
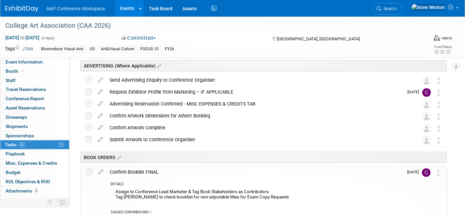
scroll to position [442, 0]
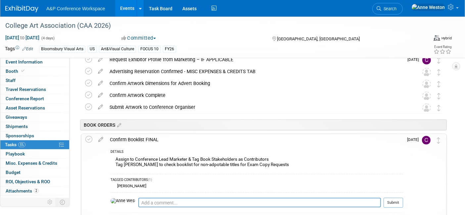
click at [136, 140] on div "Confirm Booklist FINAL" at bounding box center [255, 139] width 297 height 11
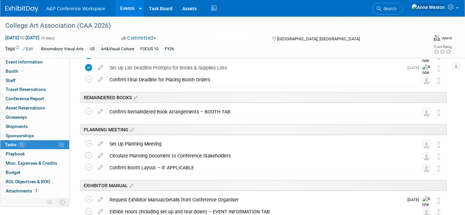
scroll to position [0, 0]
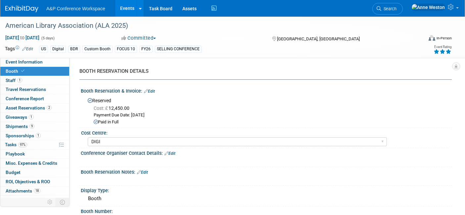
select select "DIGI"
click at [160, 7] on link "Task Board" at bounding box center [160, 8] width 33 height 17
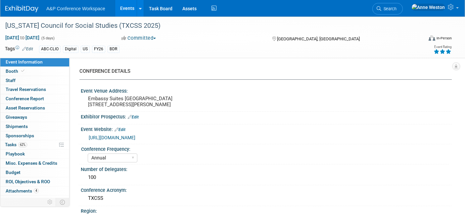
select select "Annual"
select select "Level 2"
select select "In-Person Booth"
select select "Schools"
select select "Bloomsbury Digital Resources"
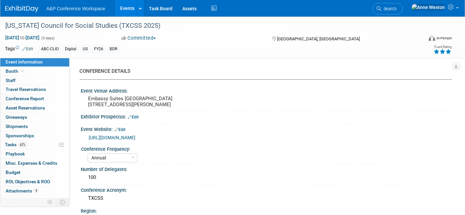
select select "[PERSON_NAME]"
select select "BDR Product Awareness and Trial Generation​"
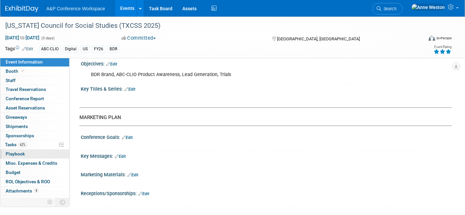
scroll to position [663, 0]
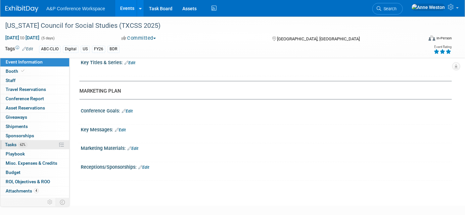
click at [35, 145] on link "62% Tasks 62%" at bounding box center [34, 144] width 69 height 9
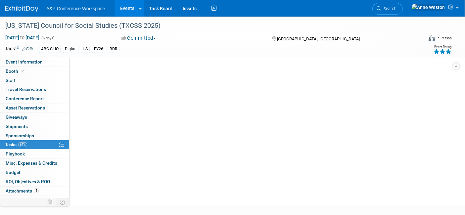
scroll to position [0, 0]
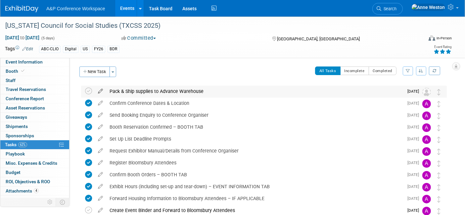
click at [100, 89] on icon at bounding box center [101, 90] width 12 height 8
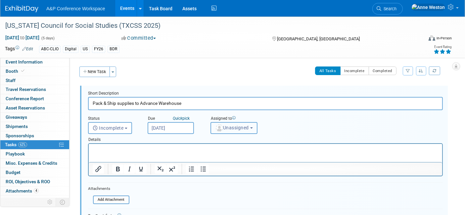
click at [237, 126] on span "Unassigned" at bounding box center [232, 127] width 34 height 5
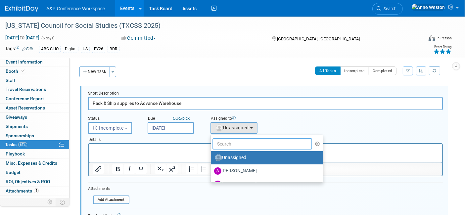
click at [219, 142] on input "text" at bounding box center [263, 143] width 100 height 11
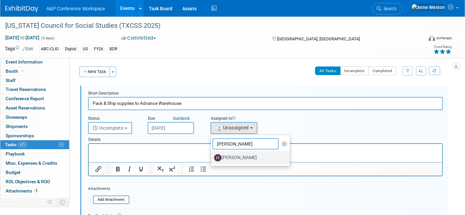
type input "[PERSON_NAME]"
click at [220, 155] on img at bounding box center [217, 157] width 7 height 7
click at [212, 155] on input "[PERSON_NAME]" at bounding box center [210, 157] width 4 height 4
select select "f47d5110-dff9-4952-99f5-c640fdae2d00"
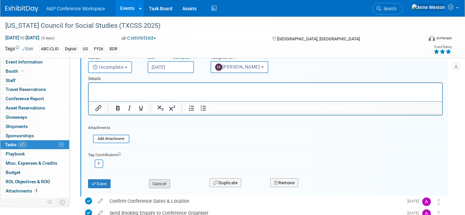
scroll to position [74, 0]
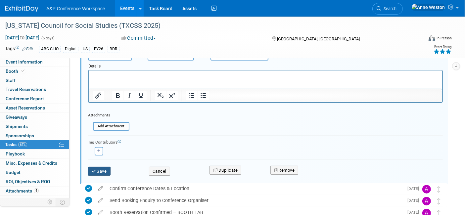
click at [96, 167] on button "Save" at bounding box center [99, 171] width 23 height 9
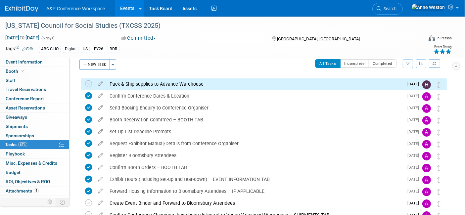
scroll to position [0, 0]
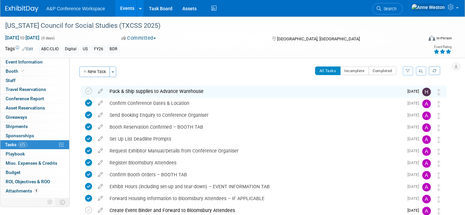
click at [421, 66] on div "CONFERENCE DETAILS Event Venue Address: [GEOGRAPHIC_DATA] [STREET_ADDRESS][PERS…" at bounding box center [261, 131] width 383 height 146
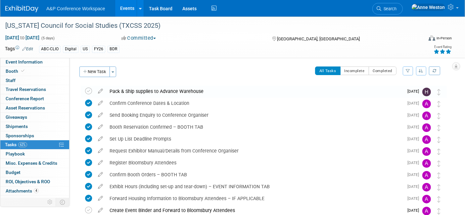
click at [421, 67] on button "button" at bounding box center [421, 71] width 11 height 9
click at [403, 102] on link "By Due Date" at bounding box center [402, 101] width 47 height 9
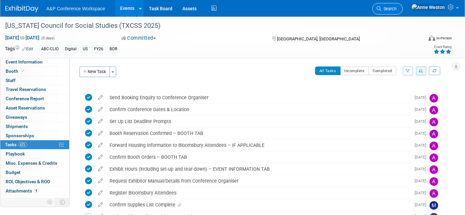
click at [397, 9] on span "Search" at bounding box center [389, 8] width 15 height 5
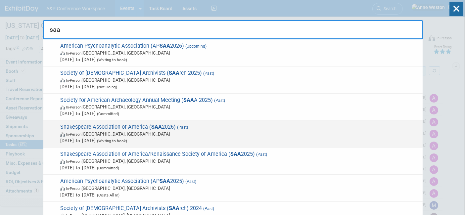
type input "saa"
click at [97, 121] on div "Shakespeare Association of America ( SAA 2026) (Past) In-Person [GEOGRAPHIC_DAT…" at bounding box center [233, 134] width 380 height 27
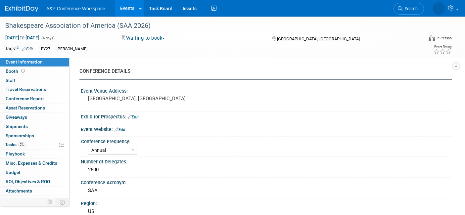
select select "Annual"
select select "Level 2"
select select "In-Person Booth"
select select "Drama & Performance Studies"
select select "The [PERSON_NAME]"
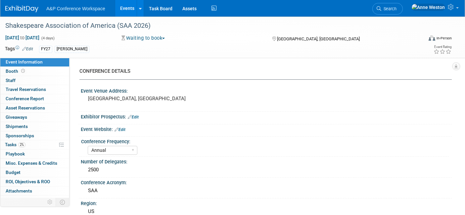
select select "[PERSON_NAME]"
select select "Brand/Subject Presence​"
click at [31, 144] on link "2% Tasks 2%" at bounding box center [34, 144] width 69 height 9
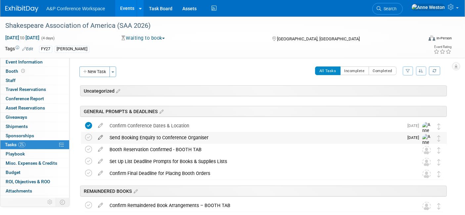
click at [99, 134] on icon at bounding box center [101, 136] width 12 height 8
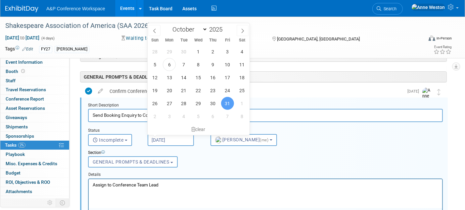
click at [157, 134] on input "[DATE]" at bounding box center [171, 140] width 46 height 12
click at [240, 30] on icon at bounding box center [242, 30] width 5 height 5
click at [241, 28] on icon at bounding box center [242, 30] width 5 height 5
select select "11"
click at [198, 100] on span "31" at bounding box center [198, 103] width 13 height 13
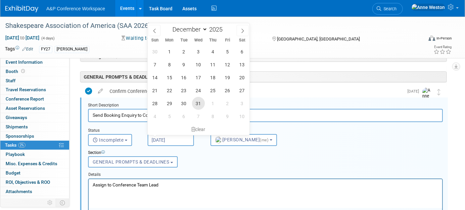
type input "[DATE]"
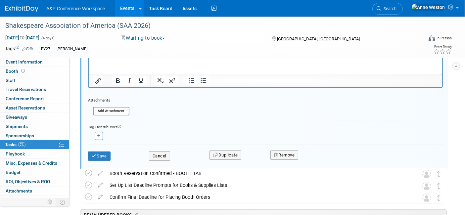
scroll to position [182, 0]
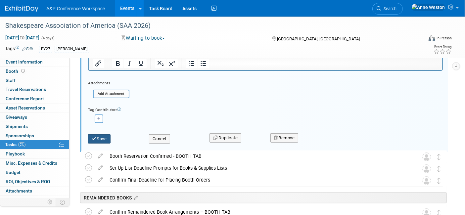
click at [95, 137] on icon "submit" at bounding box center [94, 139] width 5 height 4
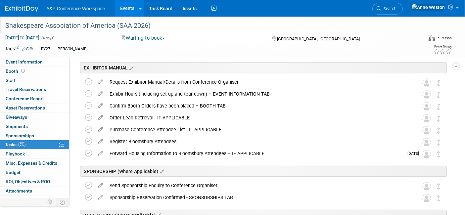
scroll to position [0, 0]
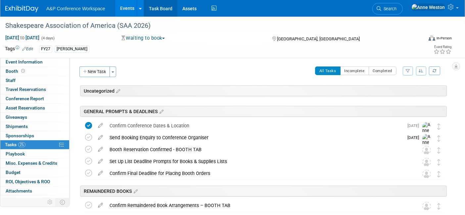
click at [162, 10] on link "Task Board" at bounding box center [160, 8] width 33 height 17
